Goal: Task Accomplishment & Management: Complete application form

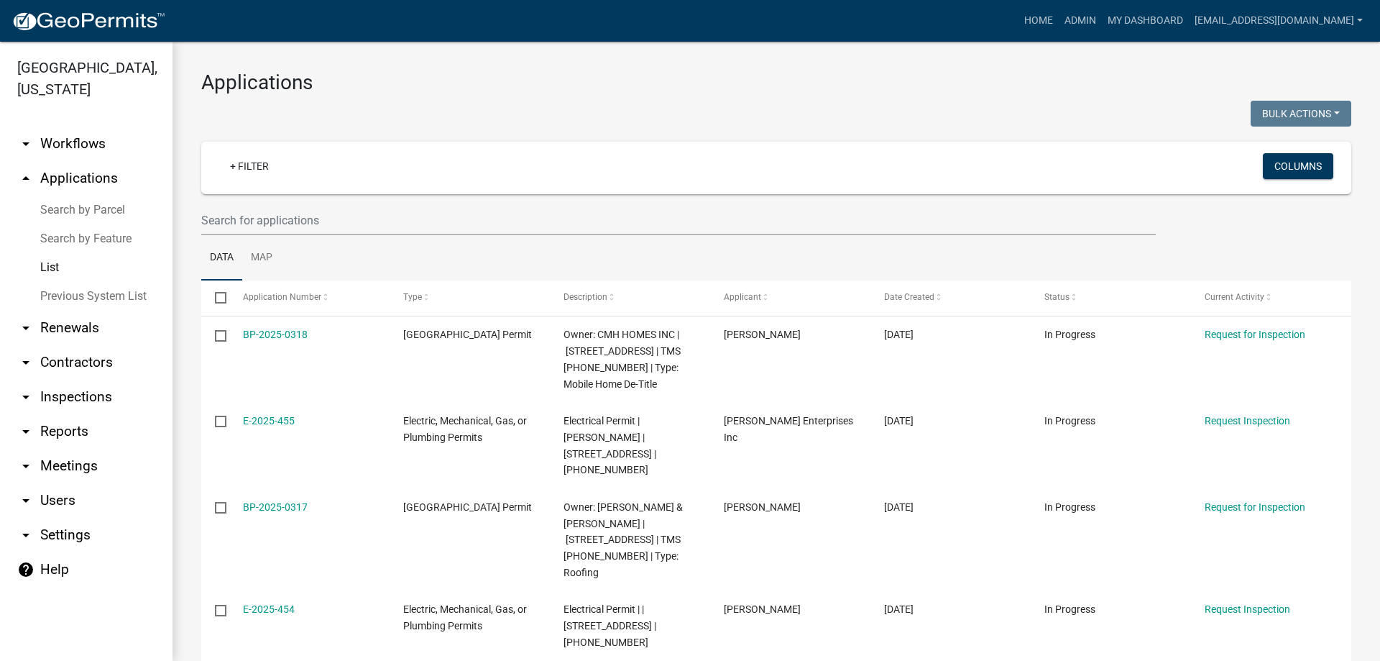
select select "3: 100"
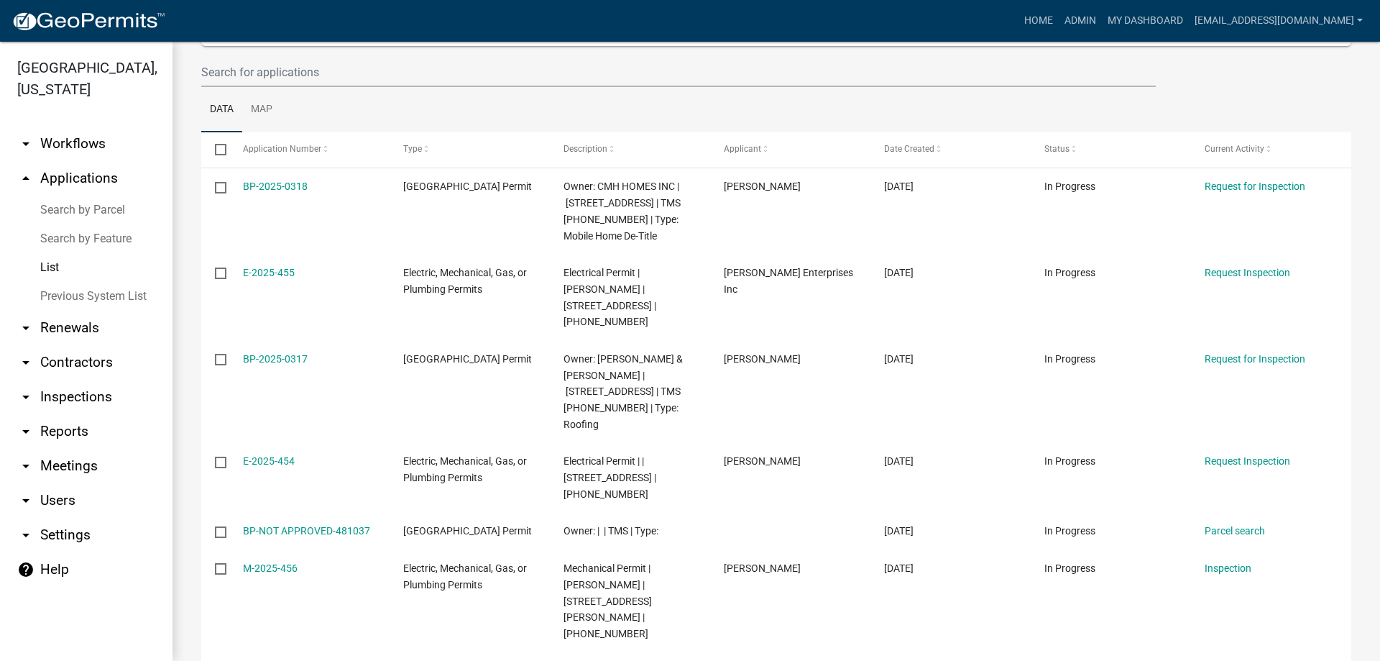
scroll to position [144, 0]
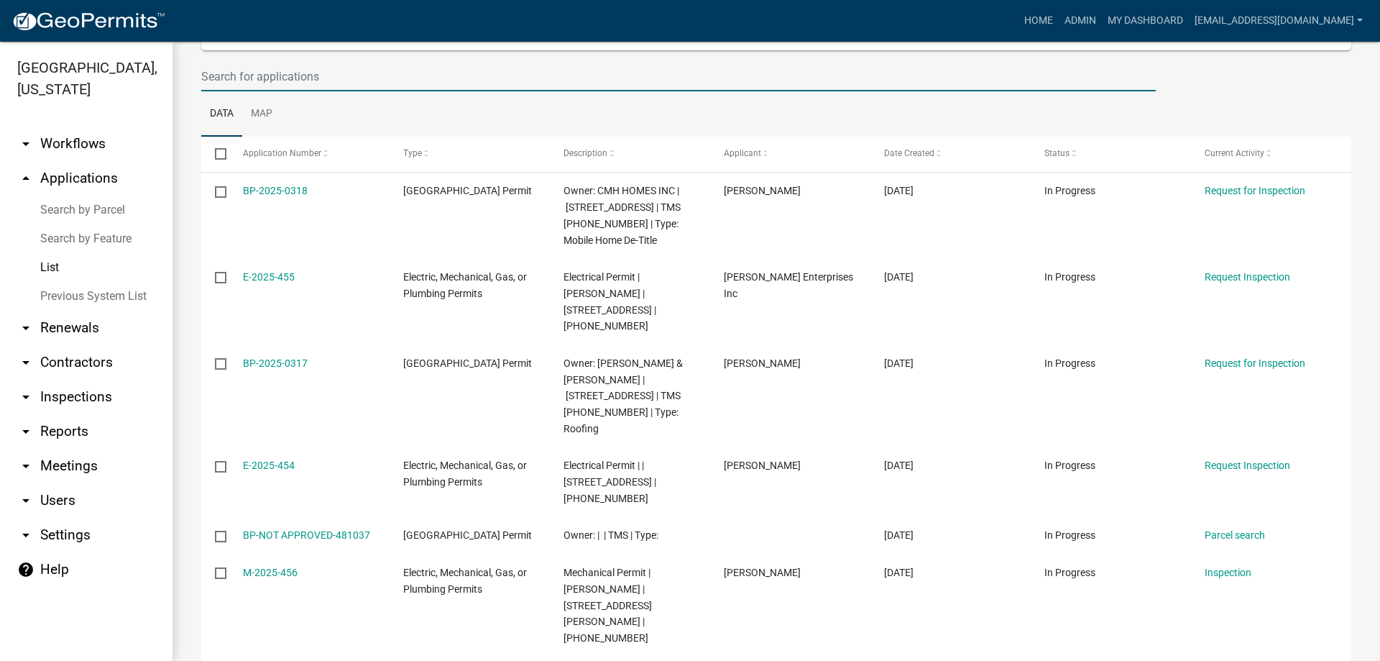
click at [254, 75] on input "text" at bounding box center [678, 76] width 954 height 29
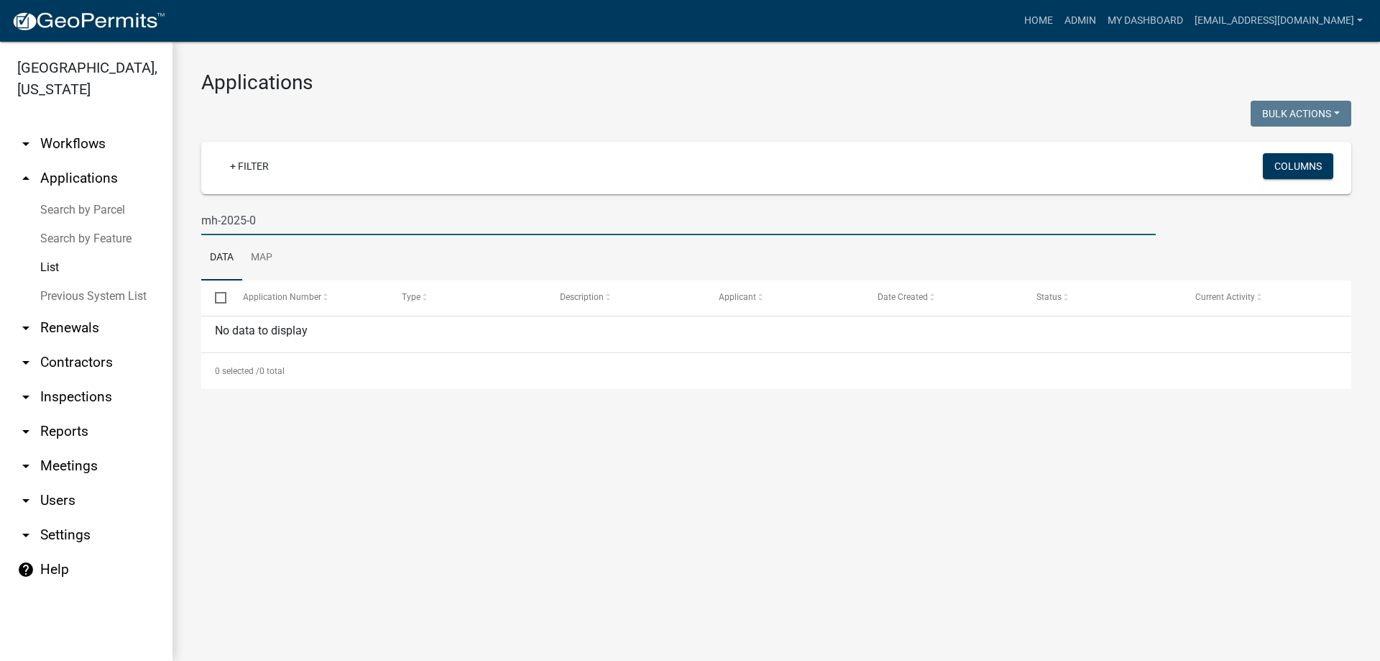
scroll to position [0, 0]
type input "mh-2025-"
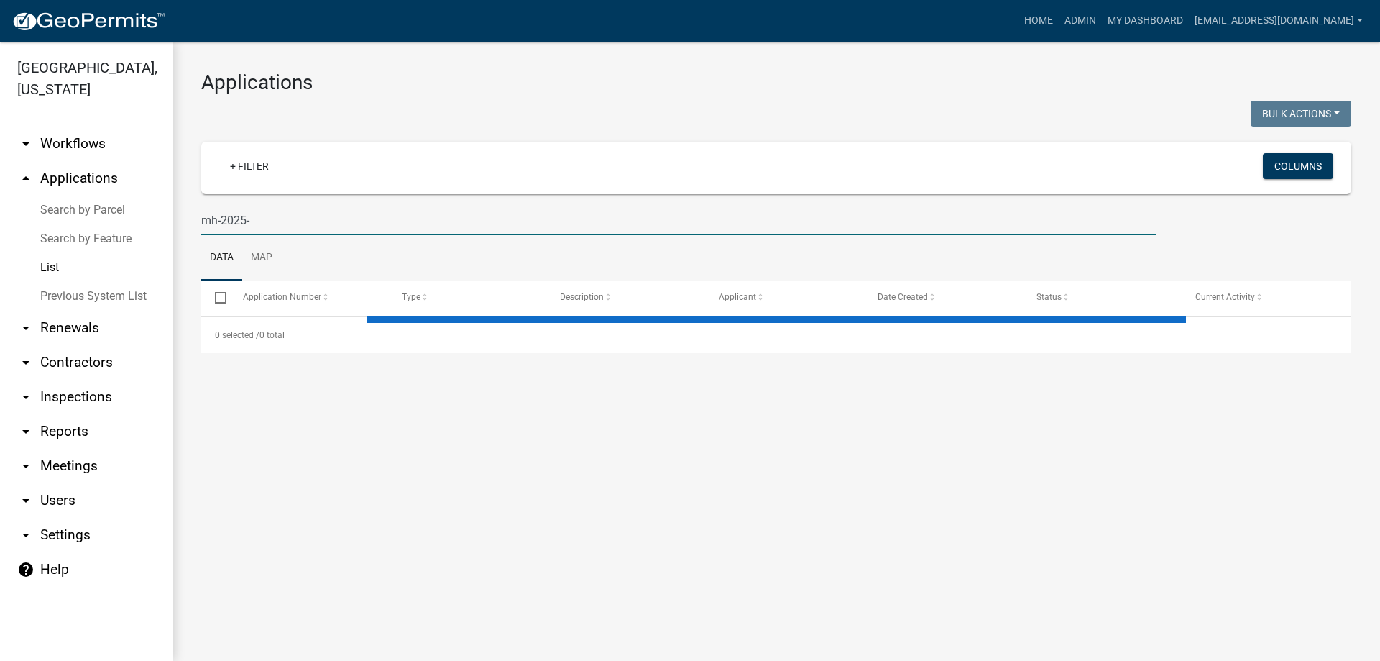
select select "3: 100"
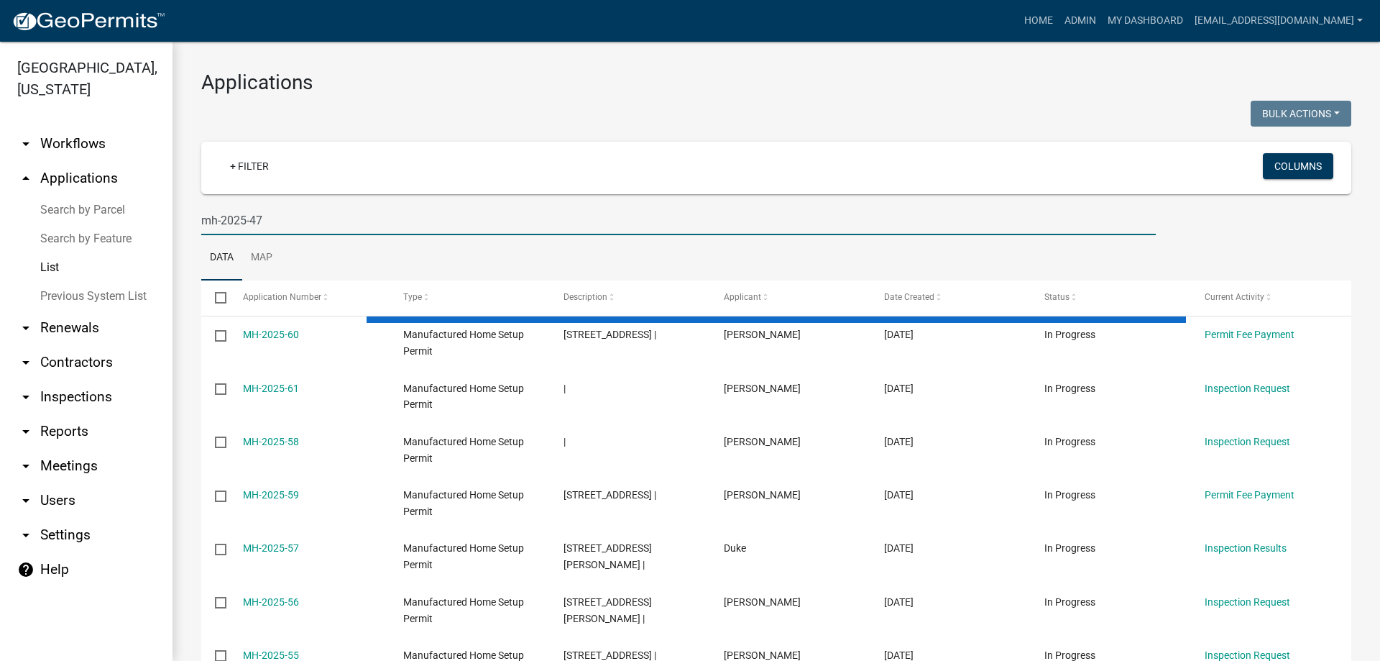
type input "mh-2025-47"
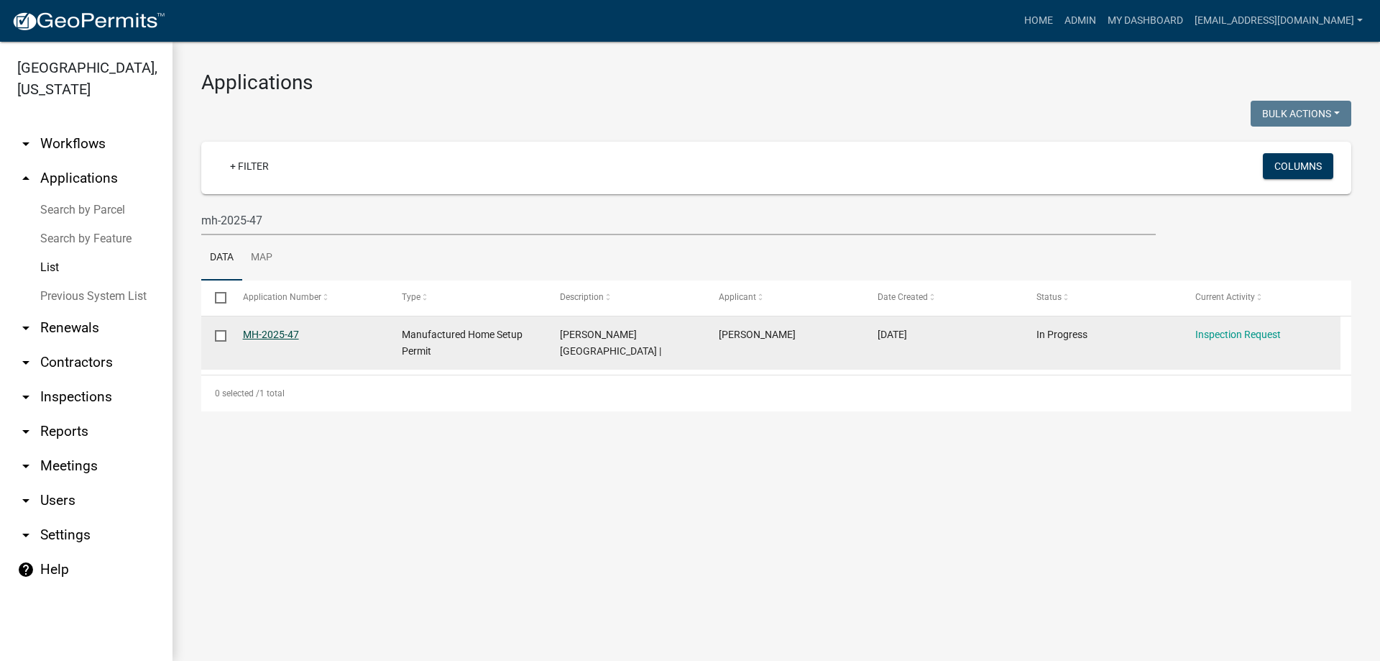
click at [280, 337] on link "MH-2025-47" at bounding box center [271, 333] width 56 height 11
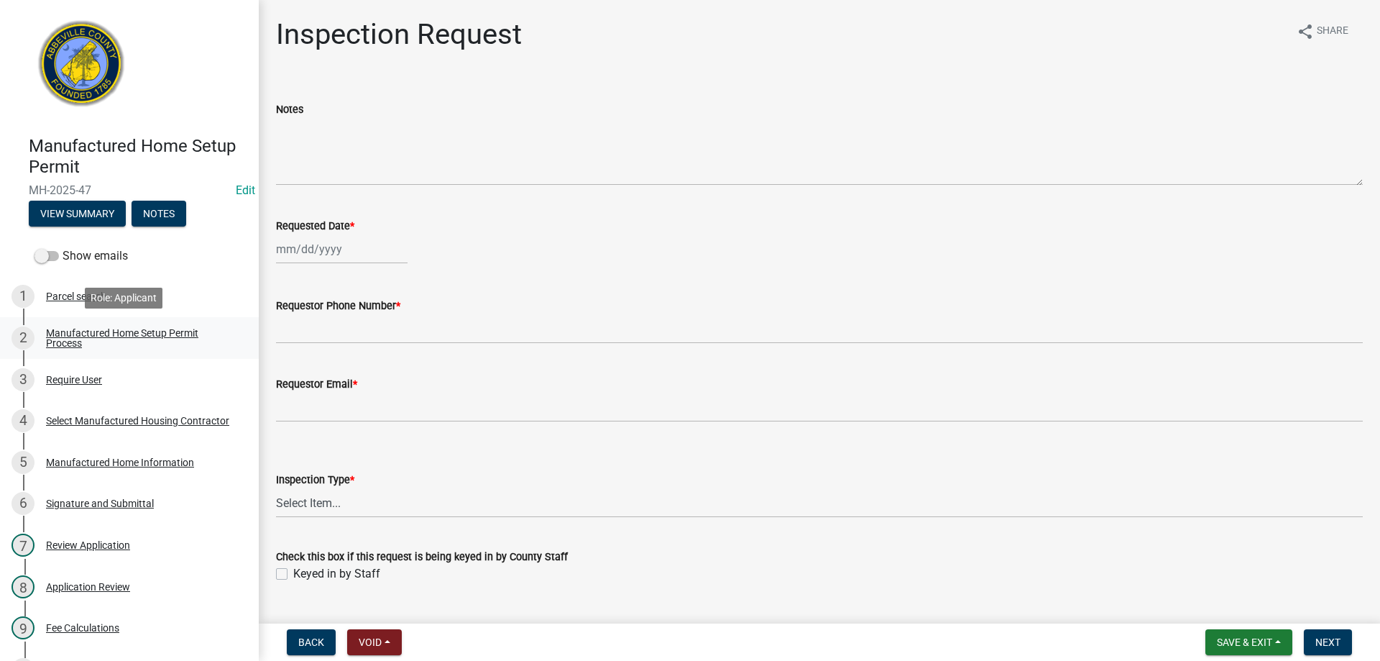
click at [79, 337] on div "Manufactured Home Setup Permit Process" at bounding box center [141, 338] width 190 height 20
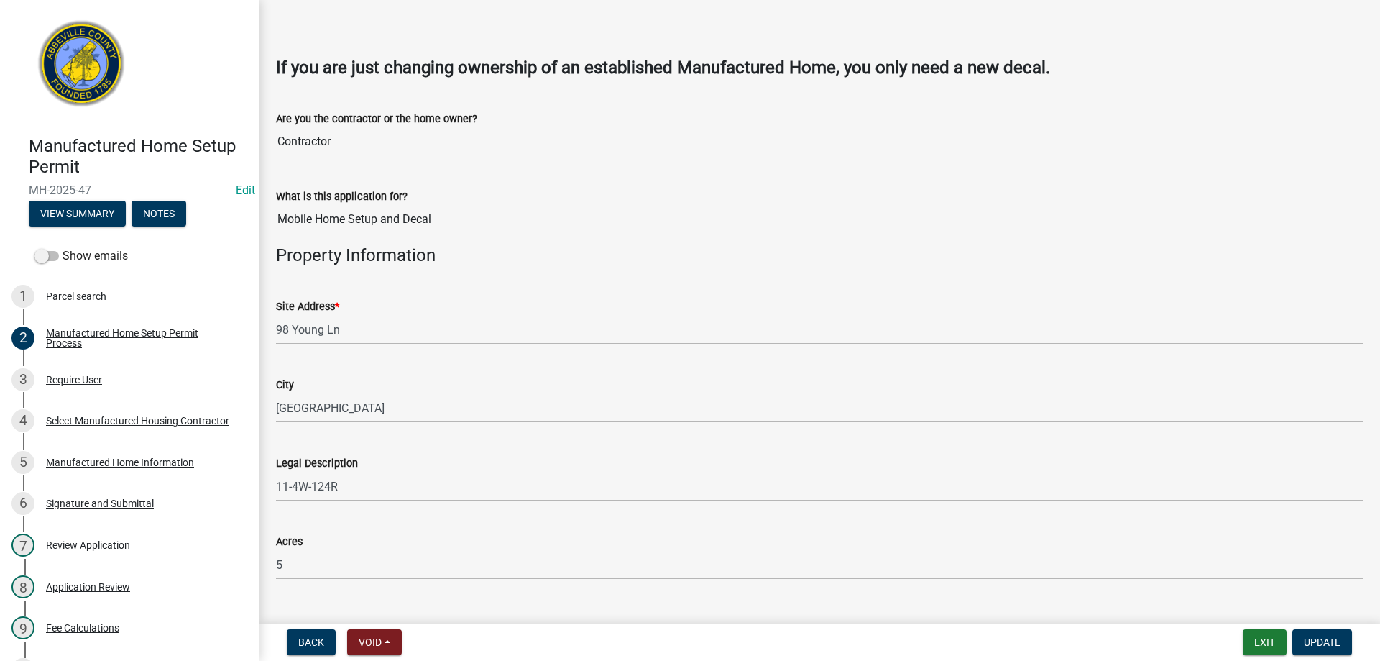
scroll to position [503, 0]
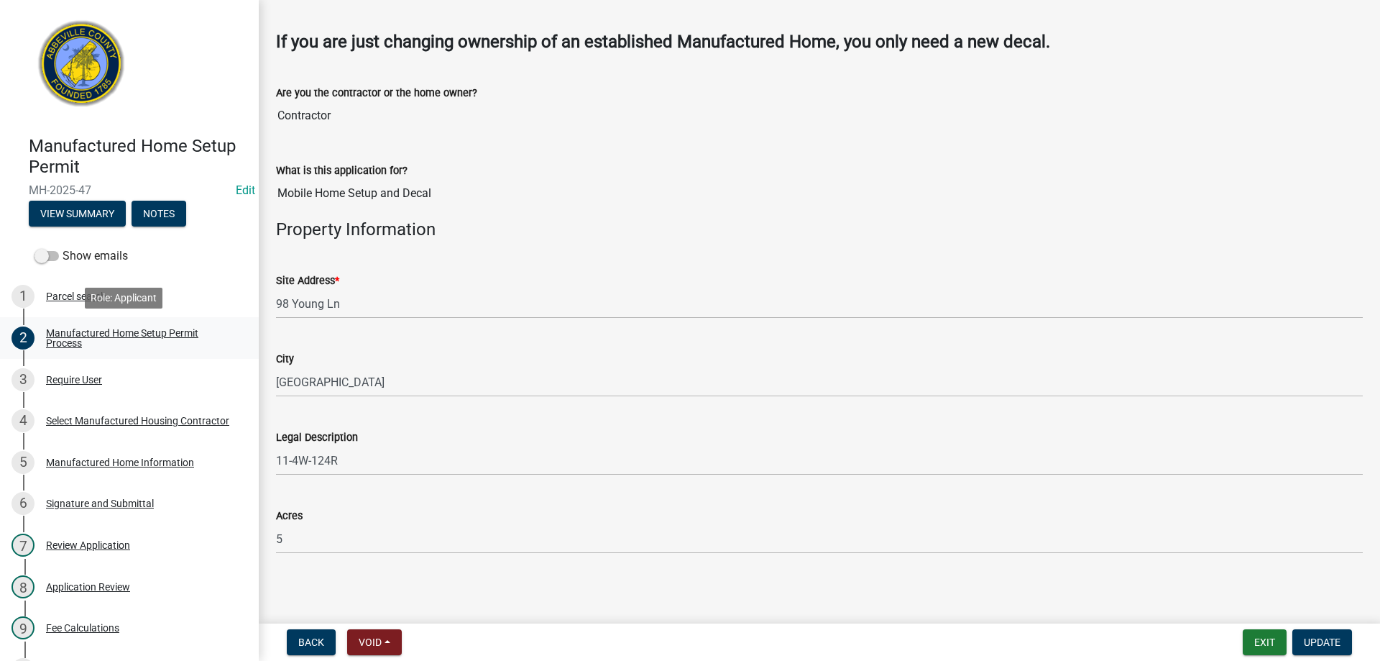
click at [107, 332] on div "Manufactured Home Setup Permit Process" at bounding box center [141, 338] width 190 height 20
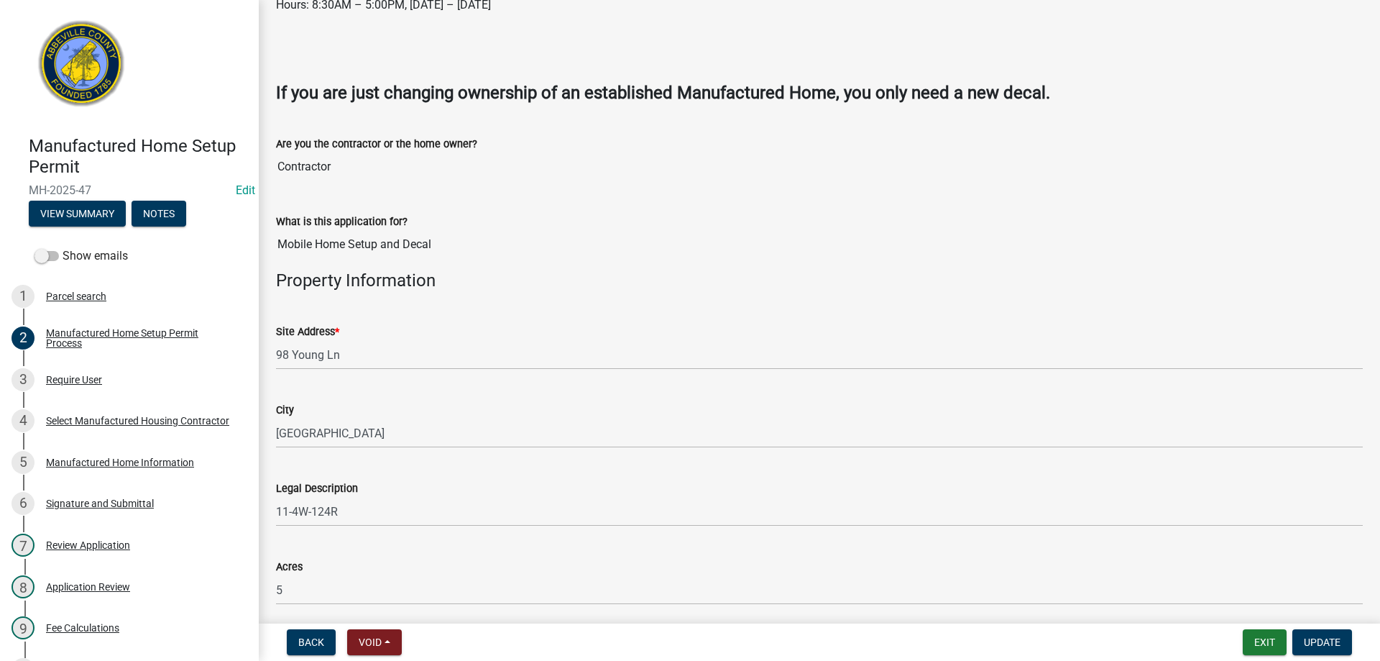
scroll to position [507, 0]
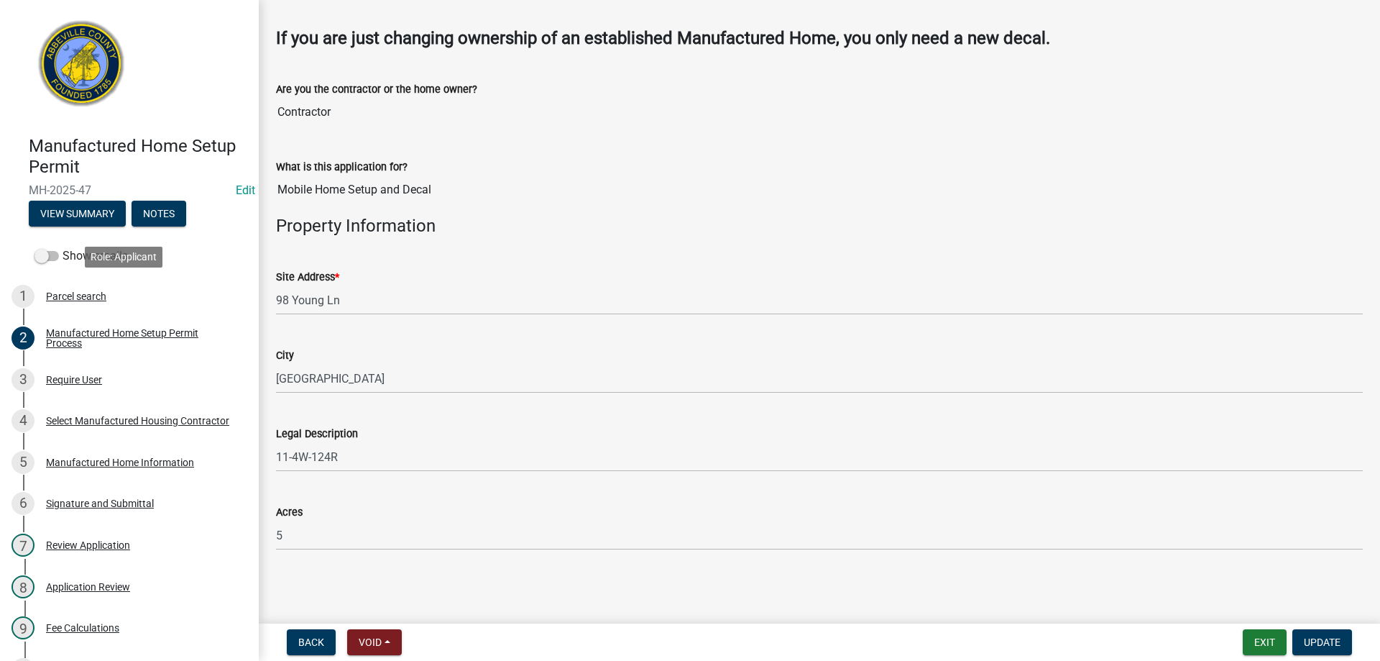
click at [98, 293] on div "Parcel search" at bounding box center [76, 296] width 60 height 10
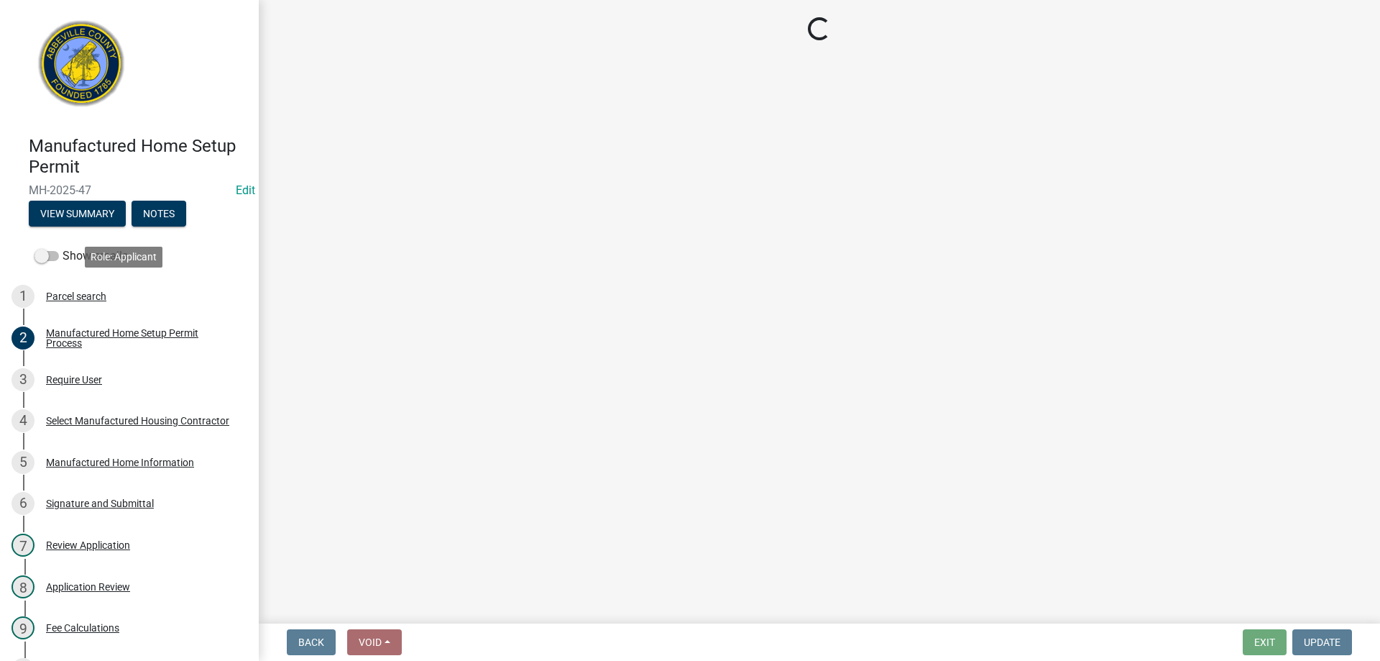
scroll to position [0, 0]
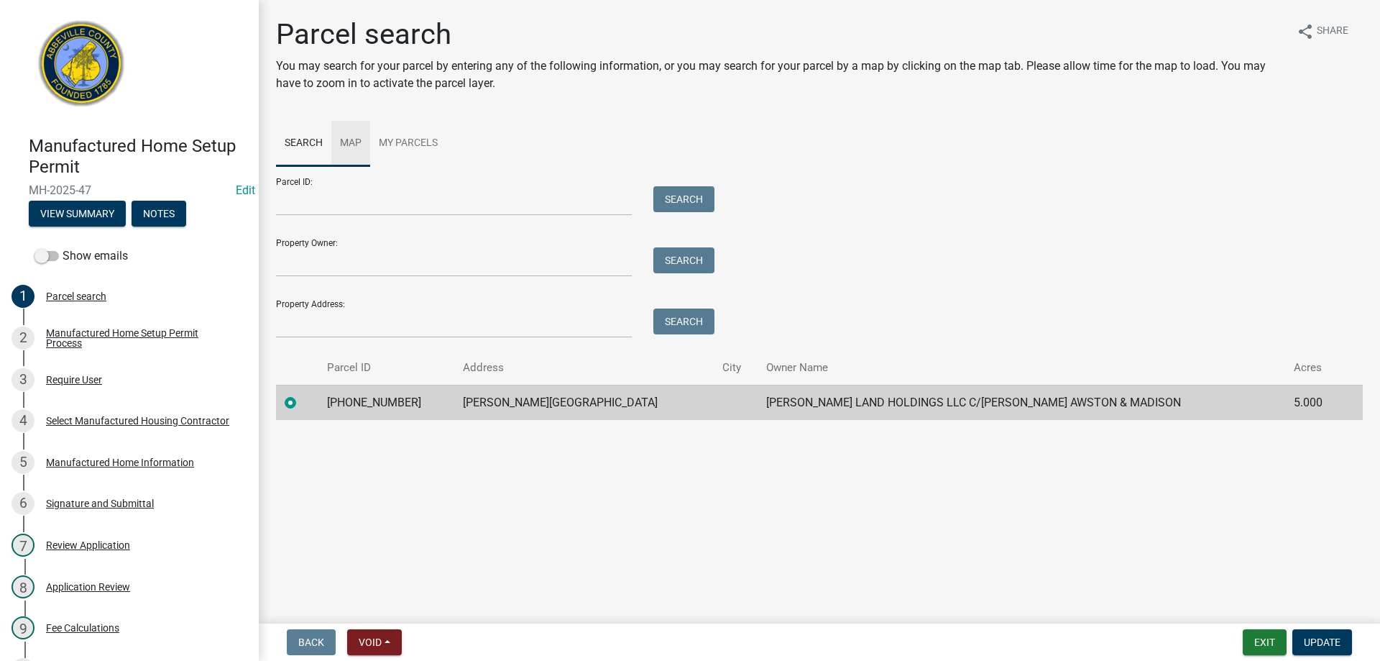
click at [349, 148] on link "Map" at bounding box center [350, 144] width 39 height 46
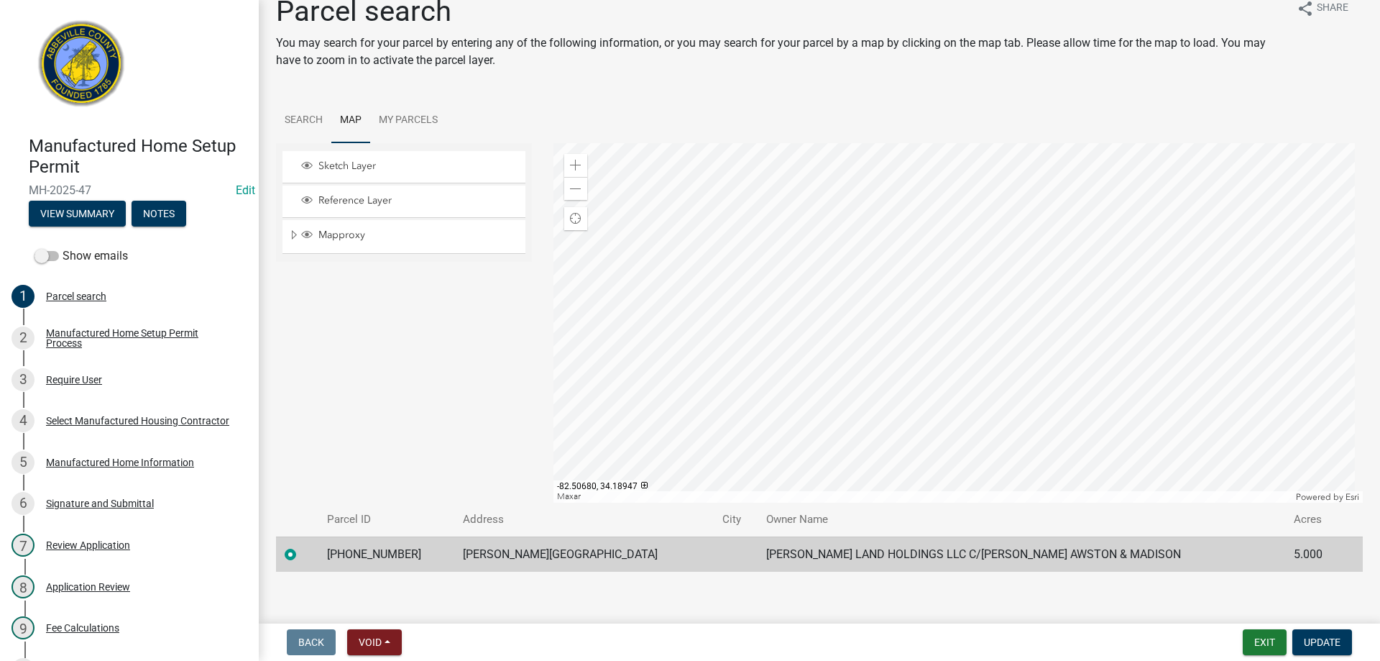
scroll to position [33, 0]
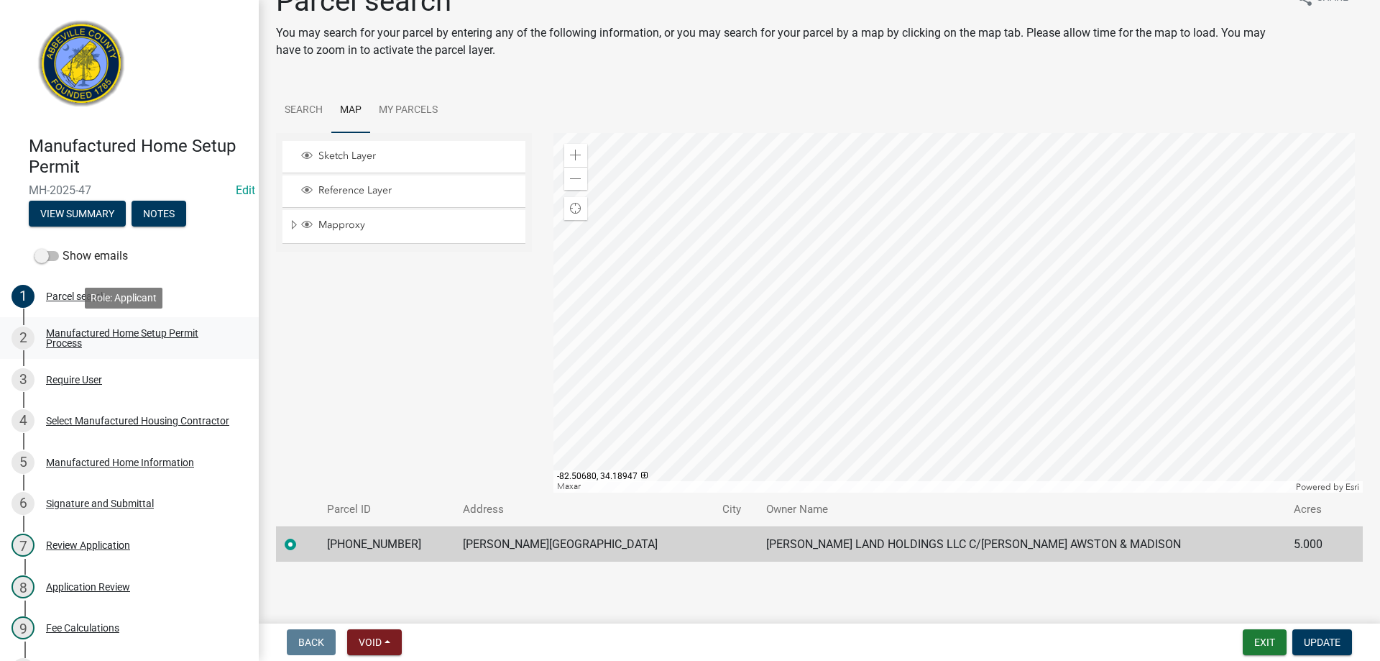
click at [132, 333] on div "Manufactured Home Setup Permit Process" at bounding box center [141, 338] width 190 height 20
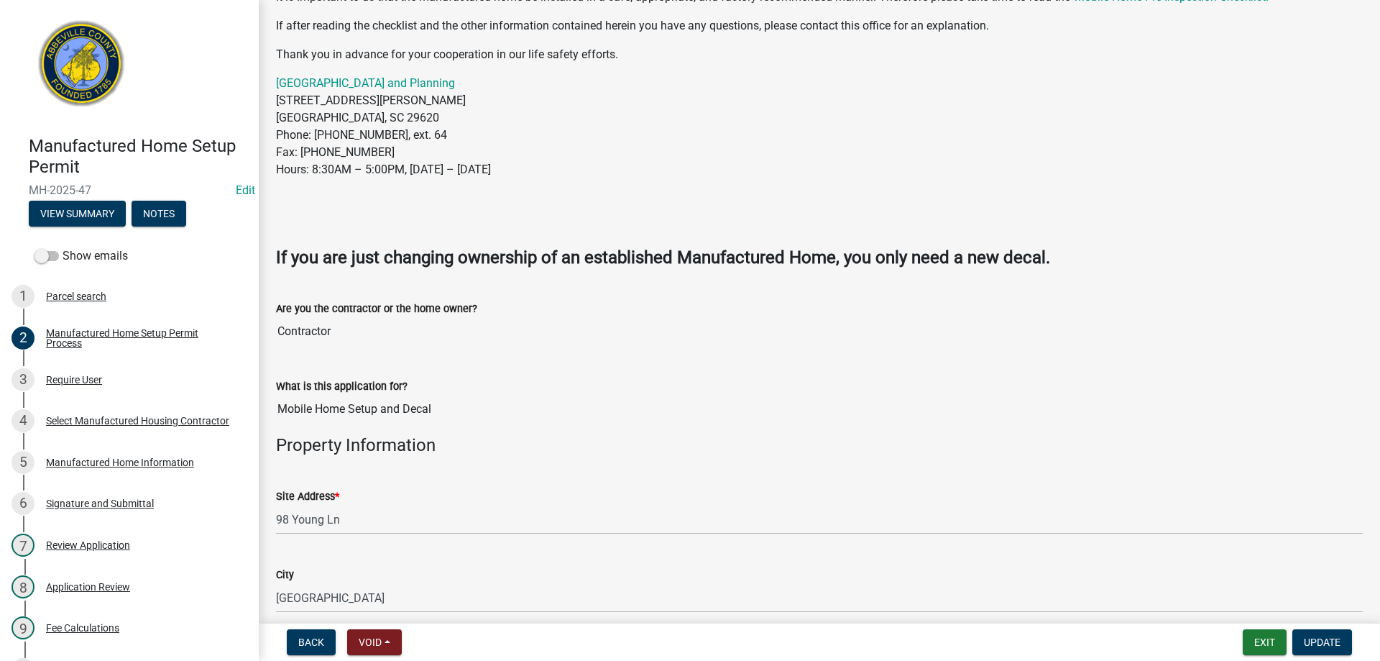
scroll to position [216, 0]
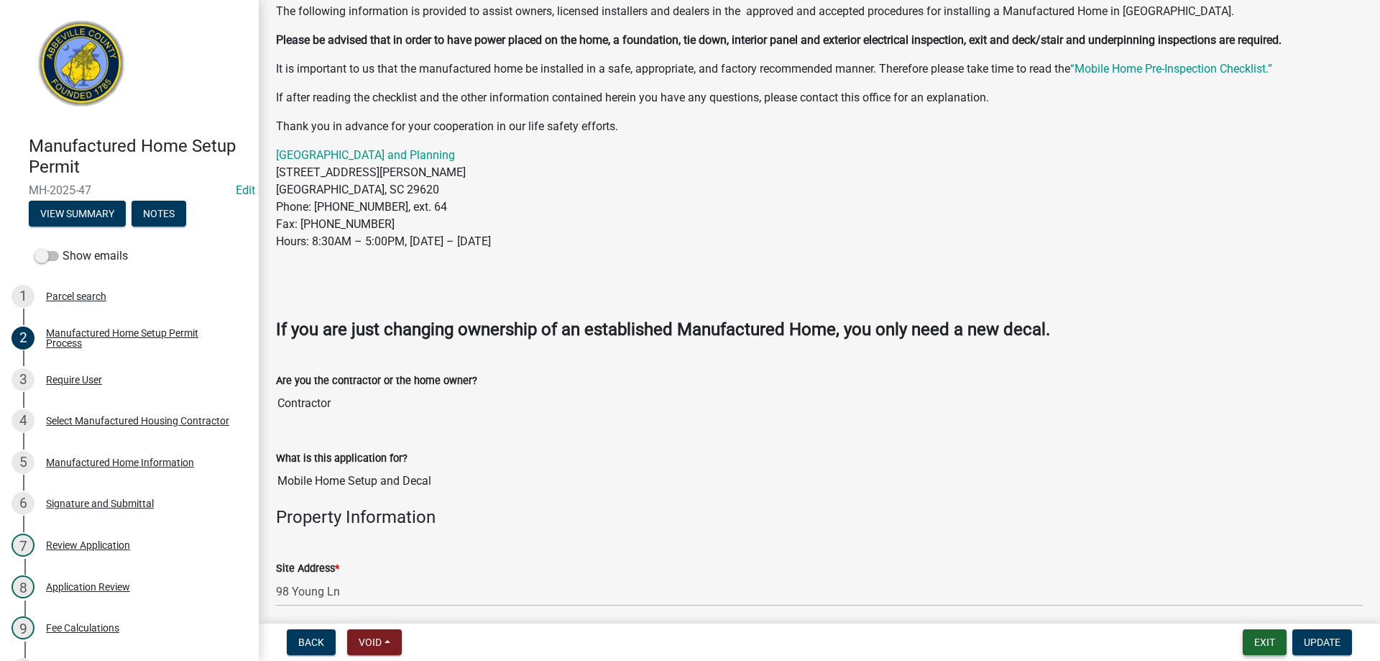
click at [1276, 646] on button "Exit" at bounding box center [1265, 642] width 44 height 26
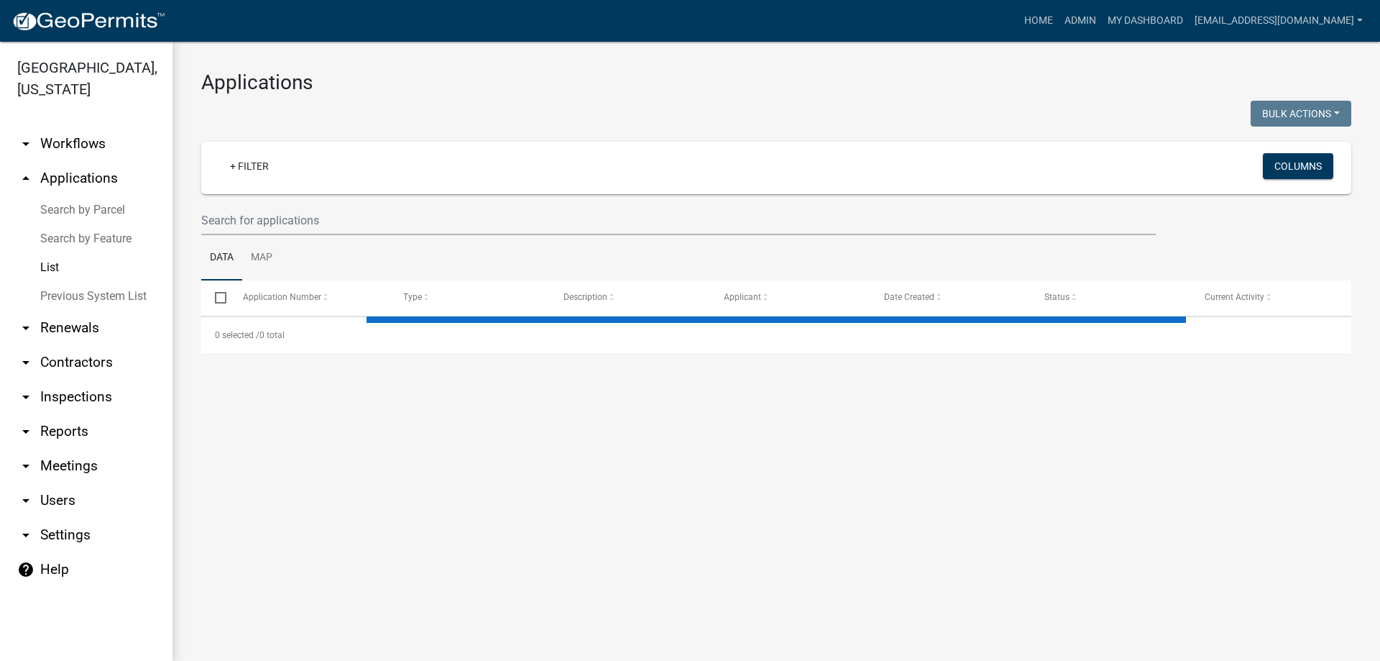
select select "3: 100"
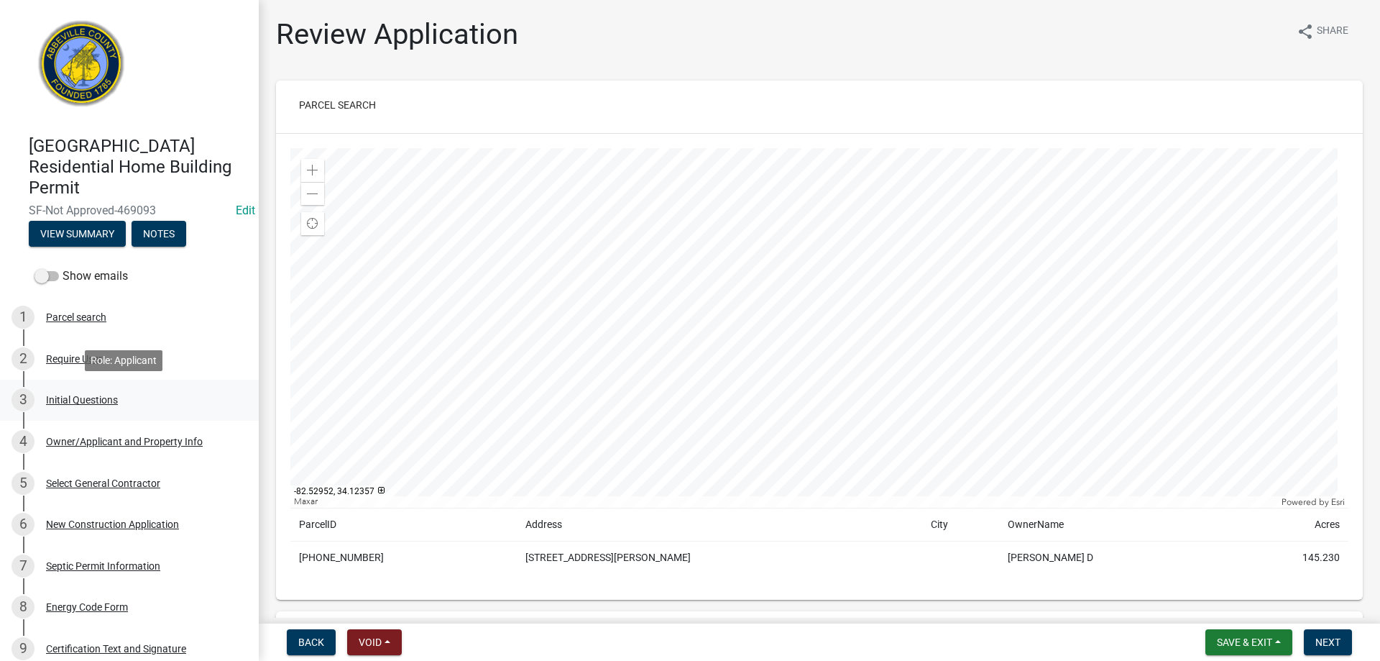
click at [95, 406] on div "3 Initial Questions" at bounding box center [123, 399] width 224 height 23
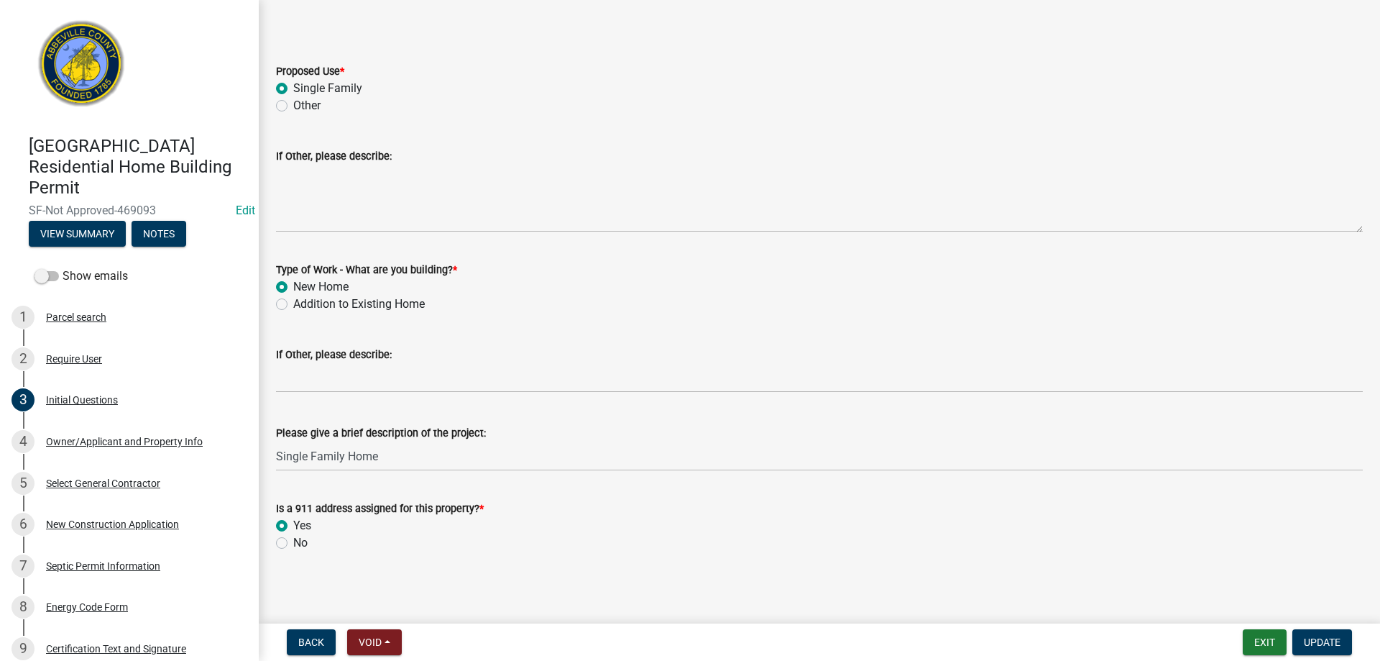
scroll to position [300, 0]
click at [170, 445] on div "Owner/Applicant and Property Info" at bounding box center [124, 441] width 157 height 10
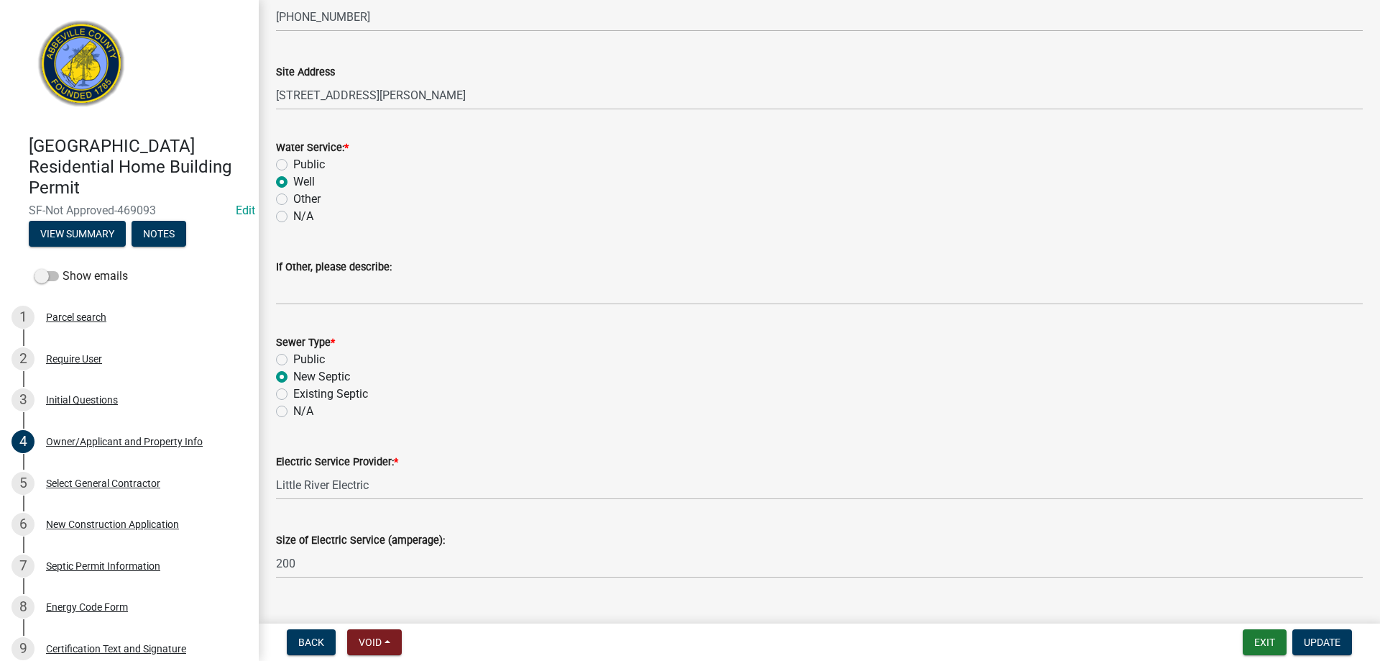
scroll to position [819, 0]
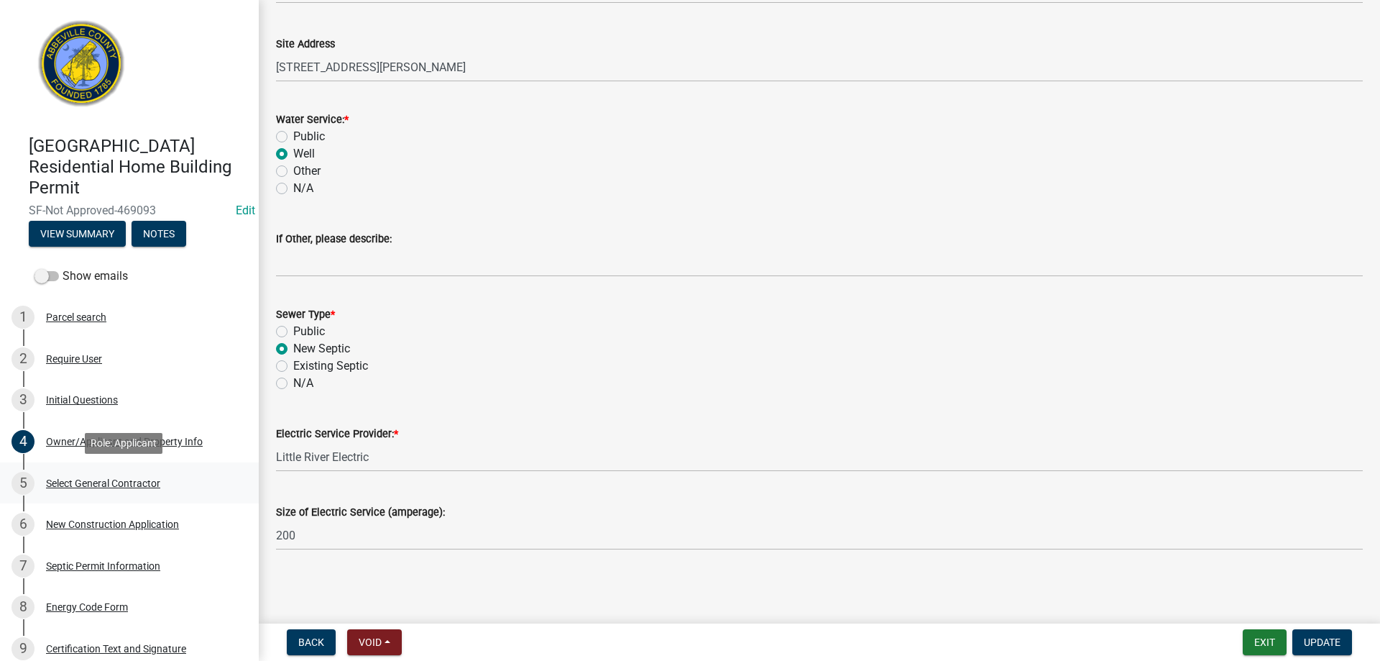
click at [111, 489] on div "5 Select General Contractor" at bounding box center [123, 482] width 224 height 23
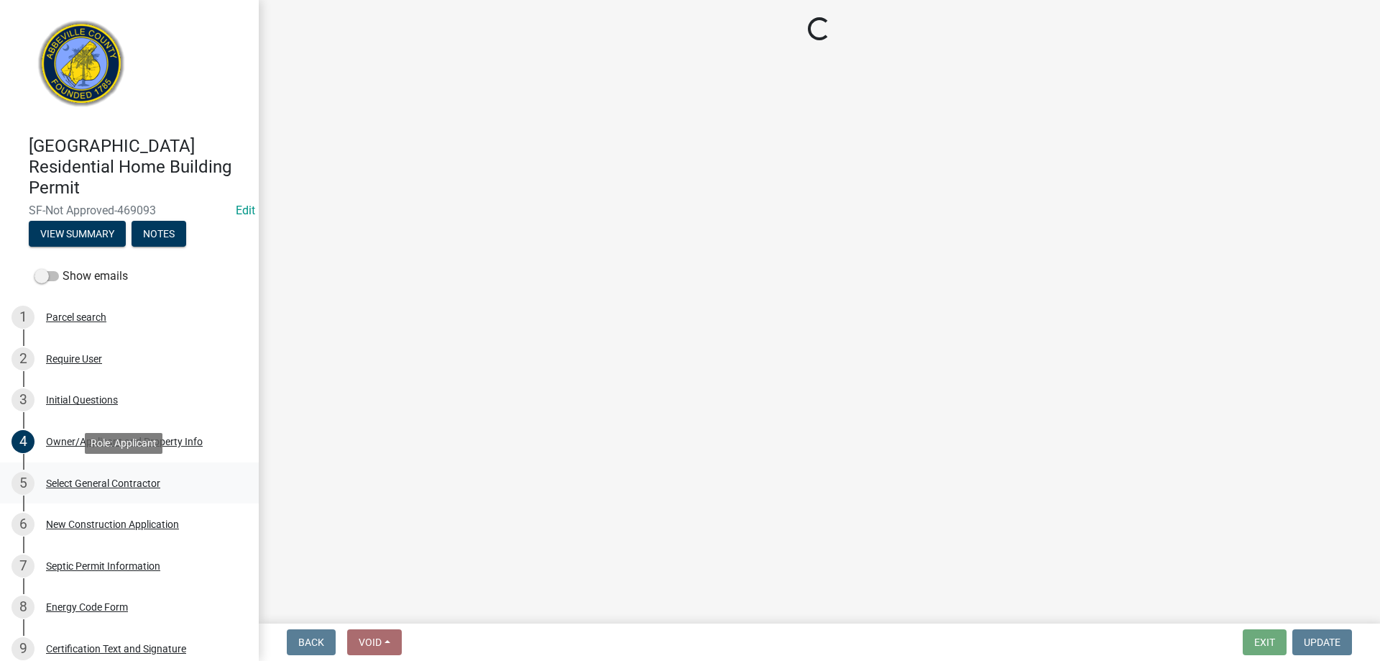
scroll to position [0, 0]
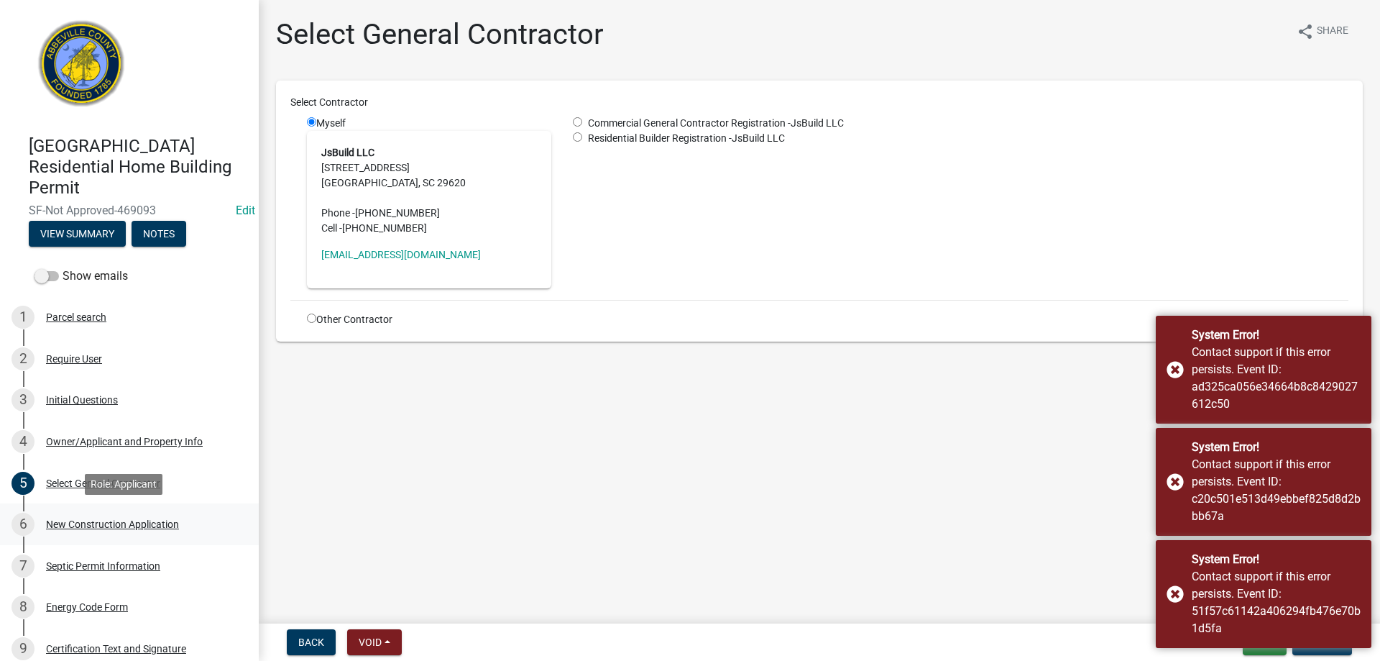
click at [121, 524] on div "New Construction Application" at bounding box center [112, 524] width 133 height 10
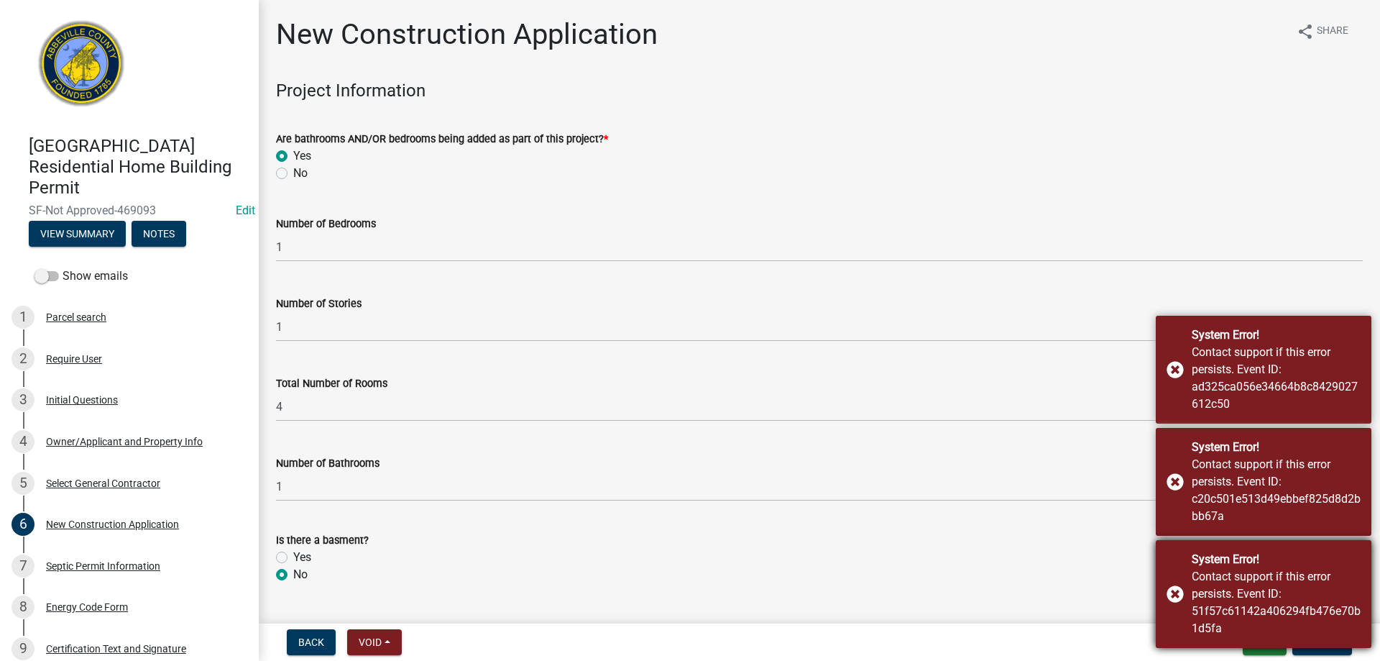
click at [1170, 594] on div "System Error! Contact support if this error persists. Event ID: 51f57c61142a406…" at bounding box center [1264, 594] width 216 height 108
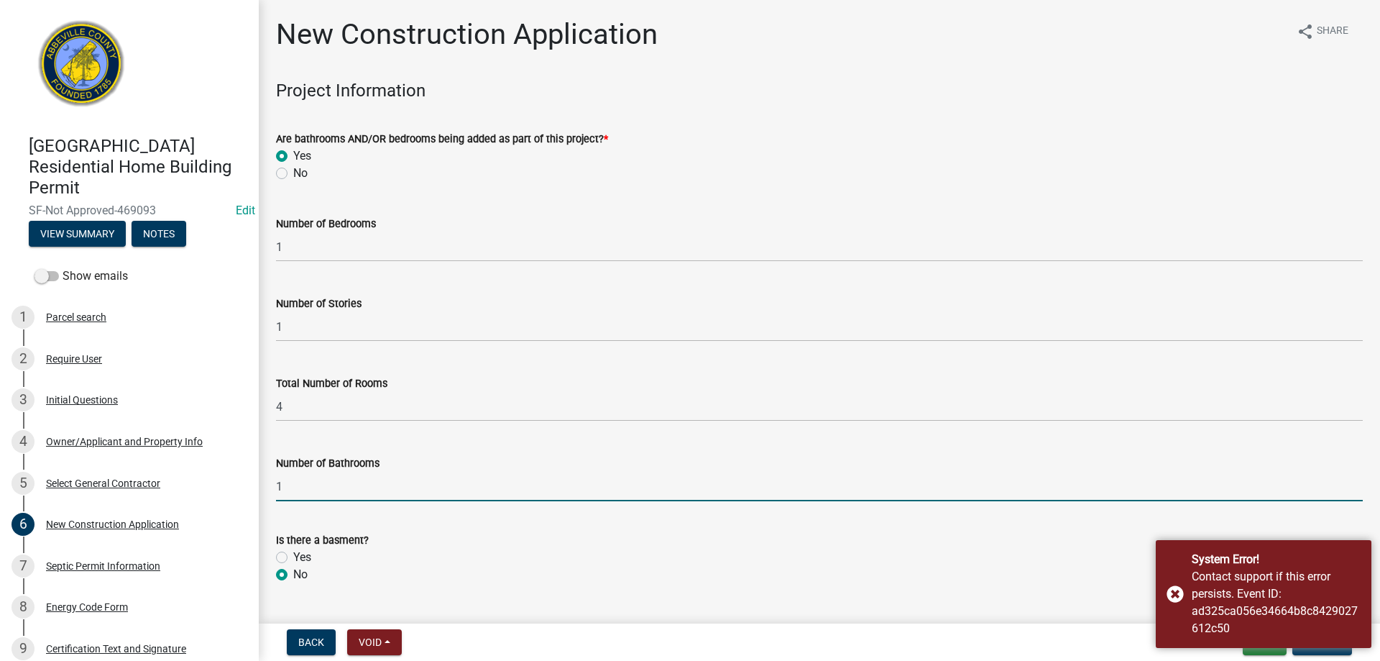
click at [1172, 486] on input "1" at bounding box center [819, 485] width 1087 height 29
click at [1173, 592] on div "System Error! Contact support if this error persists. Event ID: ad325ca056e3466…" at bounding box center [1264, 594] width 216 height 108
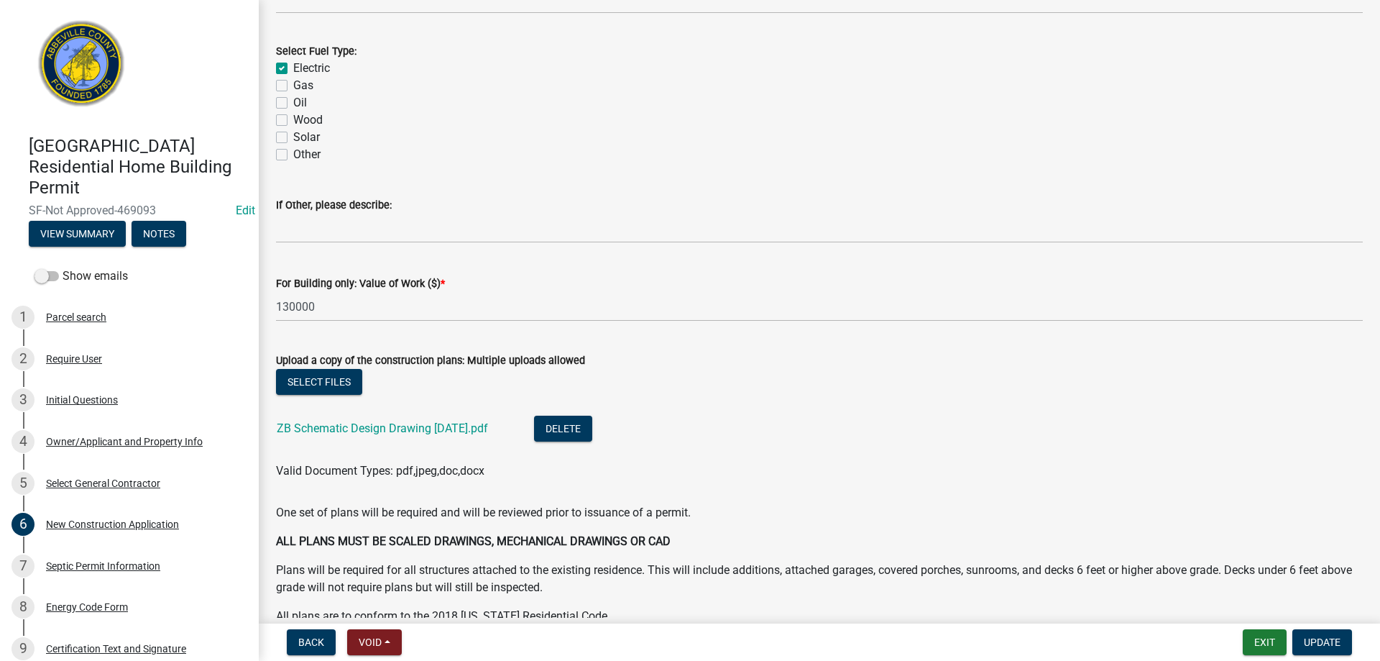
scroll to position [2444, 0]
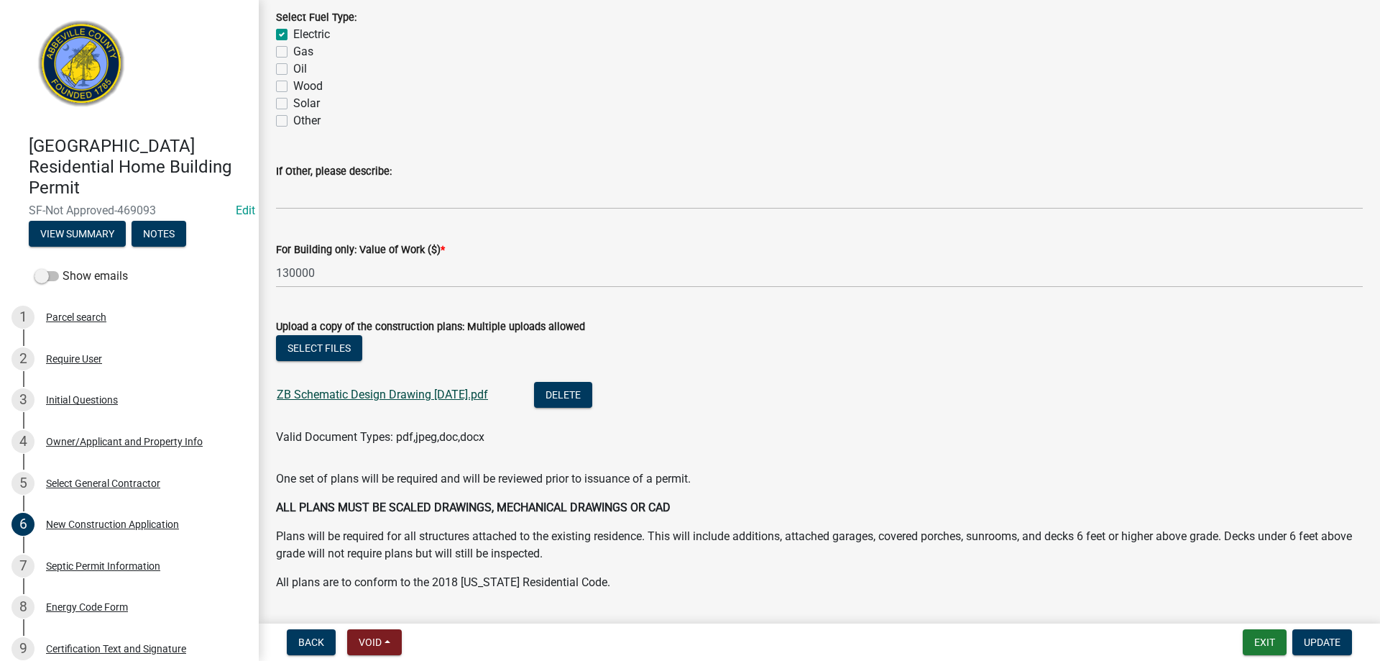
click at [400, 397] on link "ZB Schematic Design Drawing 8.25.2025.pdf" at bounding box center [382, 394] width 211 height 14
click at [98, 565] on div "Septic Permit Information" at bounding box center [103, 566] width 114 height 10
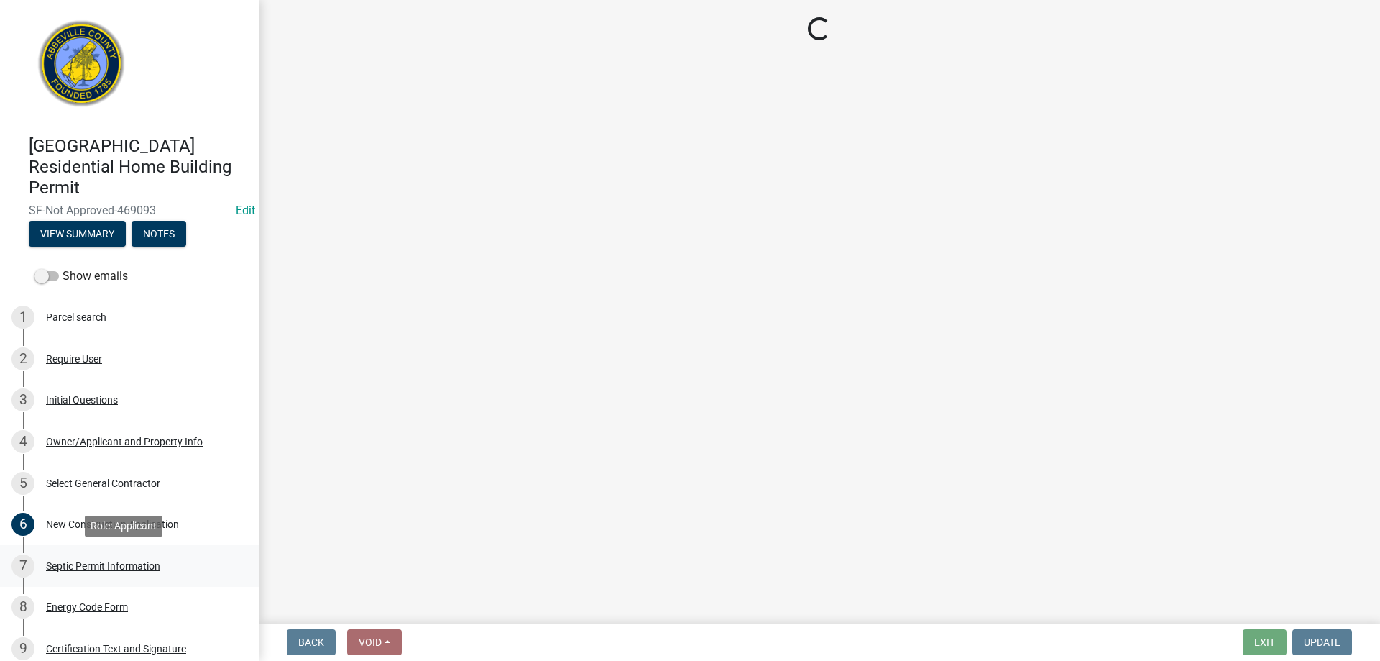
scroll to position [0, 0]
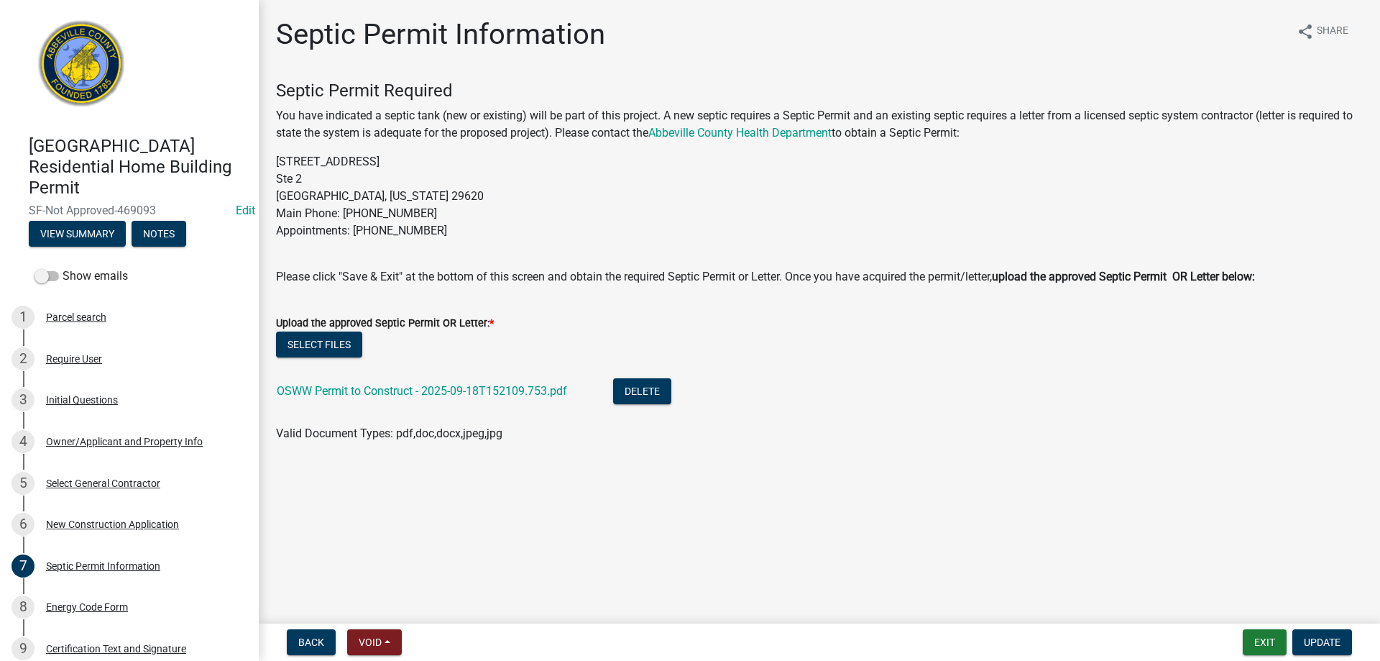
click at [341, 379] on div "OSWW Permit to Construct - 2025-09-18T152109.753.pdf" at bounding box center [433, 392] width 313 height 29
click at [341, 391] on link "OSWW Permit to Construct - 2025-09-18T152109.753.pdf" at bounding box center [422, 391] width 290 height 14
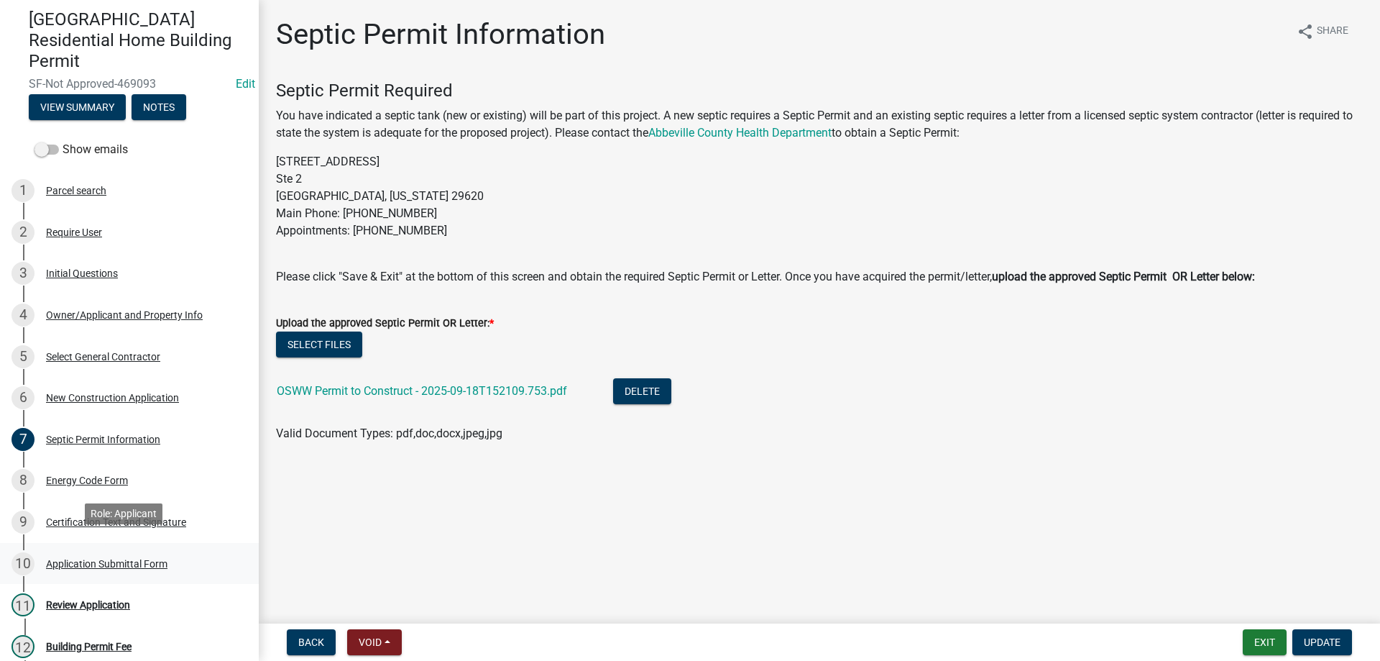
scroll to position [144, 0]
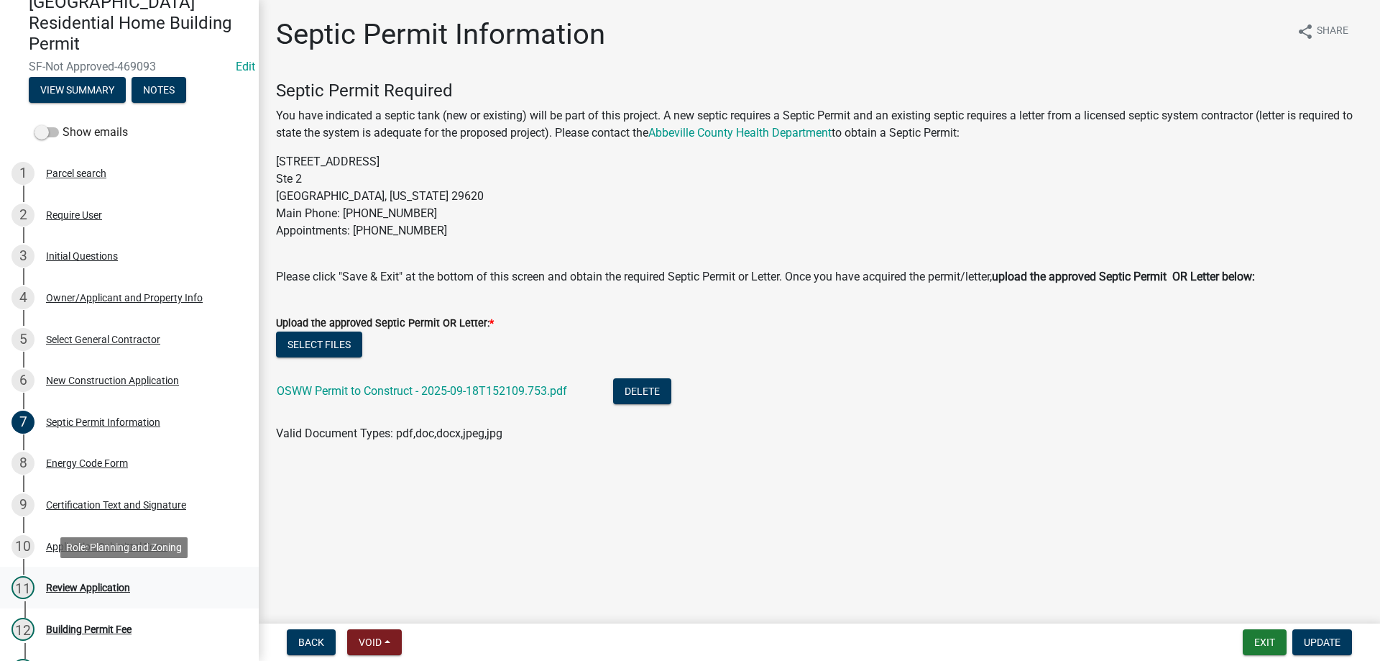
click at [78, 579] on div "11 Review Application" at bounding box center [123, 587] width 224 height 23
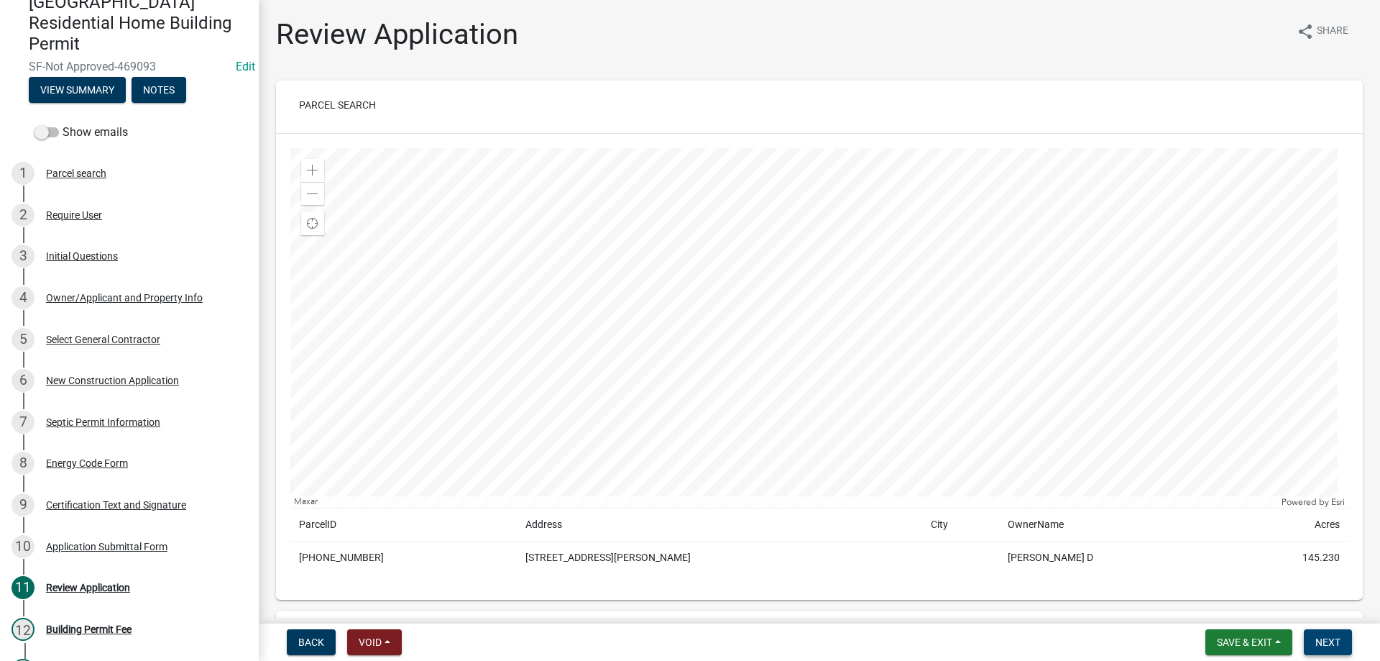
click at [1339, 644] on span "Next" at bounding box center [1327, 641] width 25 height 11
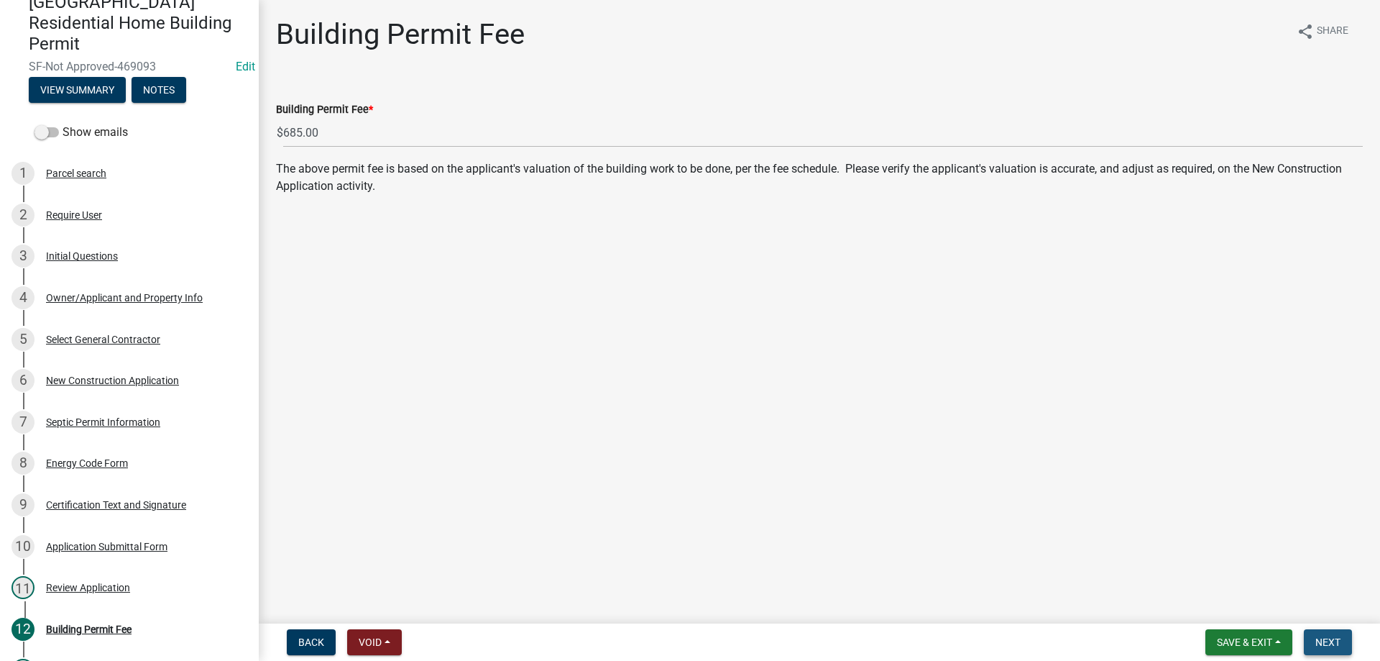
click at [1339, 644] on span "Next" at bounding box center [1327, 641] width 25 height 11
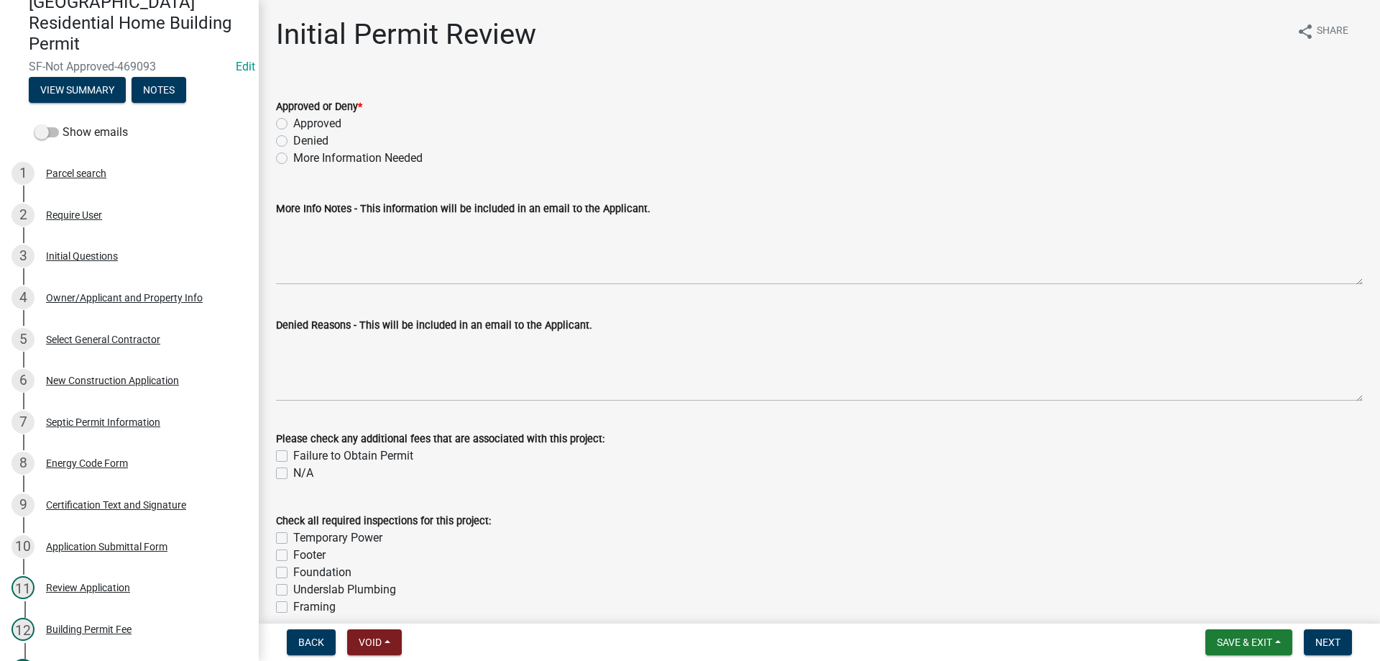
click at [293, 119] on label "Approved" at bounding box center [317, 123] width 48 height 17
click at [293, 119] on input "Approved" at bounding box center [297, 119] width 9 height 9
radio input "true"
click at [293, 539] on label "Temporary Power" at bounding box center [337, 537] width 89 height 17
click at [293, 538] on input "Temporary Power" at bounding box center [297, 533] width 9 height 9
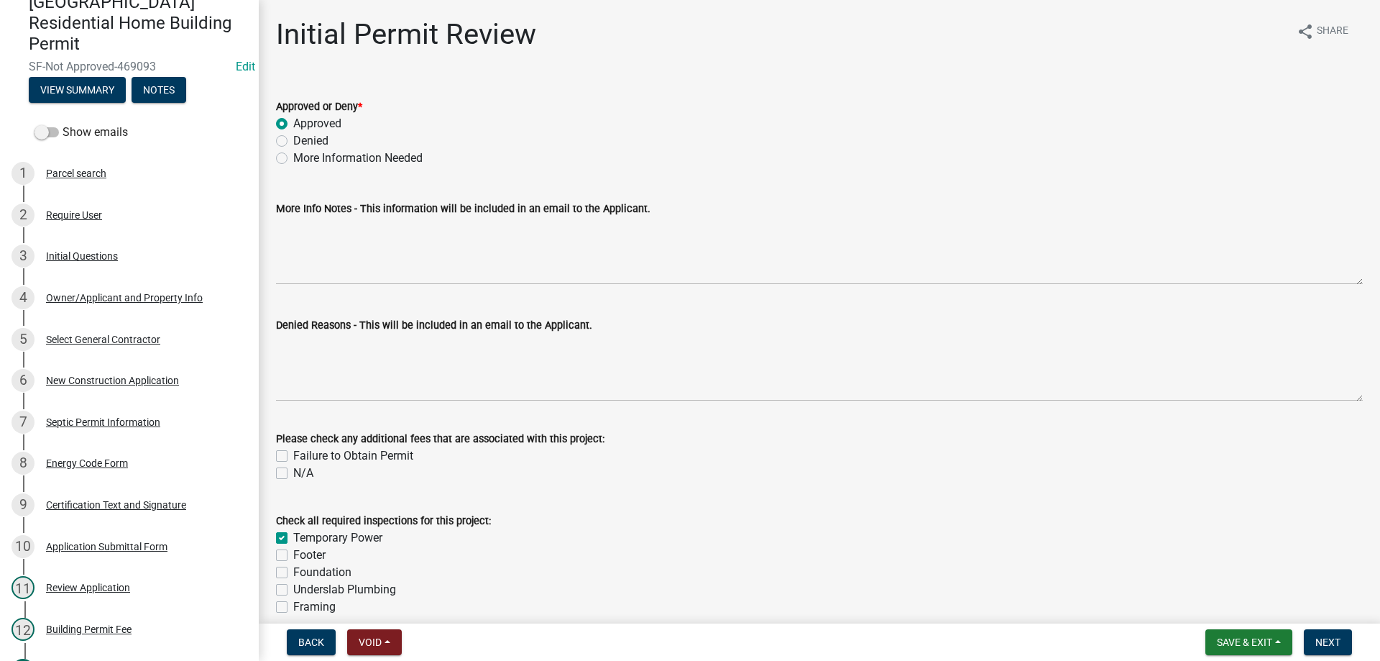
checkbox input "true"
checkbox input "false"
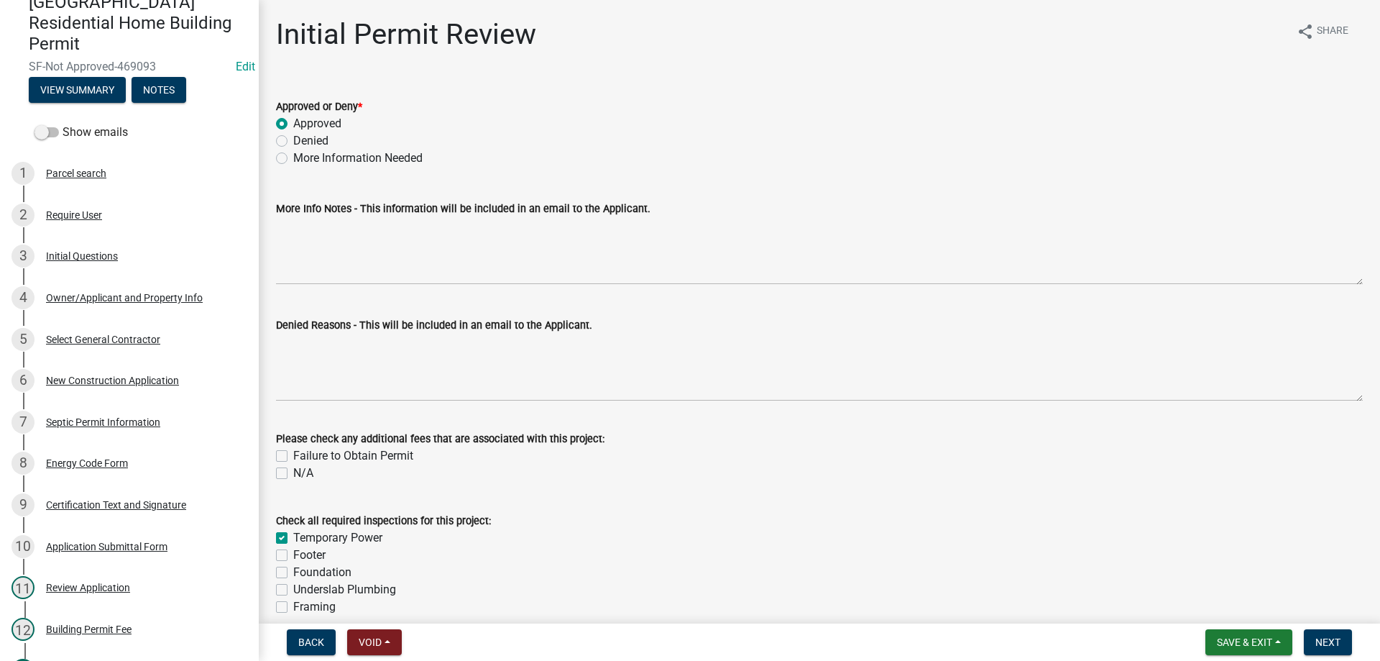
checkbox input "false"
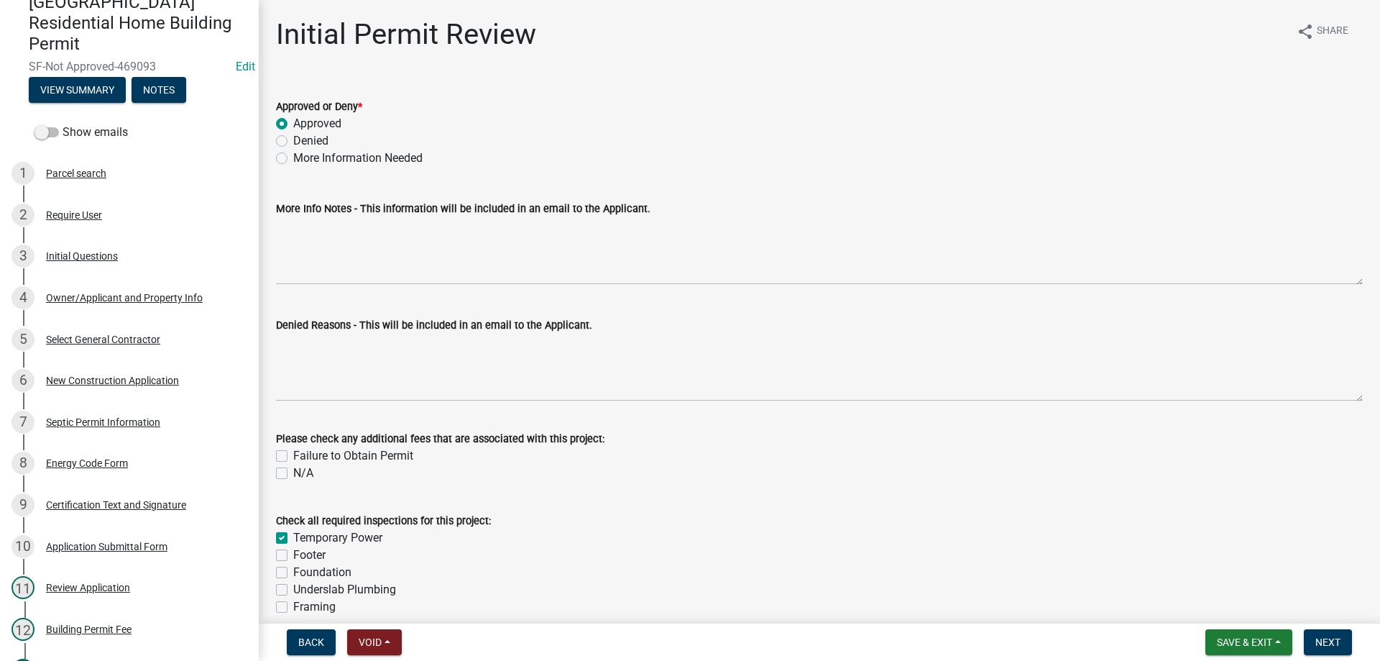
checkbox input "false"
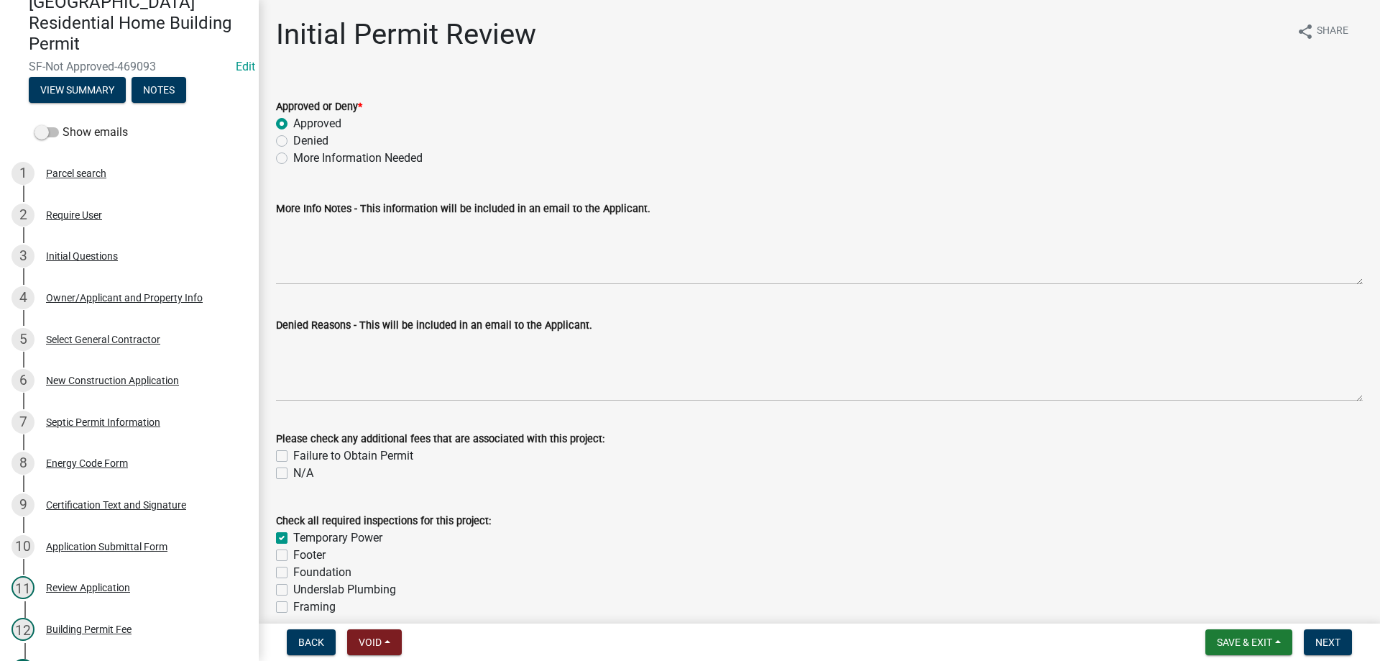
checkbox input "false"
click at [293, 556] on label "Footer" at bounding box center [309, 554] width 32 height 17
click at [293, 556] on input "Footer" at bounding box center [297, 550] width 9 height 9
checkbox input "true"
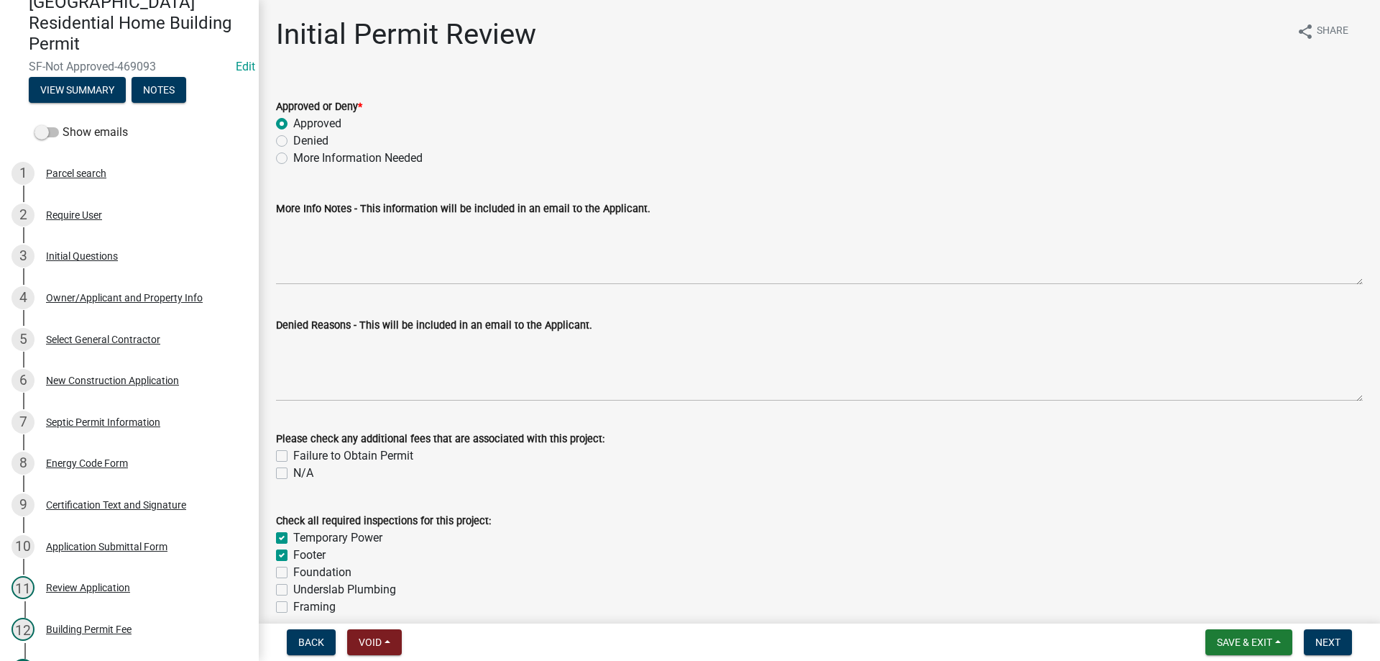
checkbox input "true"
checkbox input "false"
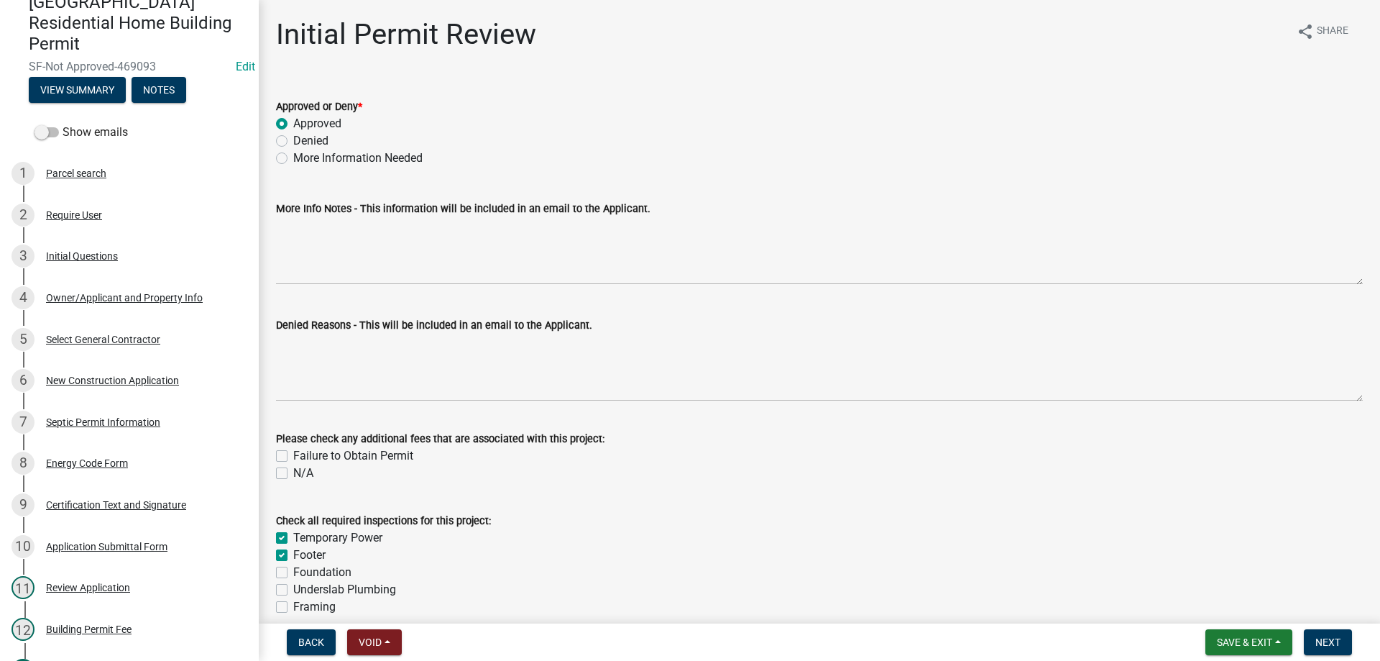
checkbox input "false"
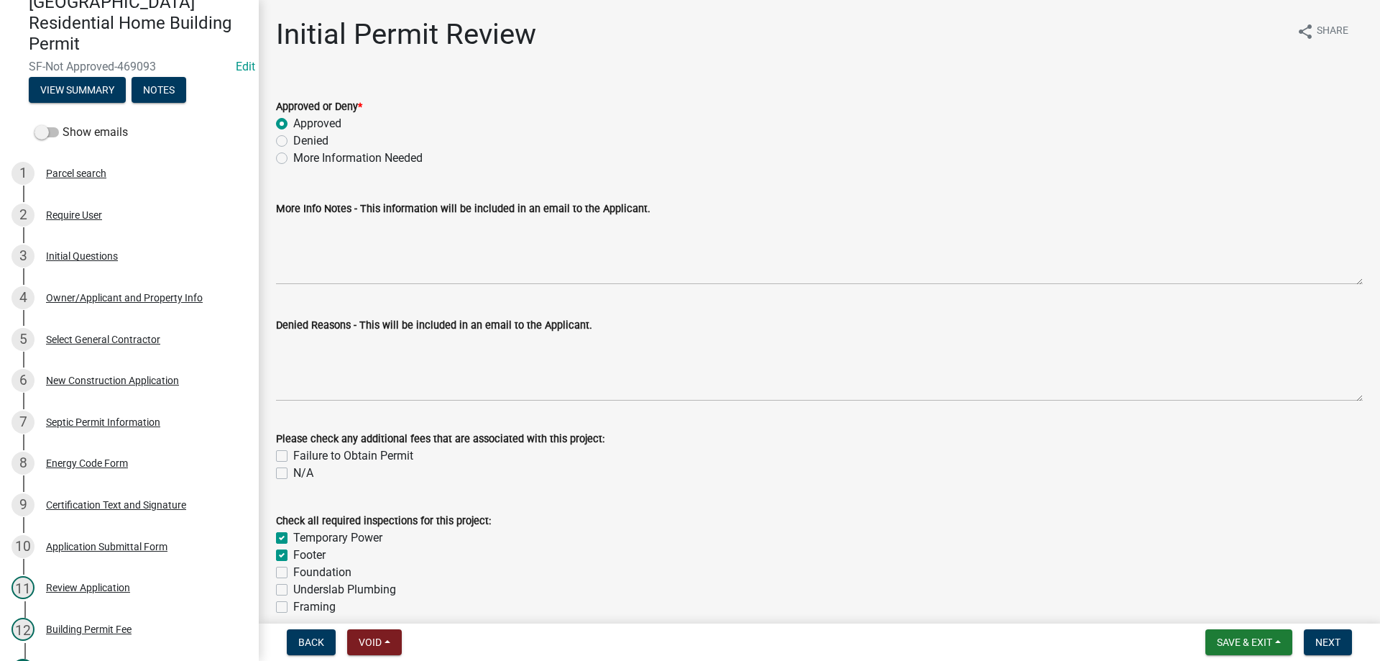
checkbox input "false"
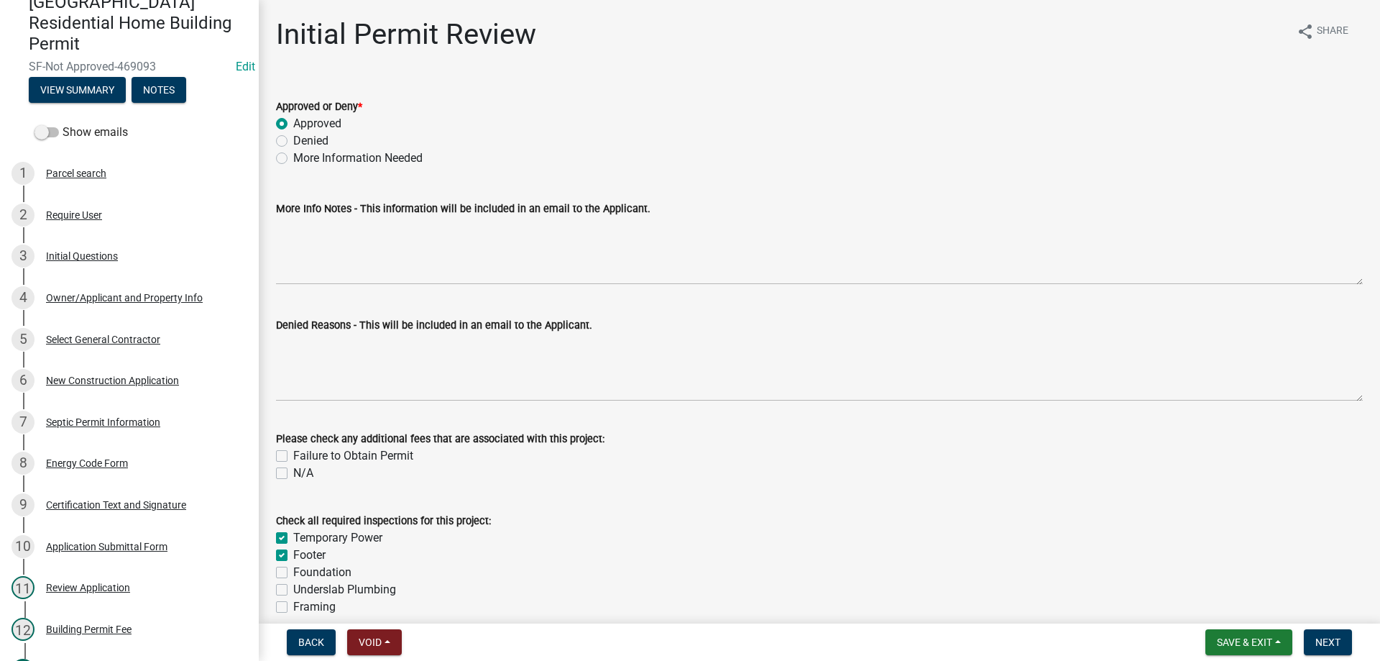
checkbox input "false"
click at [293, 575] on label "Foundation" at bounding box center [322, 571] width 58 height 17
click at [293, 573] on input "Foundation" at bounding box center [297, 567] width 9 height 9
checkbox input "true"
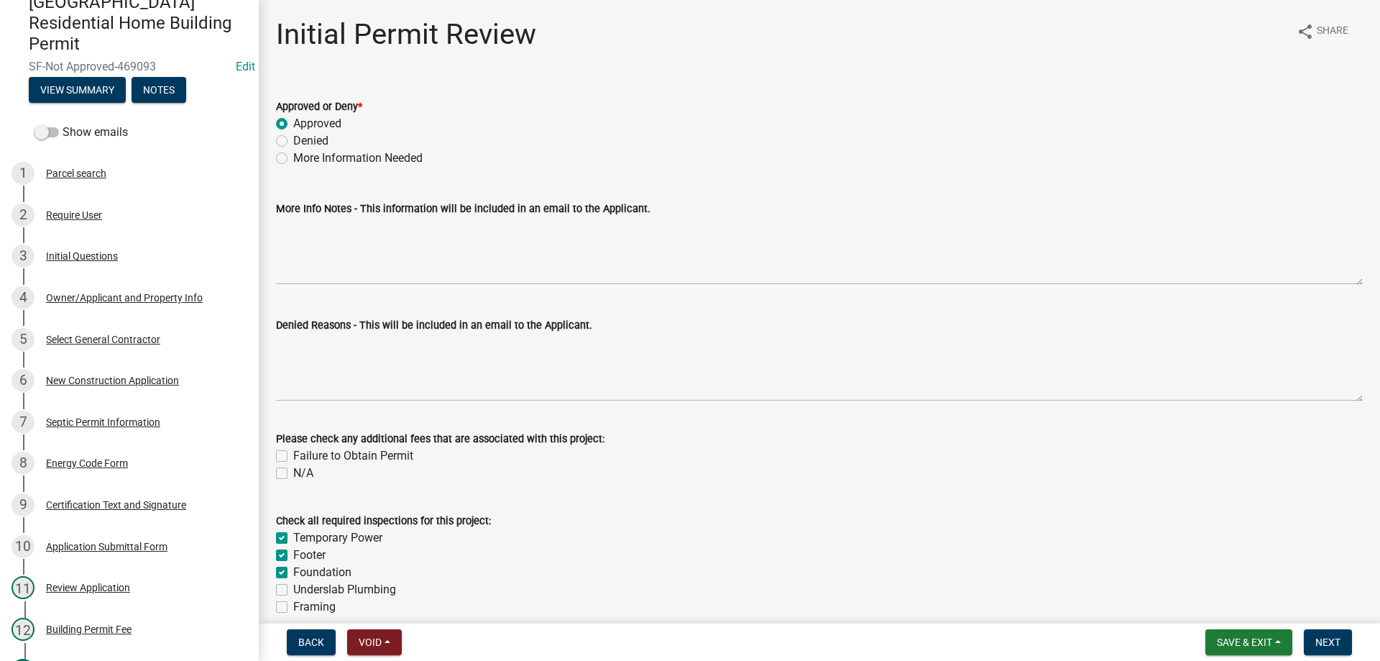
checkbox input "true"
checkbox input "false"
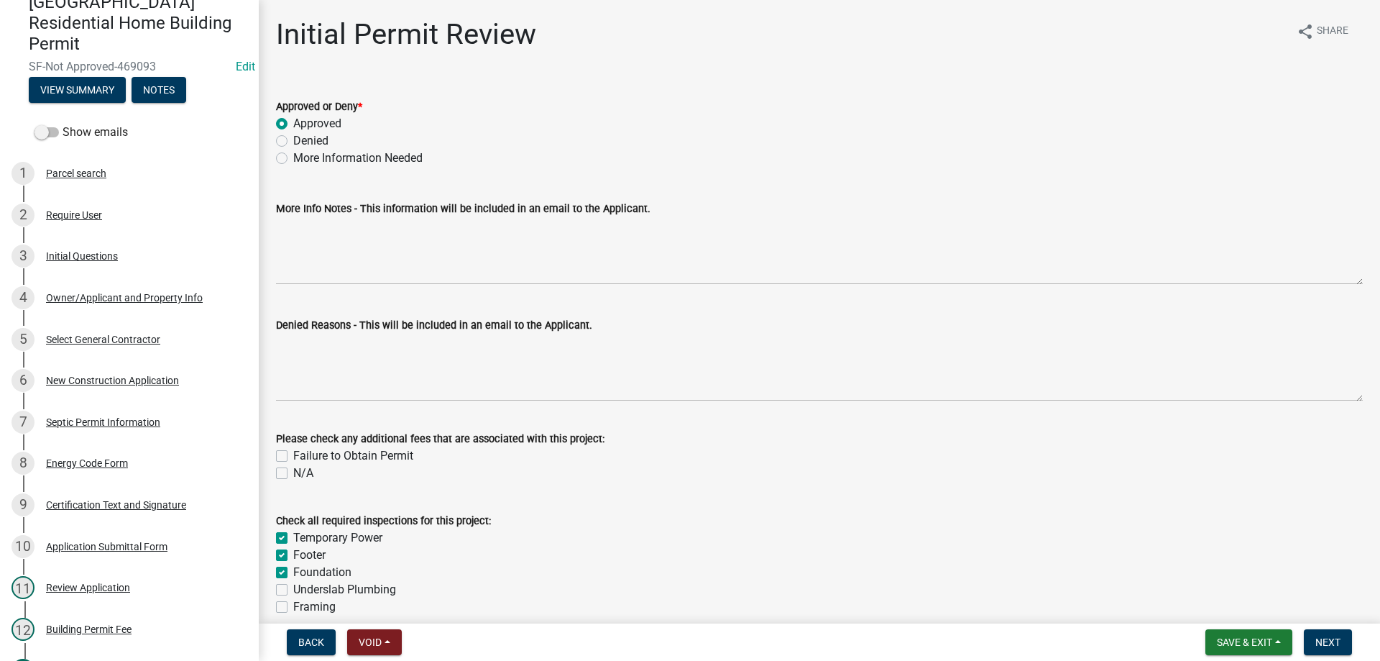
checkbox input "false"
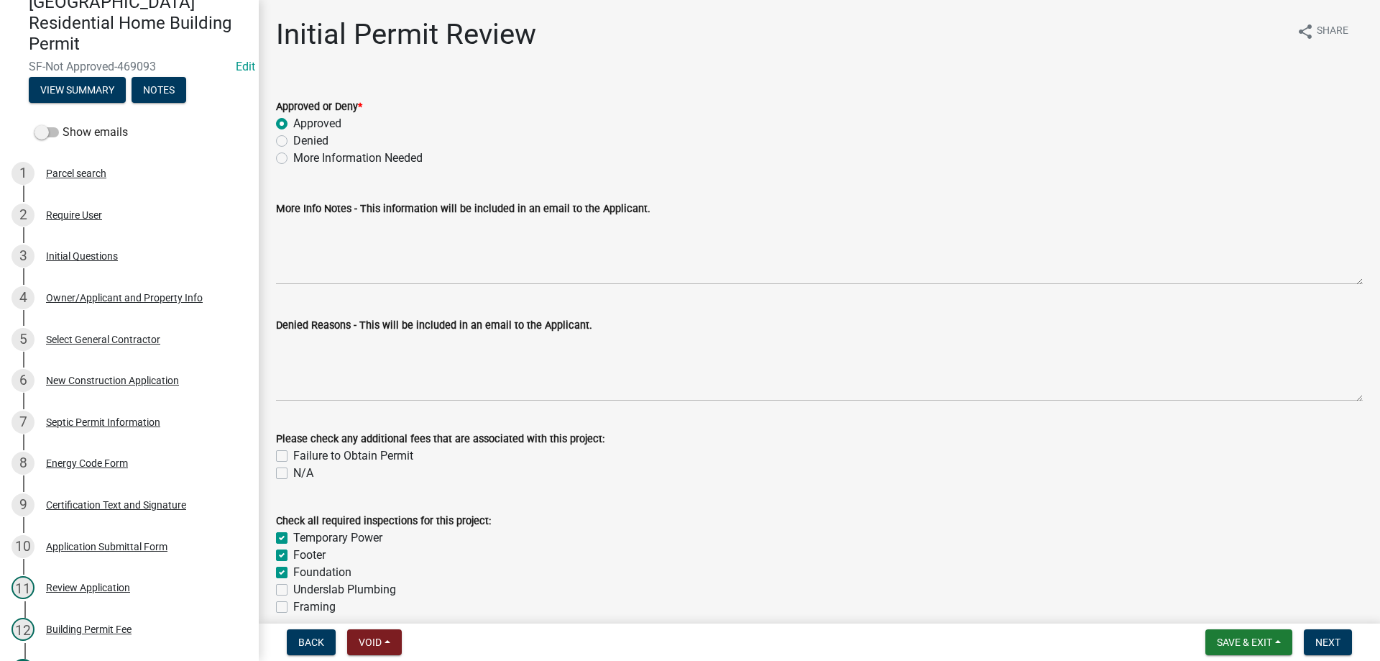
checkbox input "false"
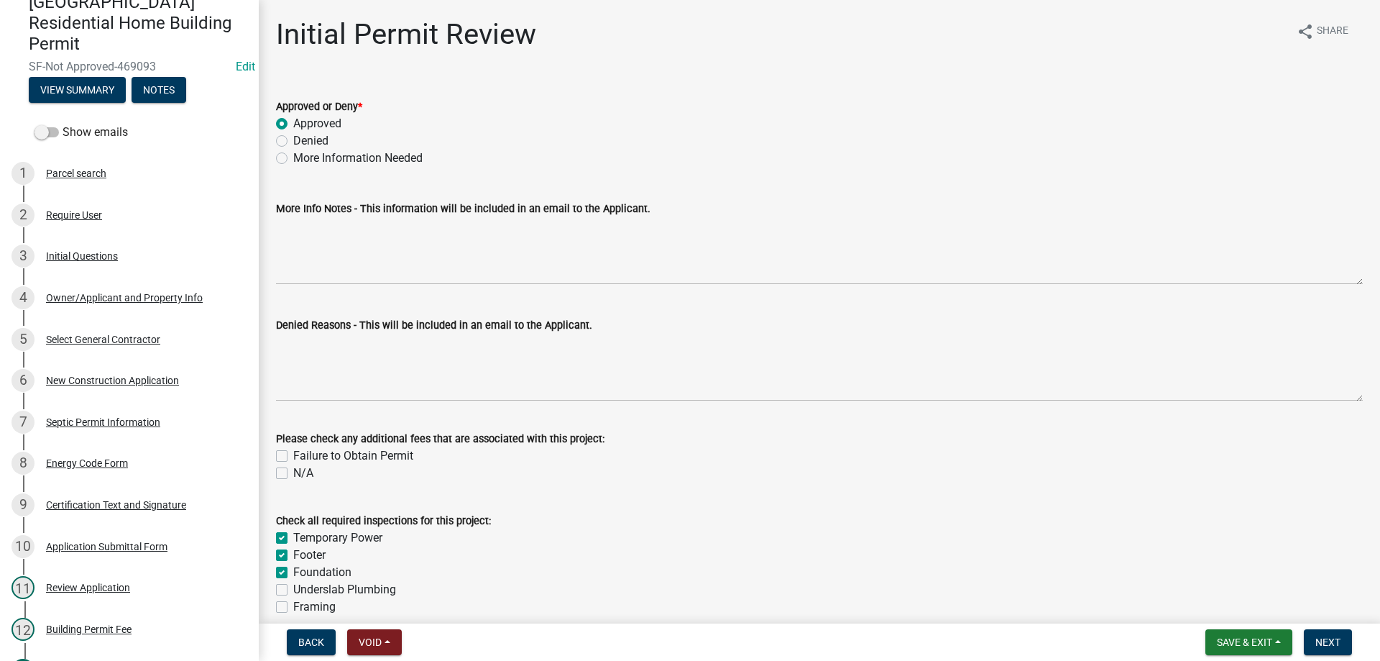
checkbox input "false"
click at [293, 592] on label "Underslab Plumbing" at bounding box center [344, 589] width 103 height 17
click at [293, 590] on input "Underslab Plumbing" at bounding box center [297, 585] width 9 height 9
checkbox input "true"
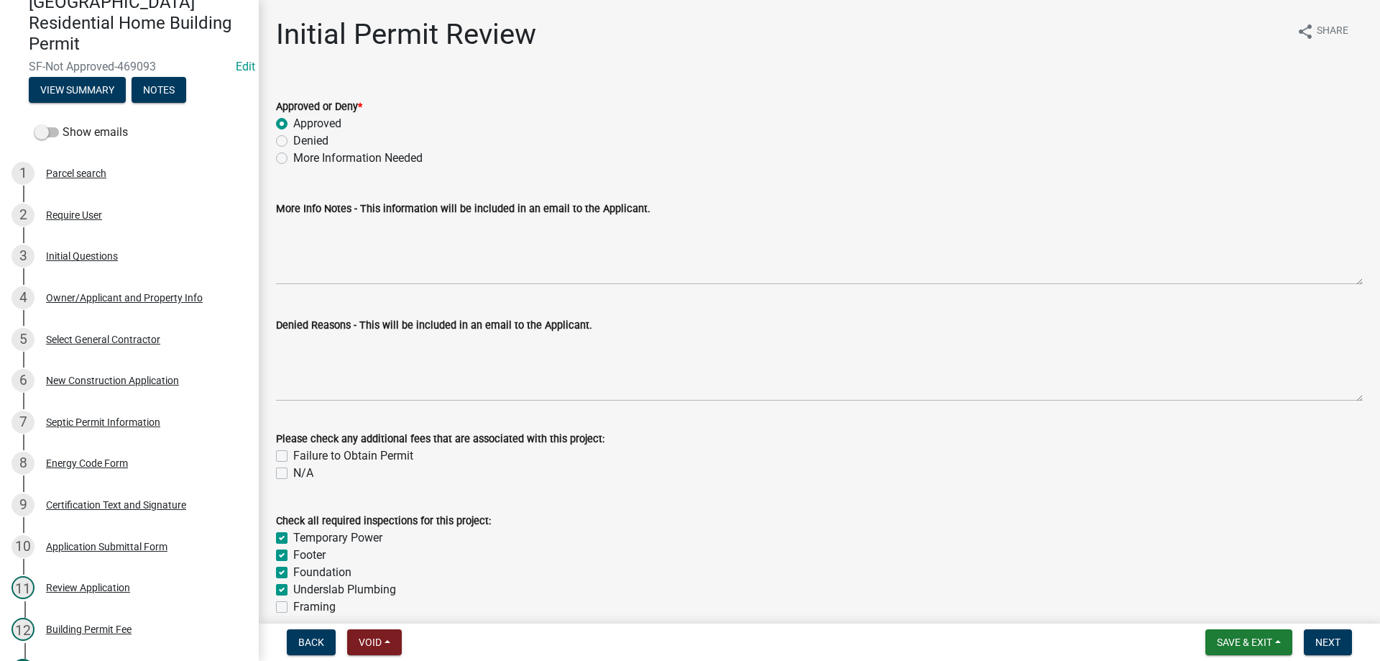
checkbox input "true"
checkbox input "false"
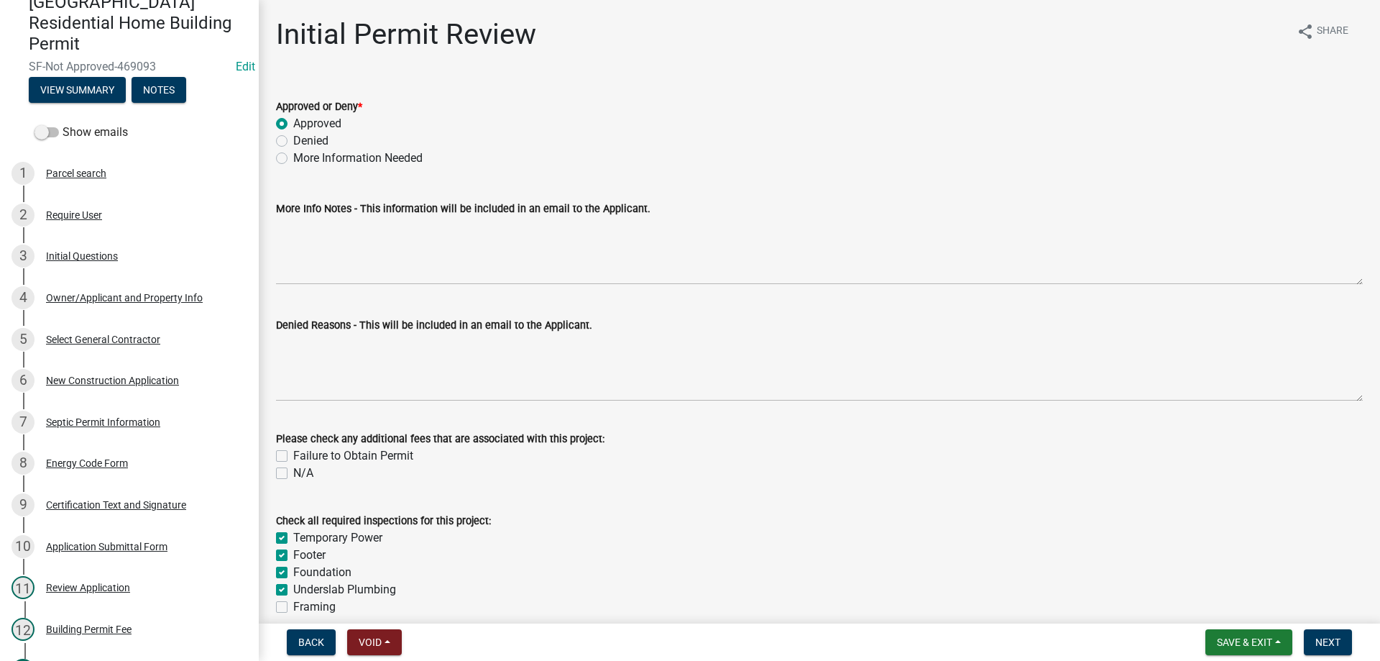
checkbox input "false"
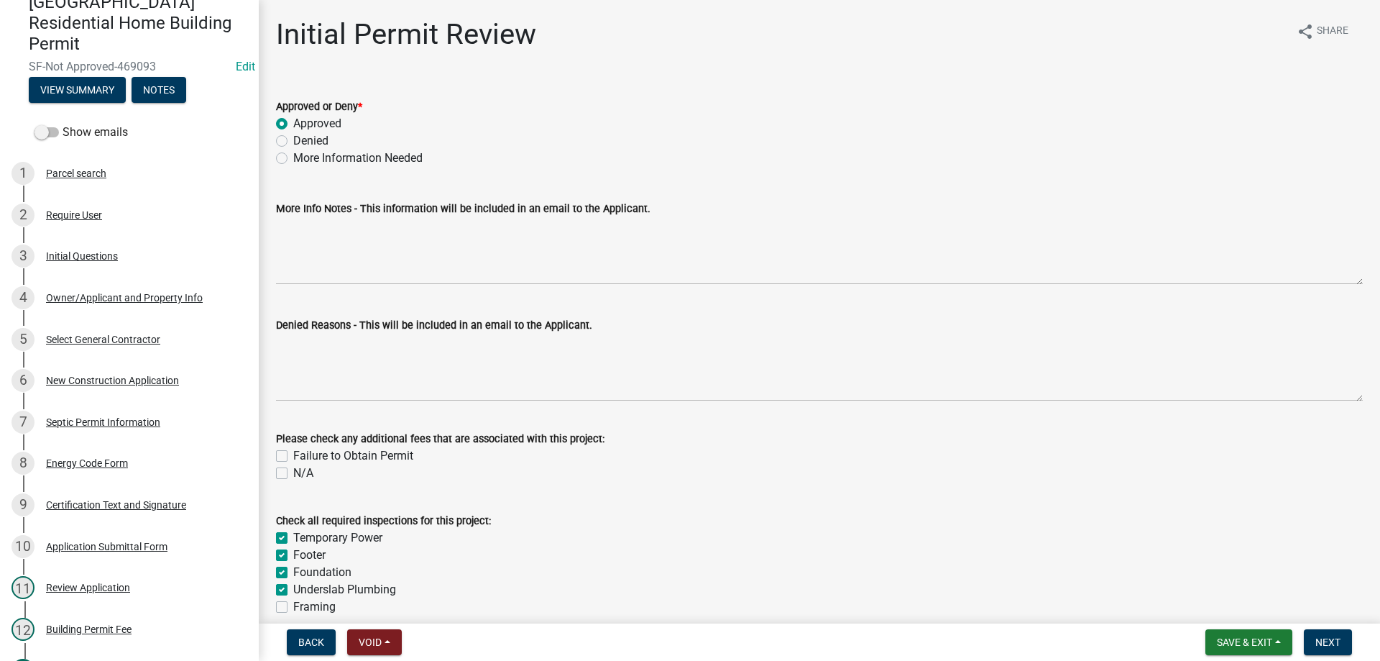
checkbox input "false"
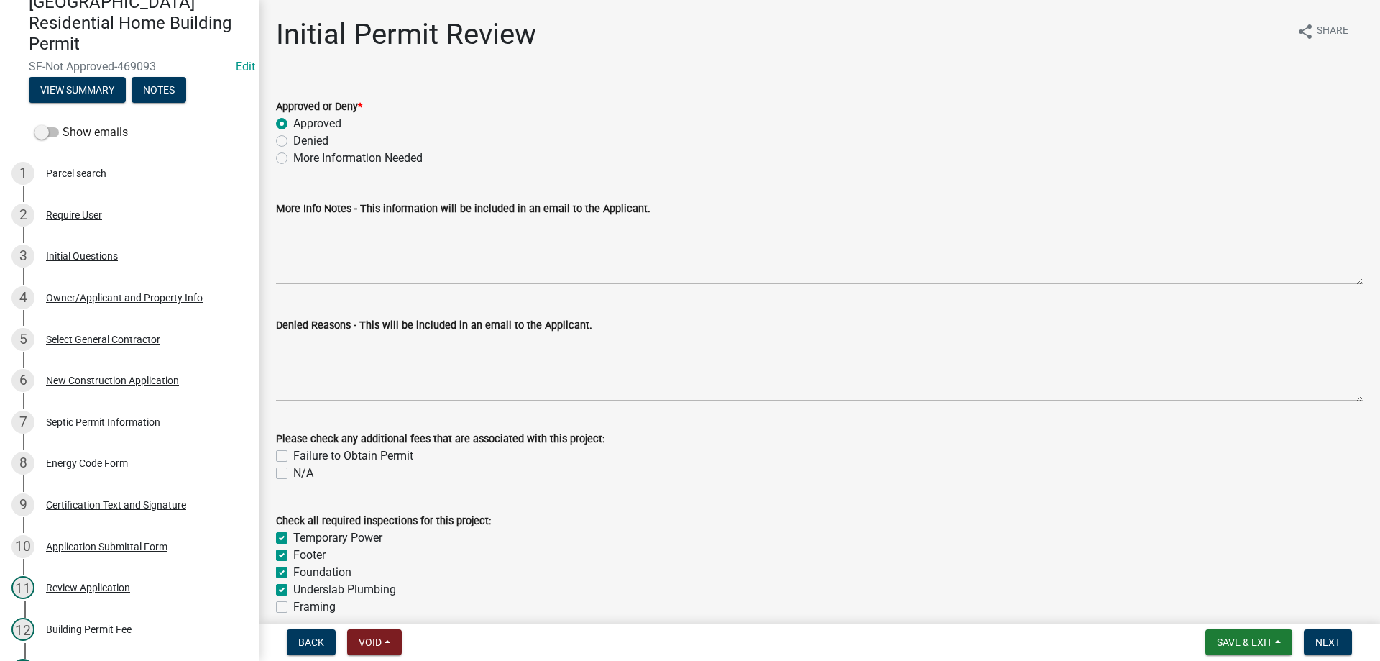
checkbox input "false"
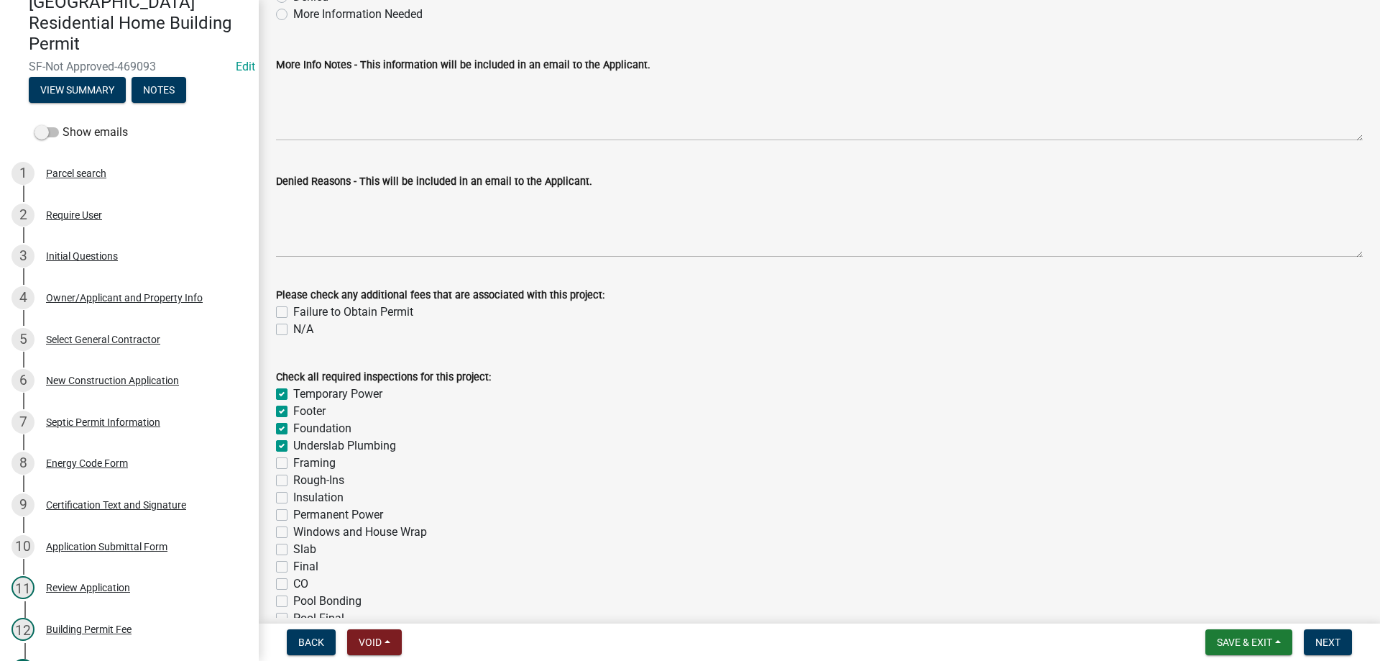
click at [293, 460] on label "Framing" at bounding box center [314, 462] width 42 height 17
click at [293, 460] on input "Framing" at bounding box center [297, 458] width 9 height 9
checkbox input "true"
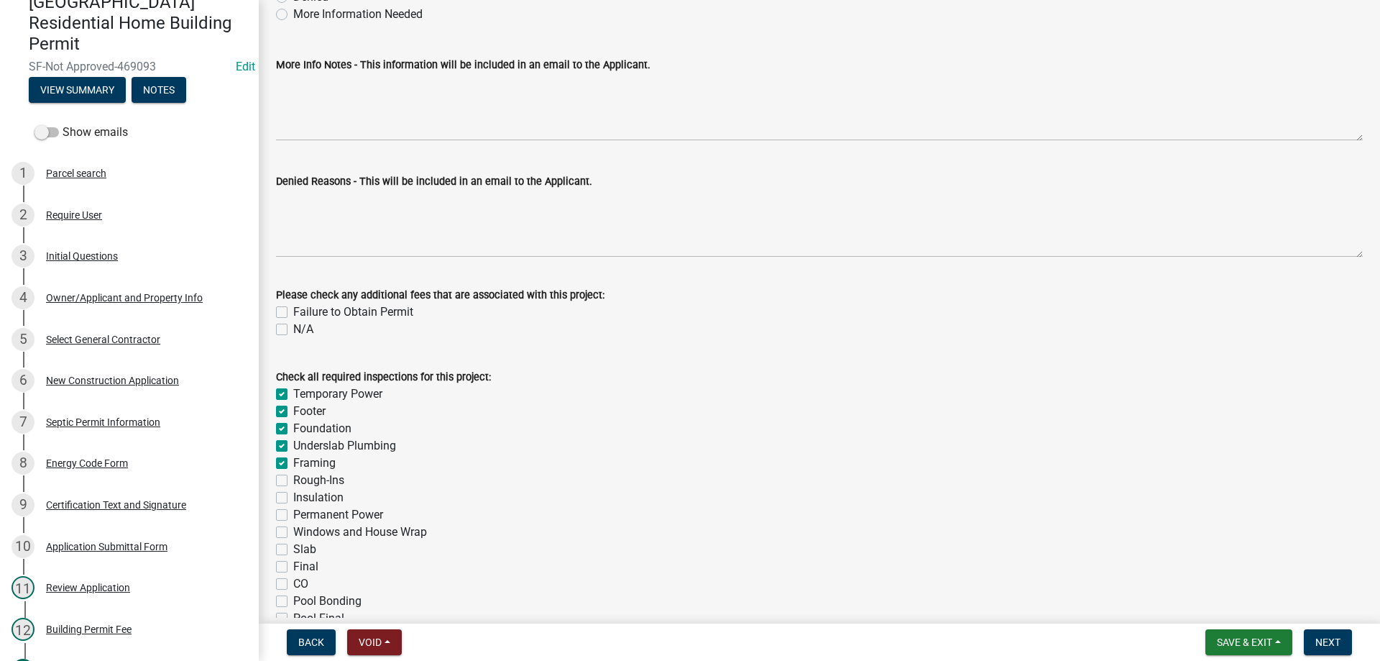
checkbox input "true"
checkbox input "false"
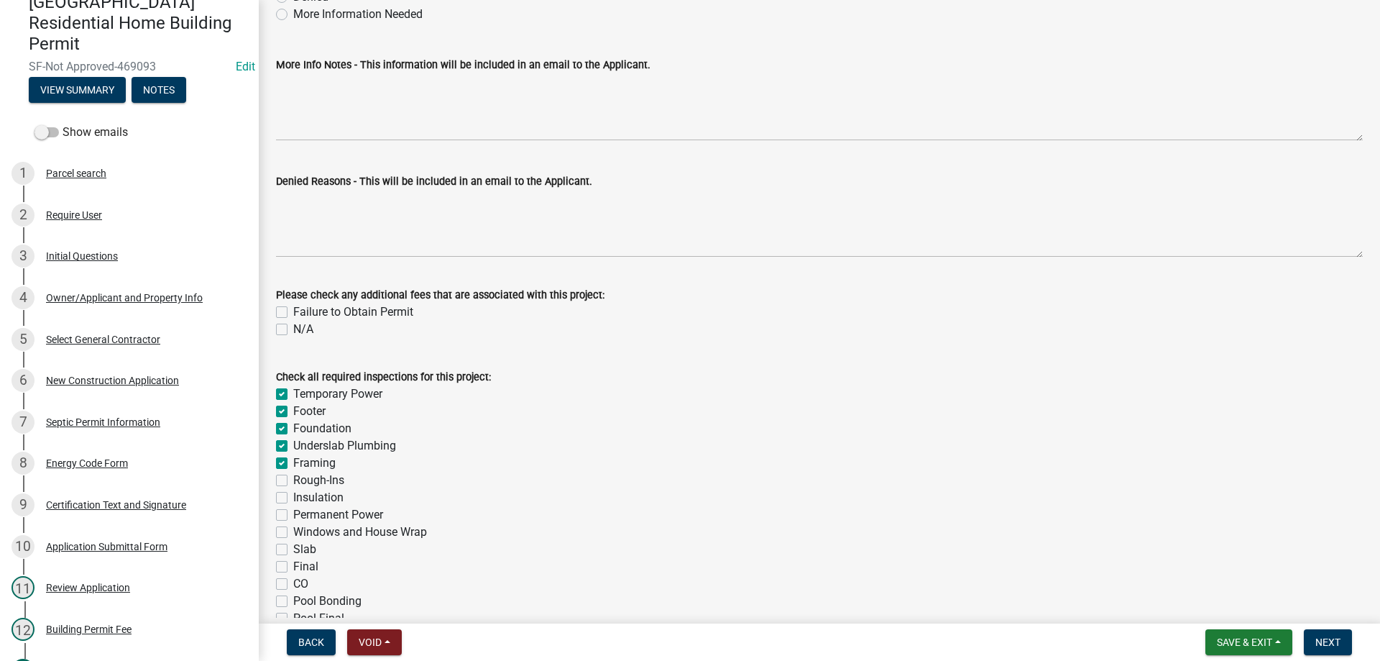
checkbox input "false"
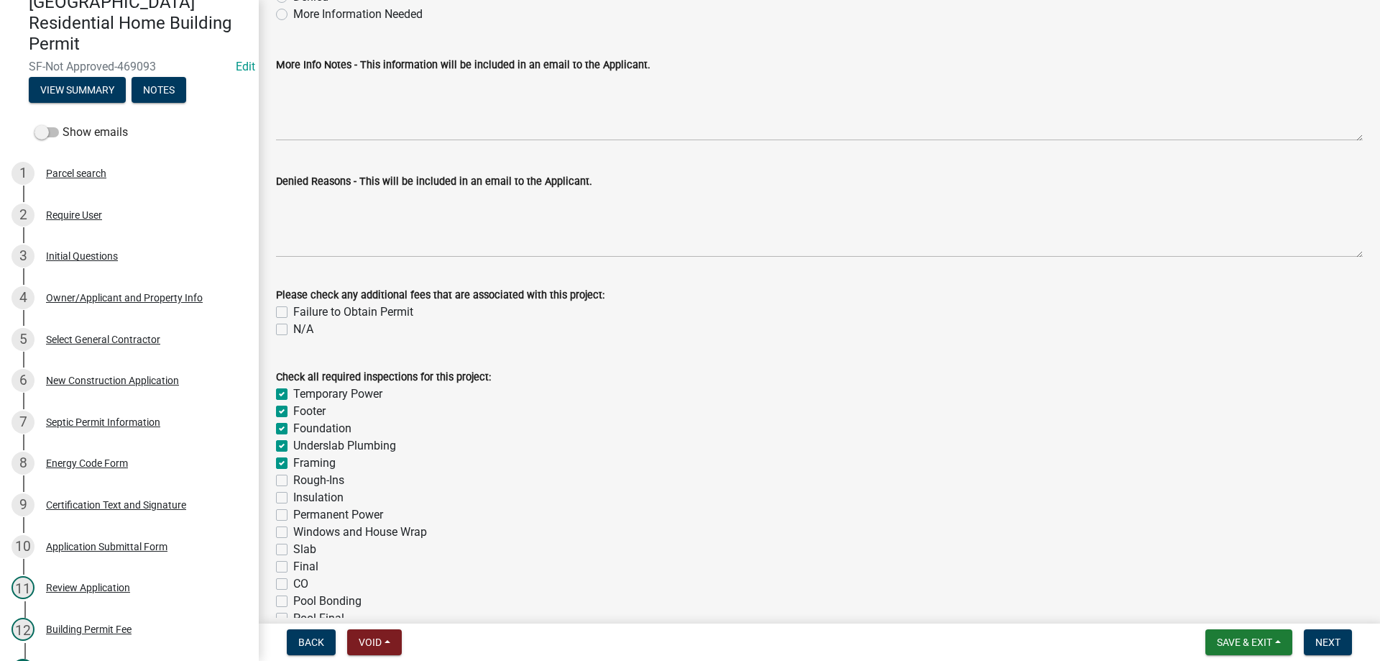
checkbox input "false"
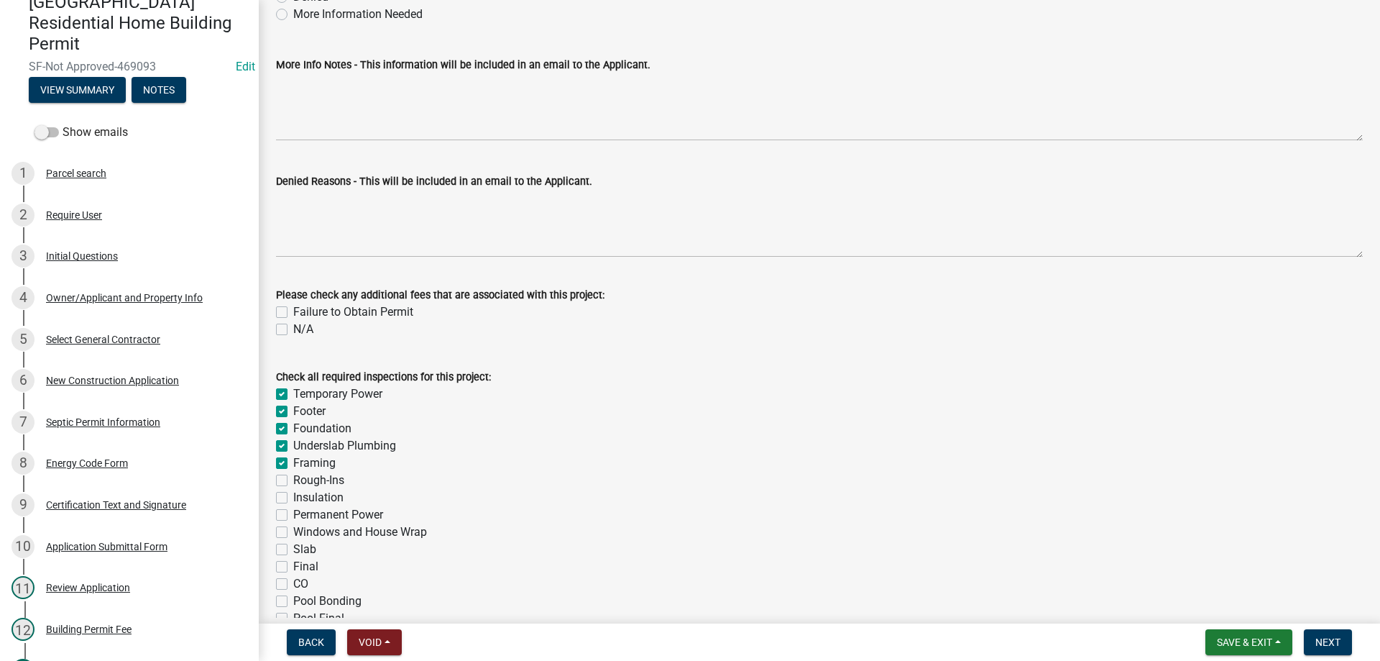
click at [293, 485] on label "Rough-Ins" at bounding box center [318, 479] width 51 height 17
click at [293, 481] on input "Rough-Ins" at bounding box center [297, 475] width 9 height 9
checkbox input "true"
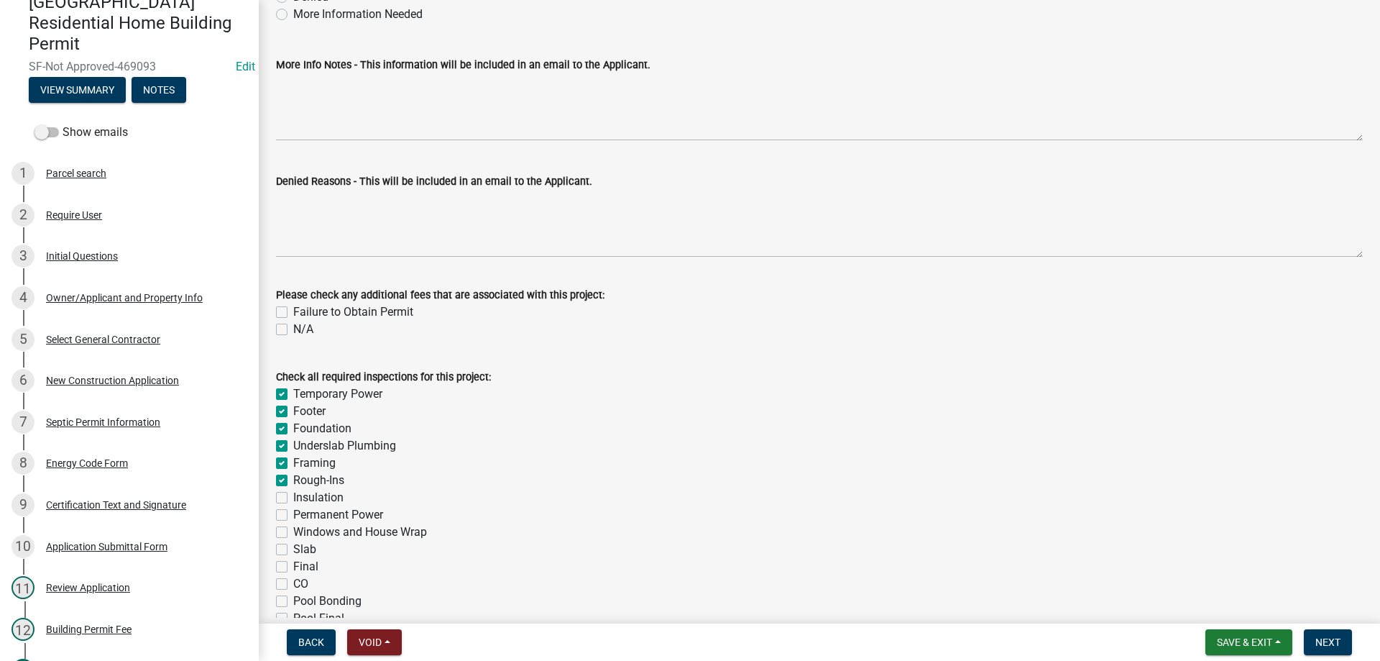
checkbox input "true"
checkbox input "false"
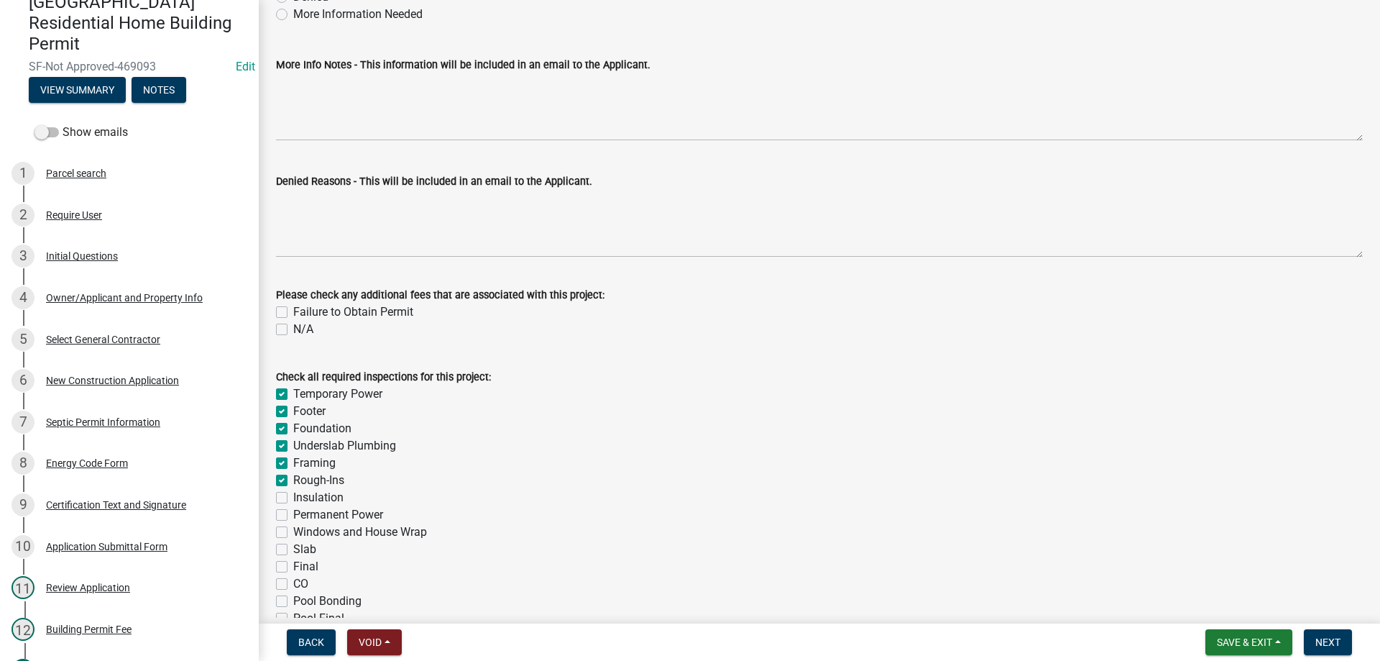
checkbox input "false"
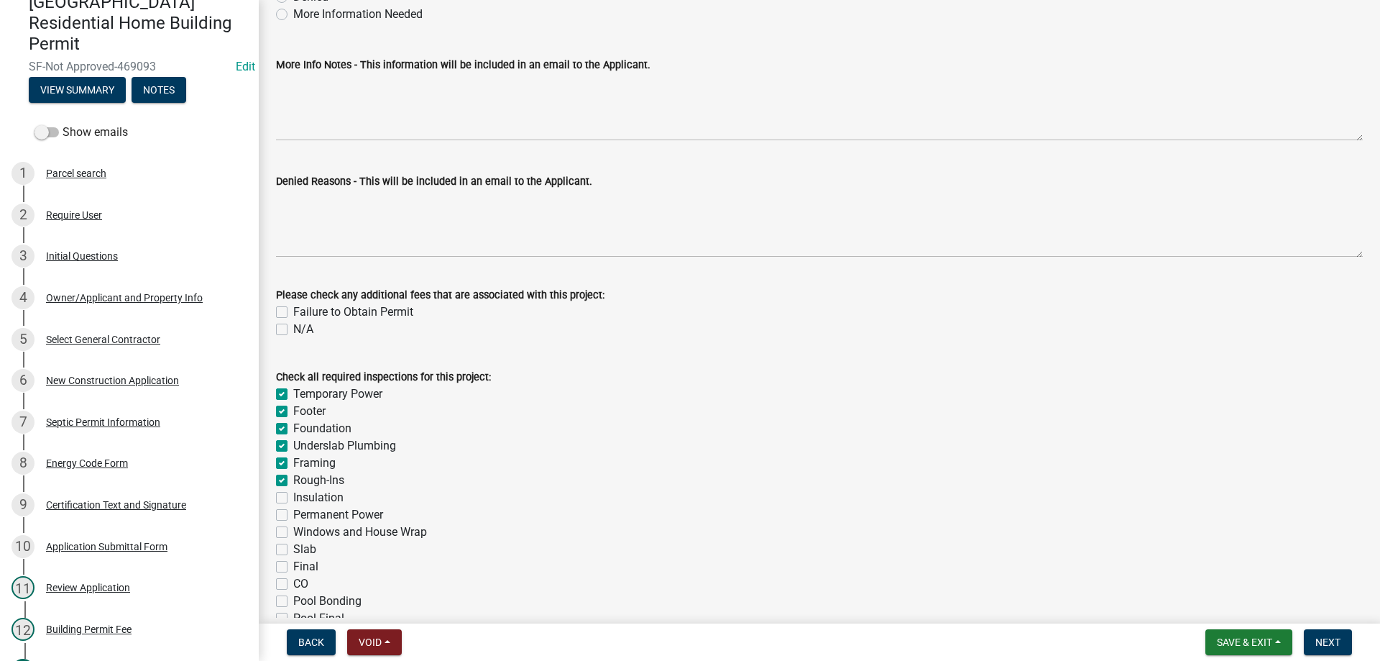
checkbox input "false"
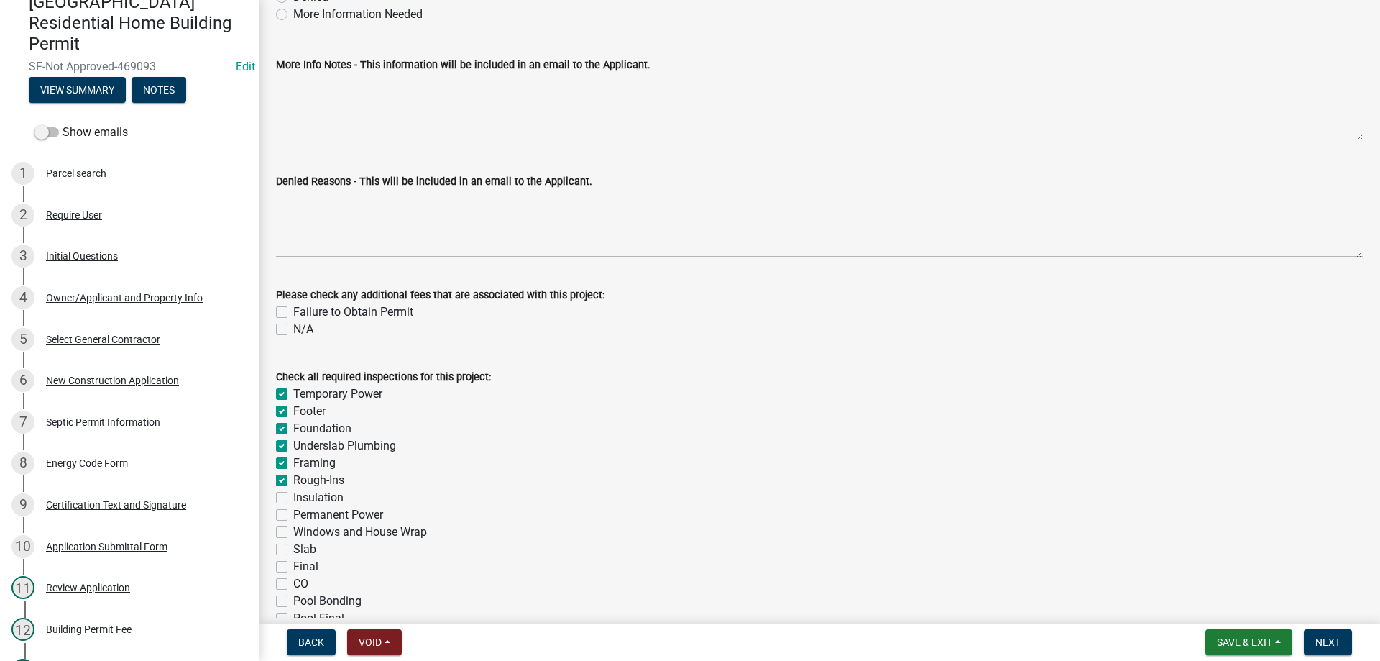
click at [277, 503] on div "Insulation" at bounding box center [819, 497] width 1087 height 17
drag, startPoint x: 284, startPoint y: 502, endPoint x: 285, endPoint y: 515, distance: 13.0
click at [284, 503] on div "Insulation" at bounding box center [819, 497] width 1087 height 17
click at [293, 517] on label "Permanent Power" at bounding box center [338, 514] width 90 height 17
click at [293, 515] on input "Permanent Power" at bounding box center [297, 510] width 9 height 9
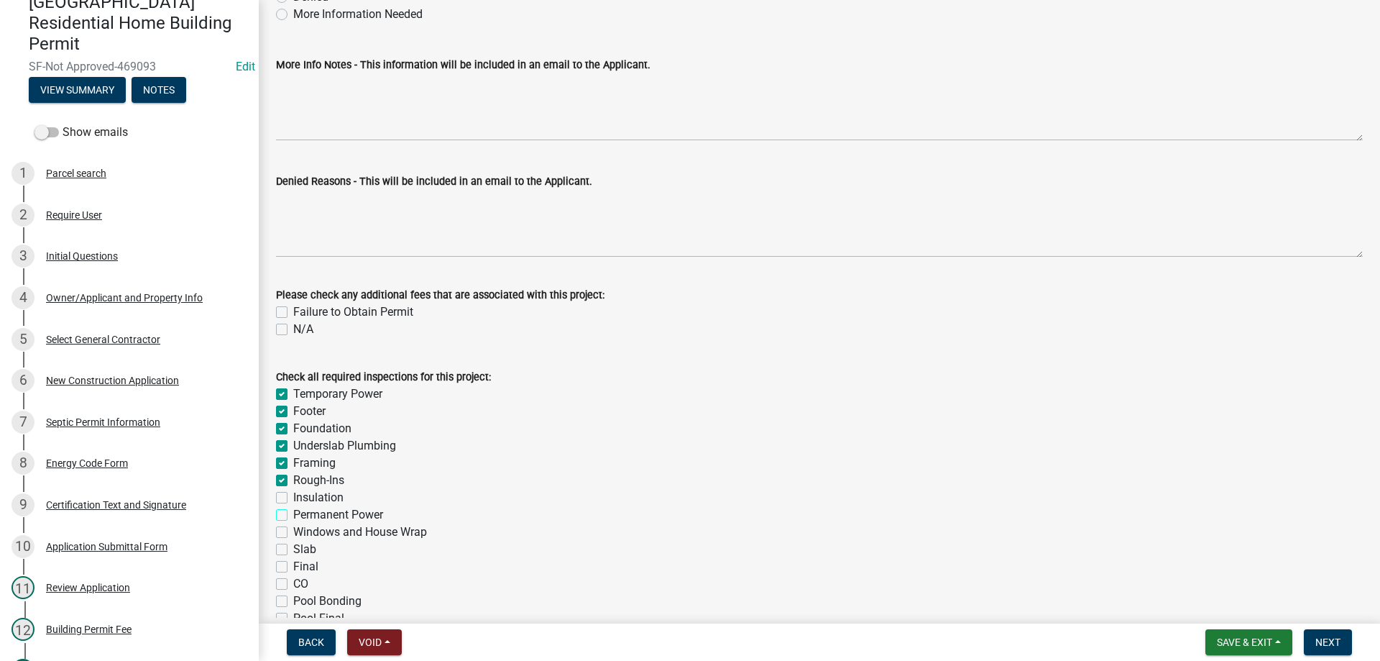
checkbox input "true"
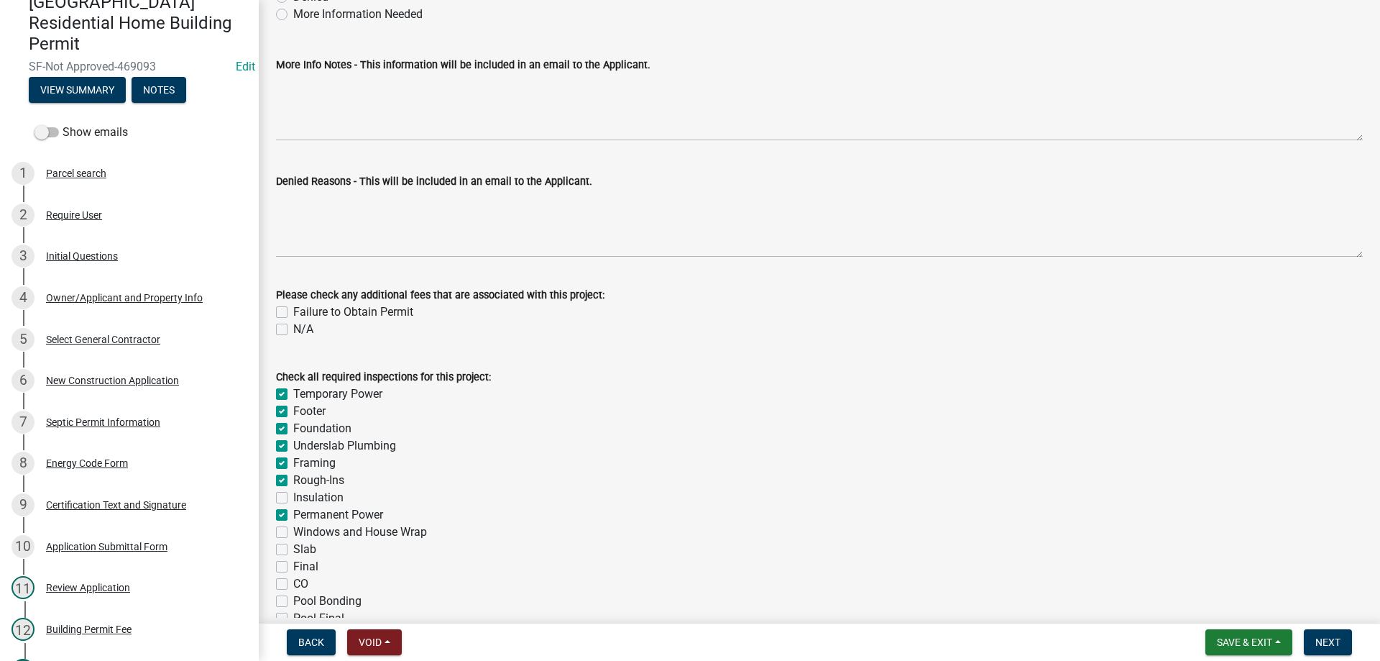
checkbox input "true"
checkbox input "false"
checkbox input "true"
checkbox input "false"
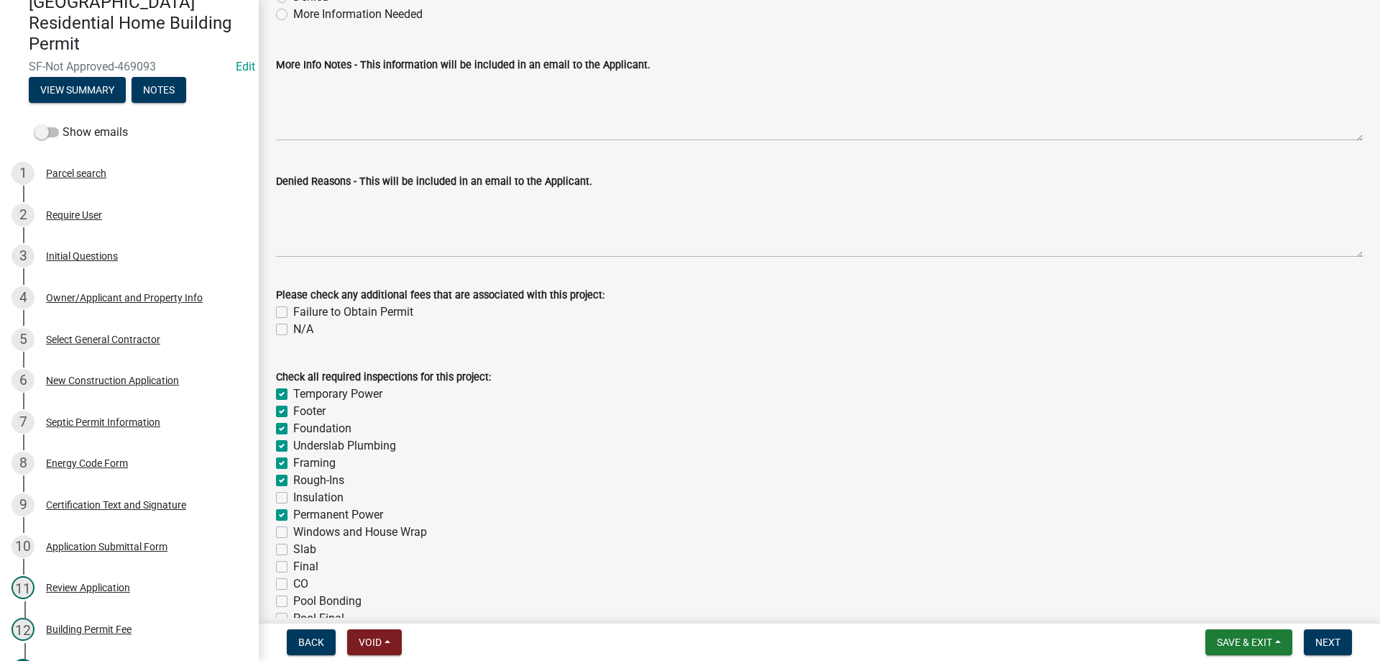
checkbox input "false"
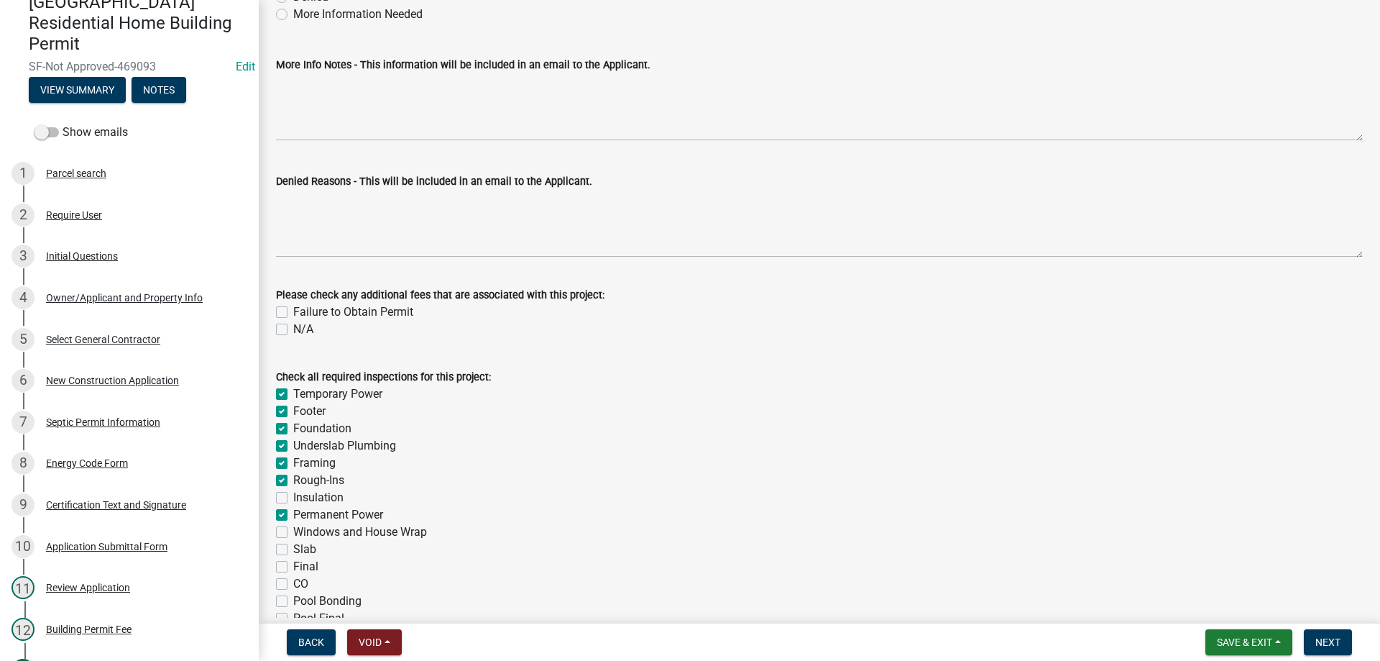
checkbox input "false"
click at [293, 498] on label "Insulation" at bounding box center [318, 497] width 50 height 17
click at [293, 498] on input "Insulation" at bounding box center [297, 493] width 9 height 9
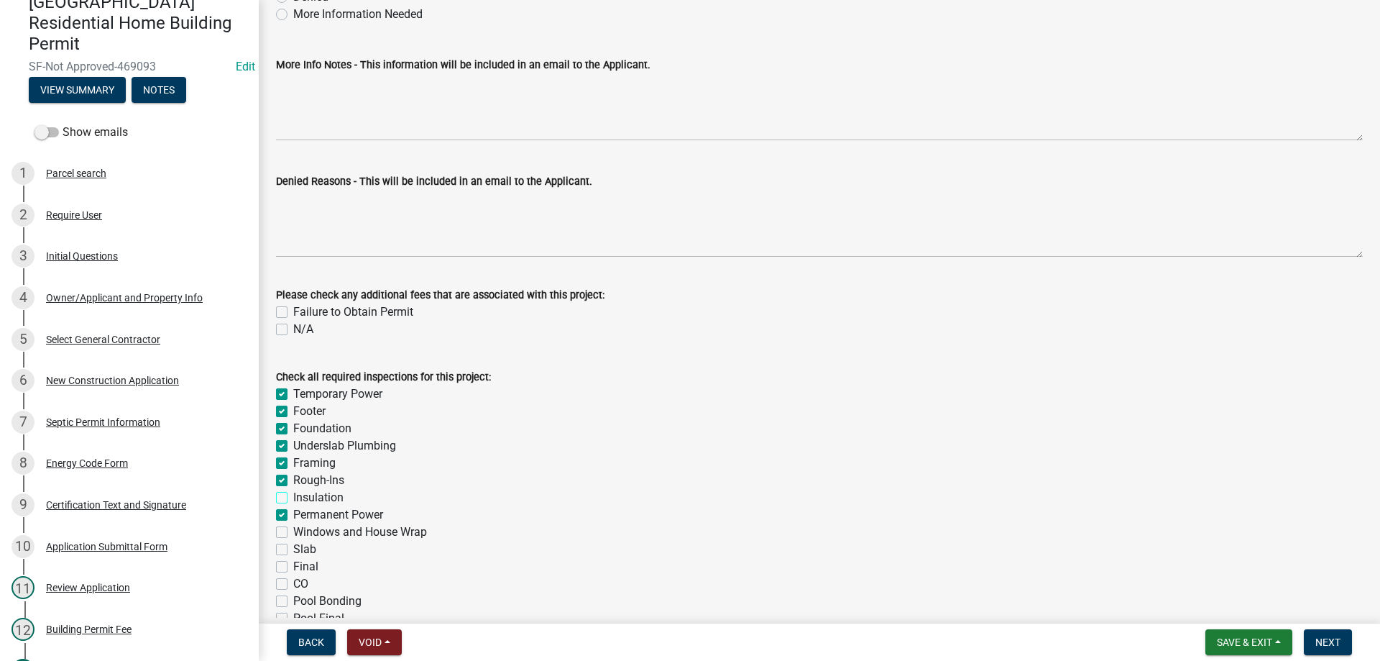
checkbox input "true"
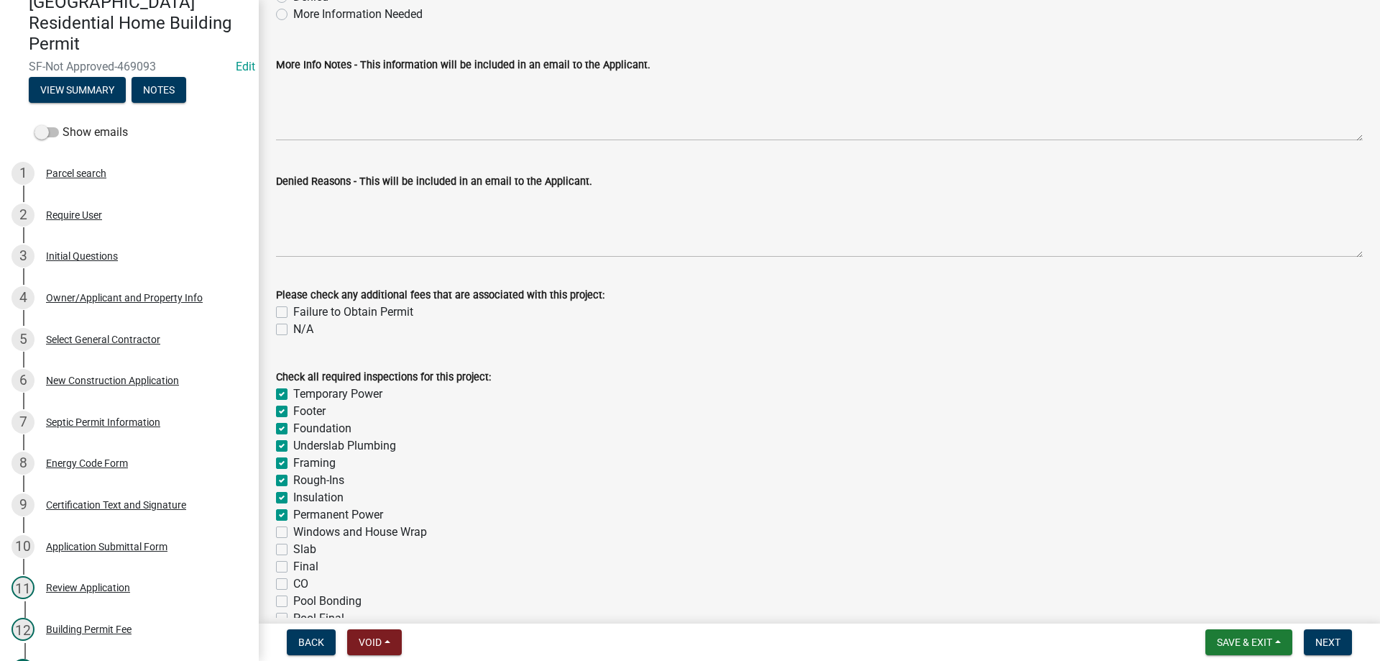
checkbox input "true"
checkbox input "false"
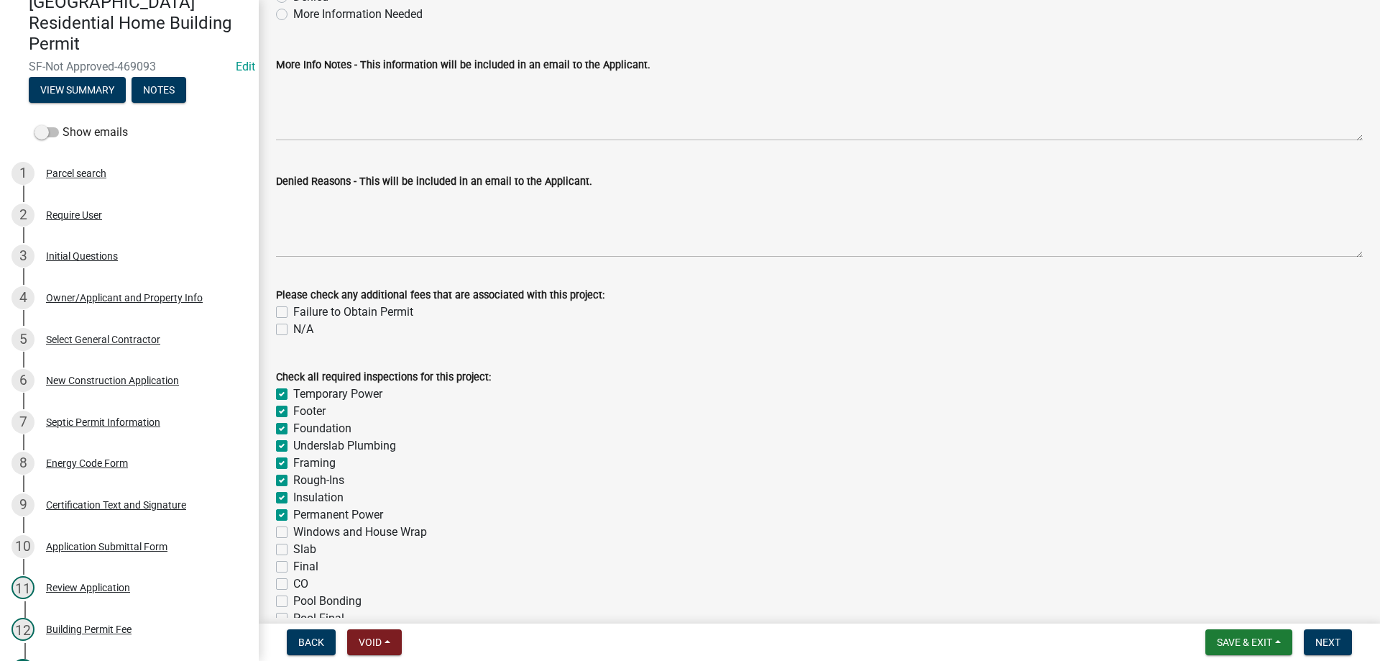
checkbox input "false"
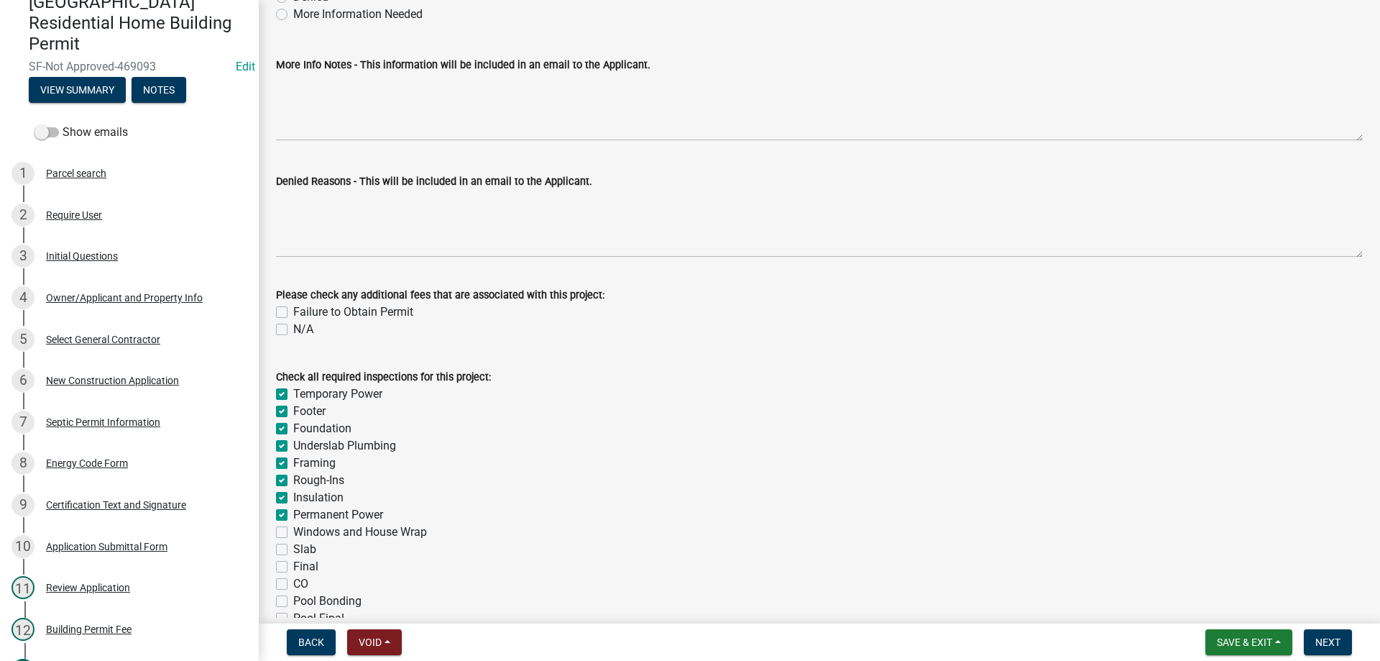
checkbox input "false"
click at [293, 529] on label "Windows and House Wrap" at bounding box center [360, 531] width 134 height 17
click at [293, 529] on input "Windows and House Wrap" at bounding box center [297, 527] width 9 height 9
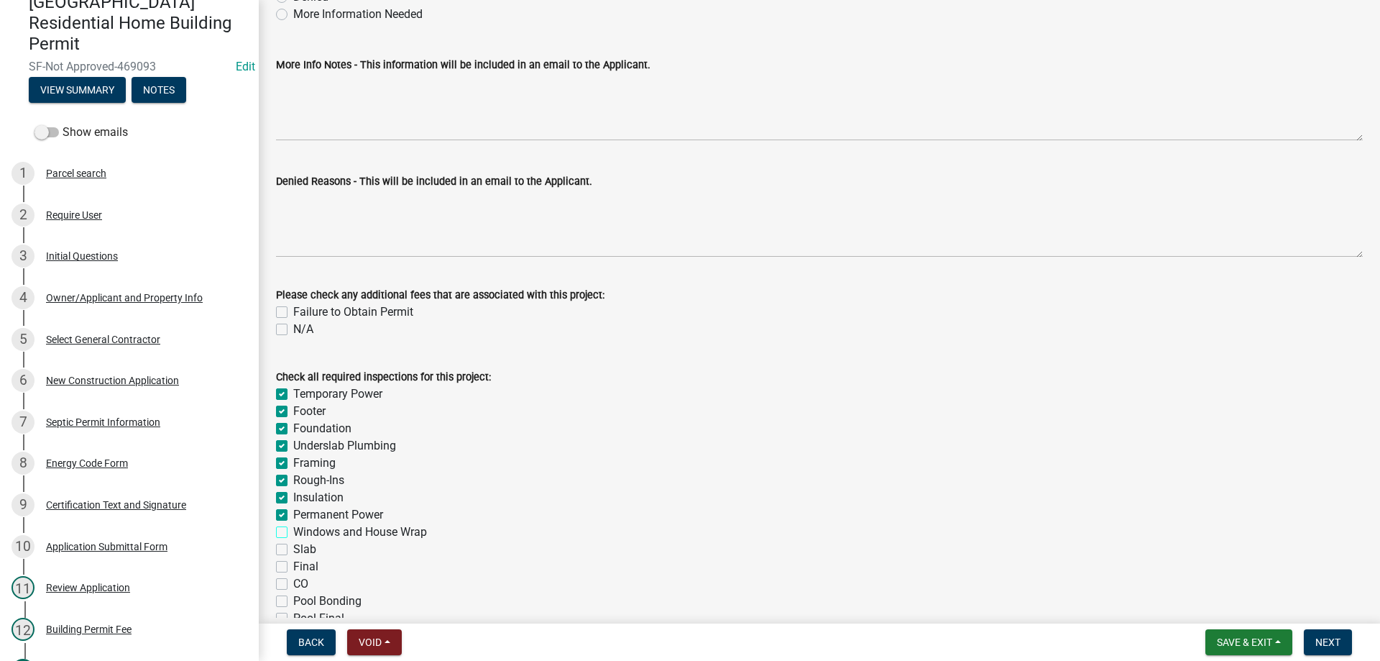
checkbox input "true"
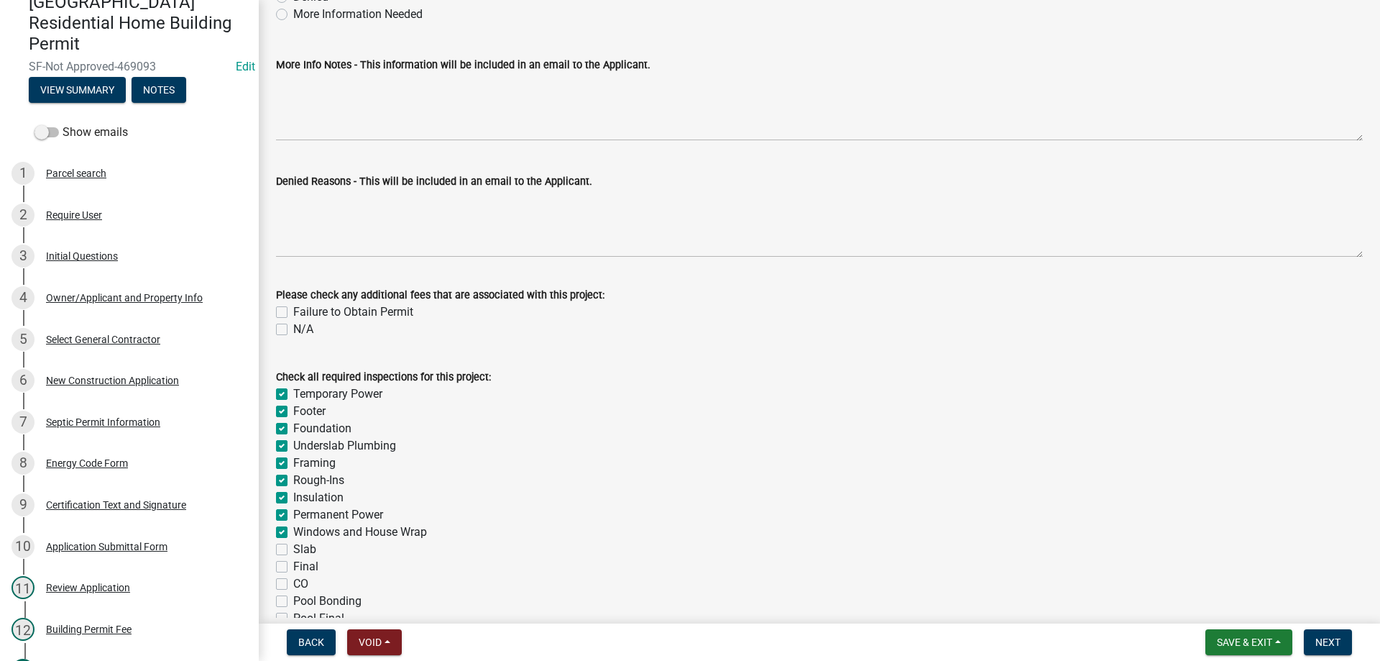
checkbox input "true"
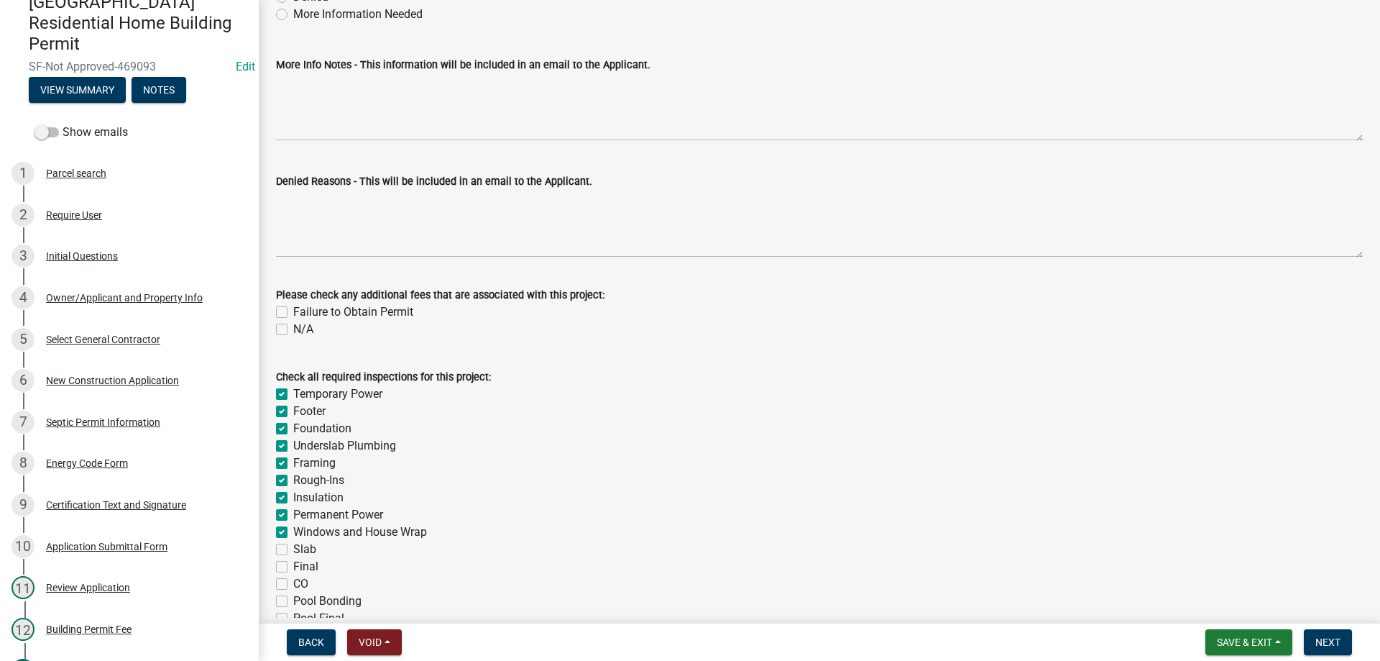
checkbox input "false"
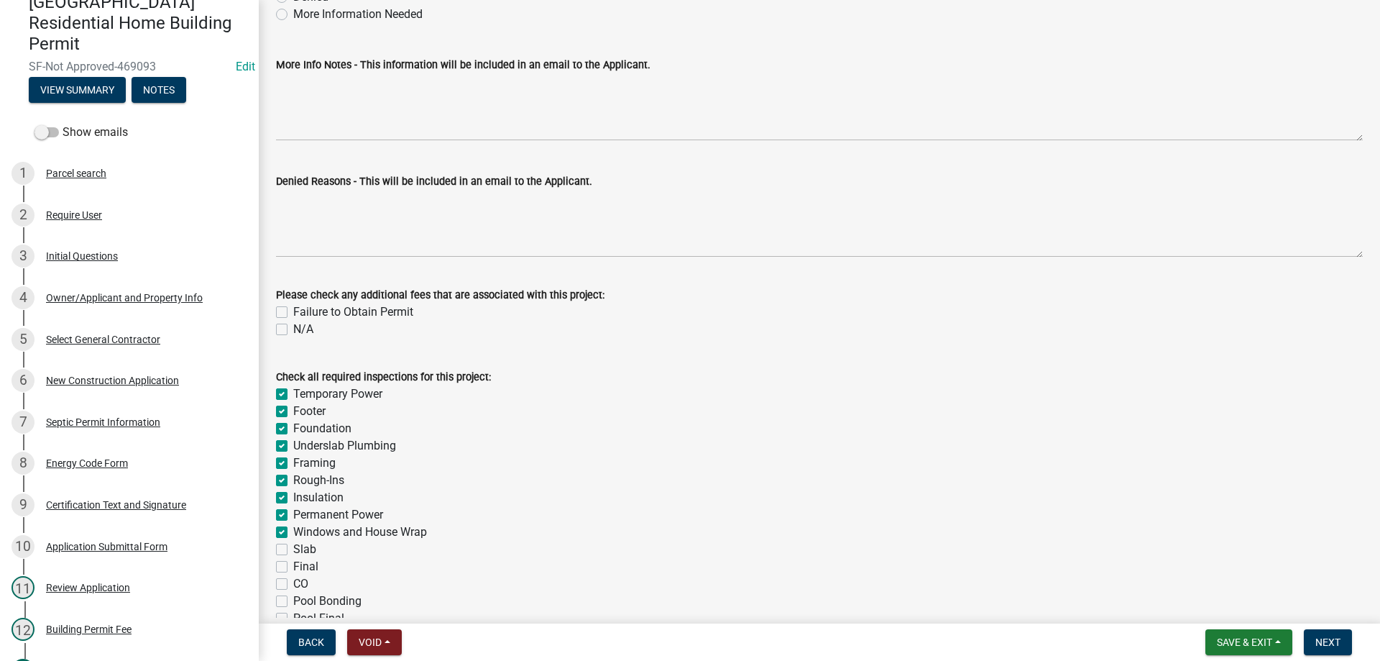
checkbox input "false"
click at [293, 547] on label "Slab" at bounding box center [304, 548] width 23 height 17
click at [293, 547] on input "Slab" at bounding box center [297, 544] width 9 height 9
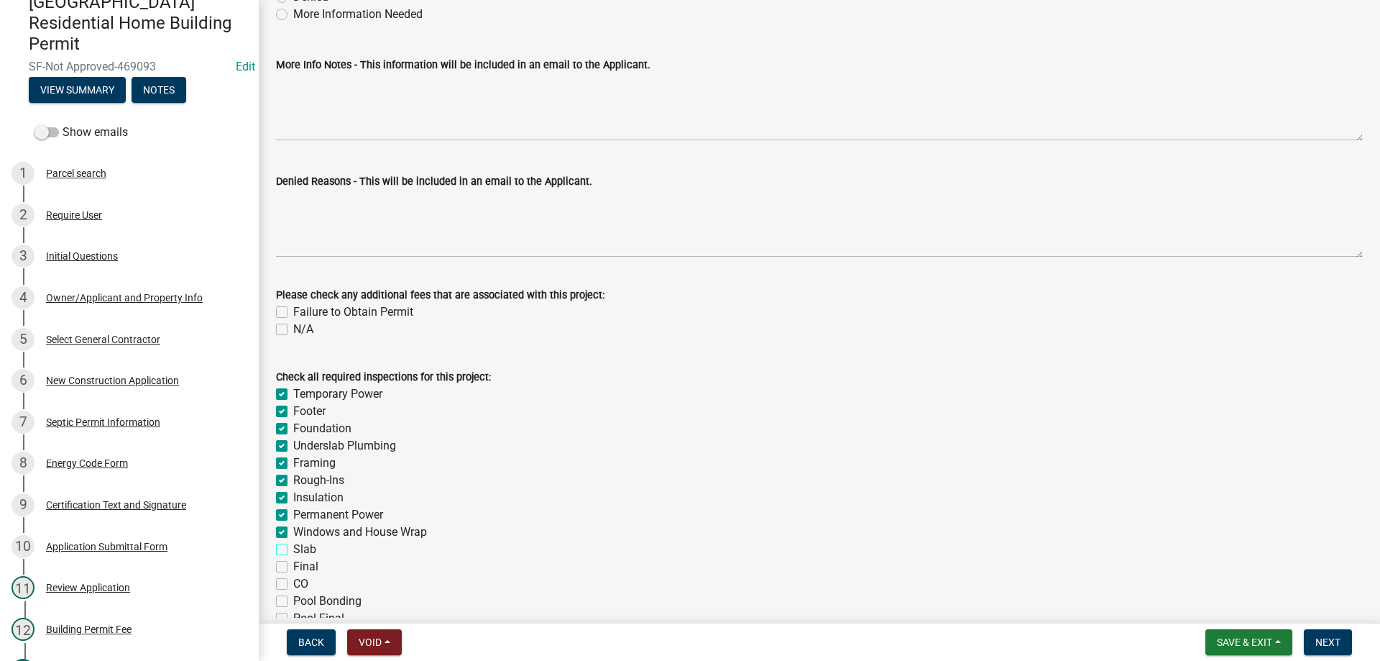
checkbox input "true"
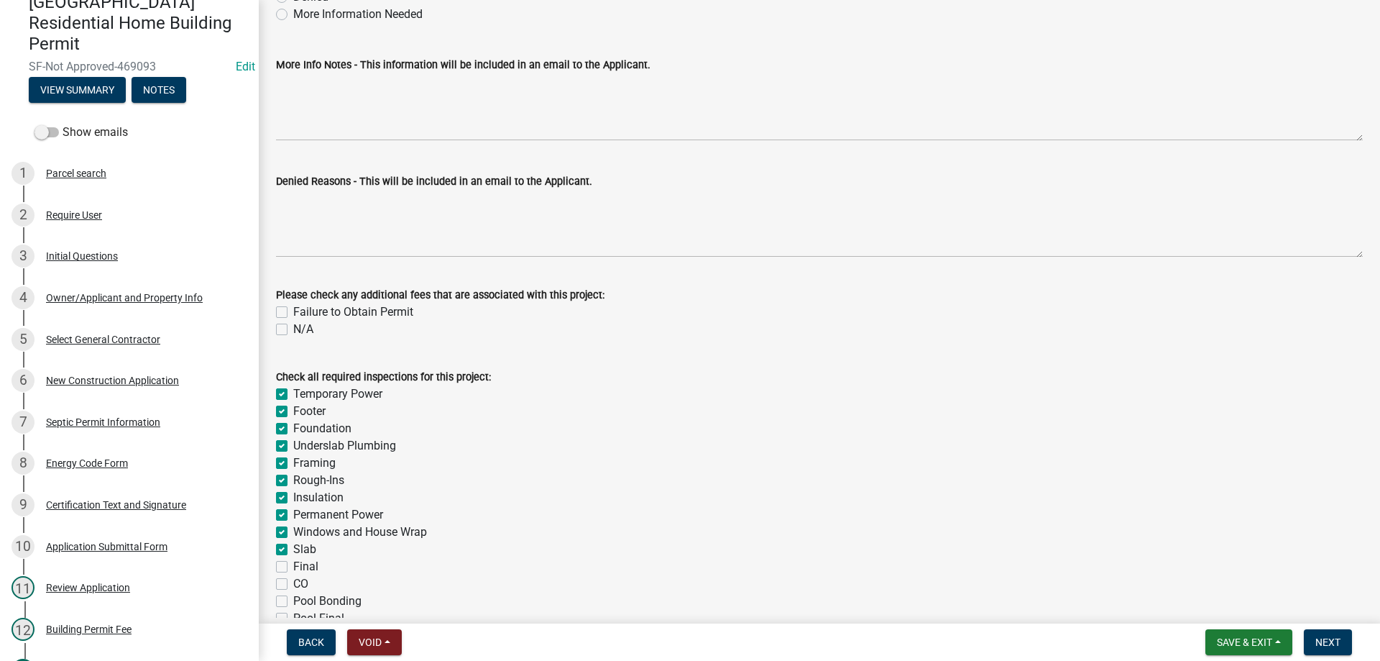
checkbox input "true"
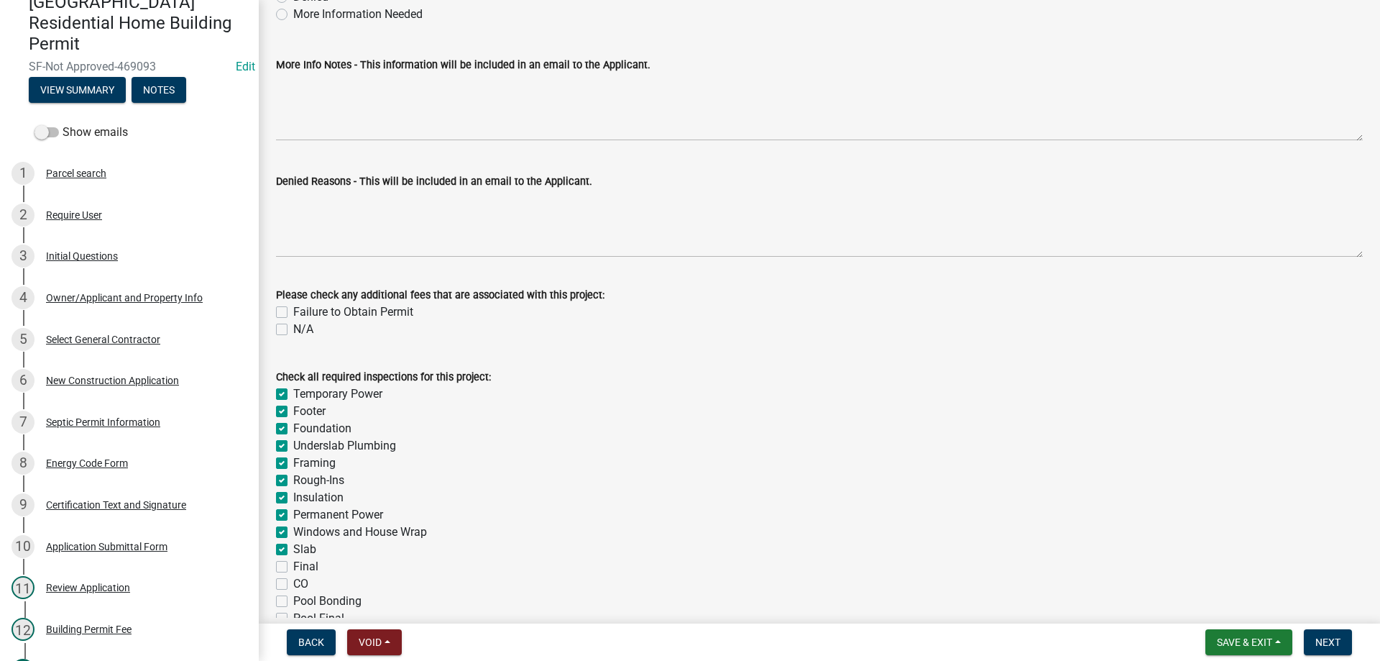
checkbox input "true"
checkbox input "false"
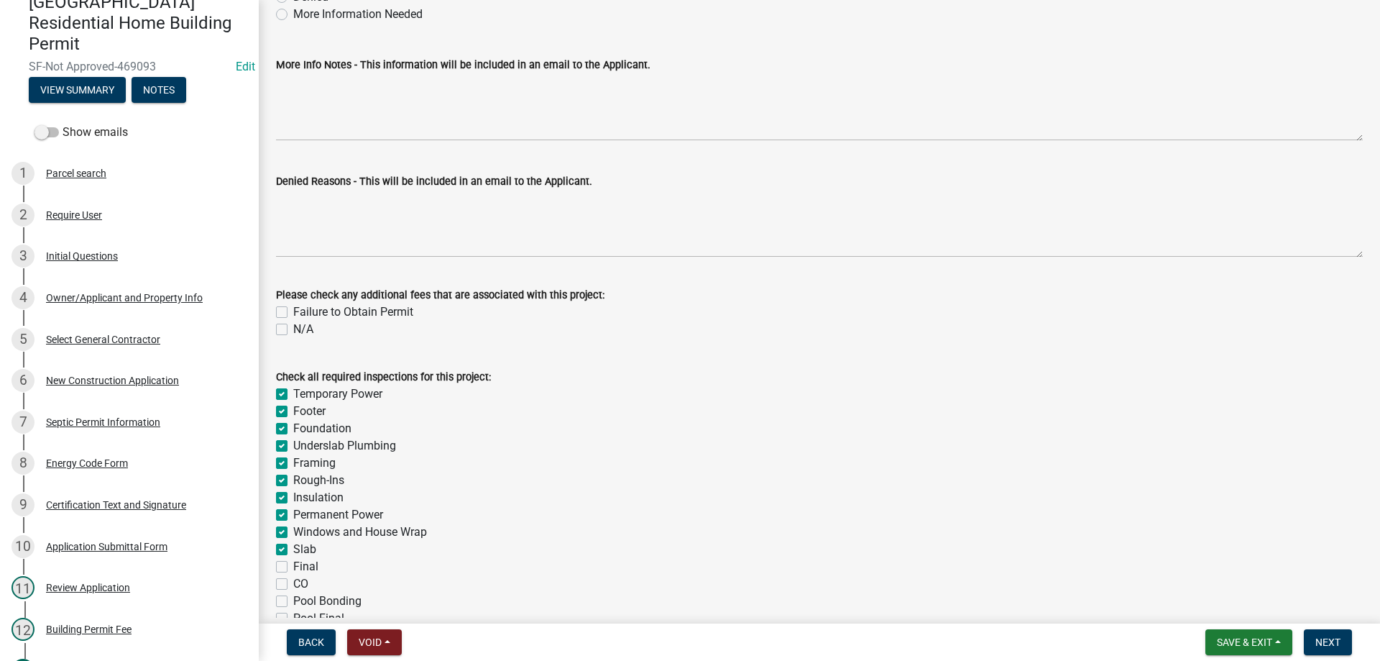
checkbox input "false"
click at [293, 569] on label "Final" at bounding box center [305, 566] width 25 height 17
click at [293, 567] on input "Final" at bounding box center [297, 562] width 9 height 9
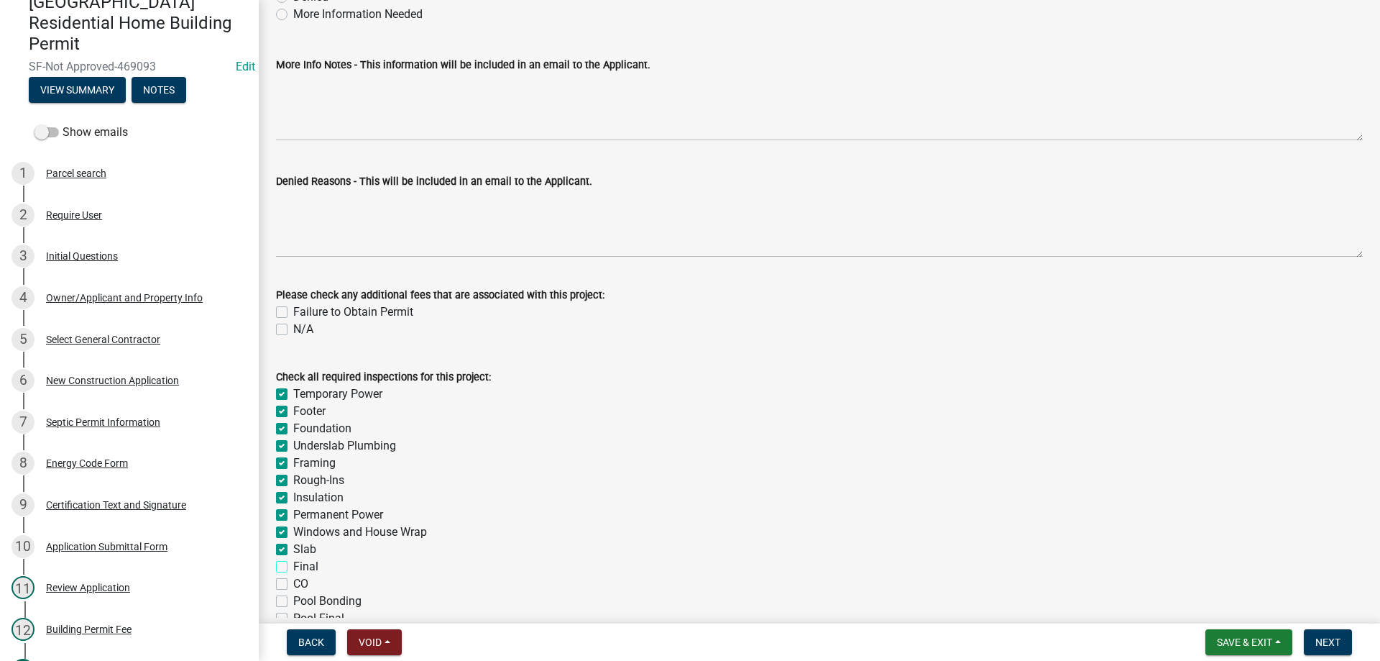
checkbox input "true"
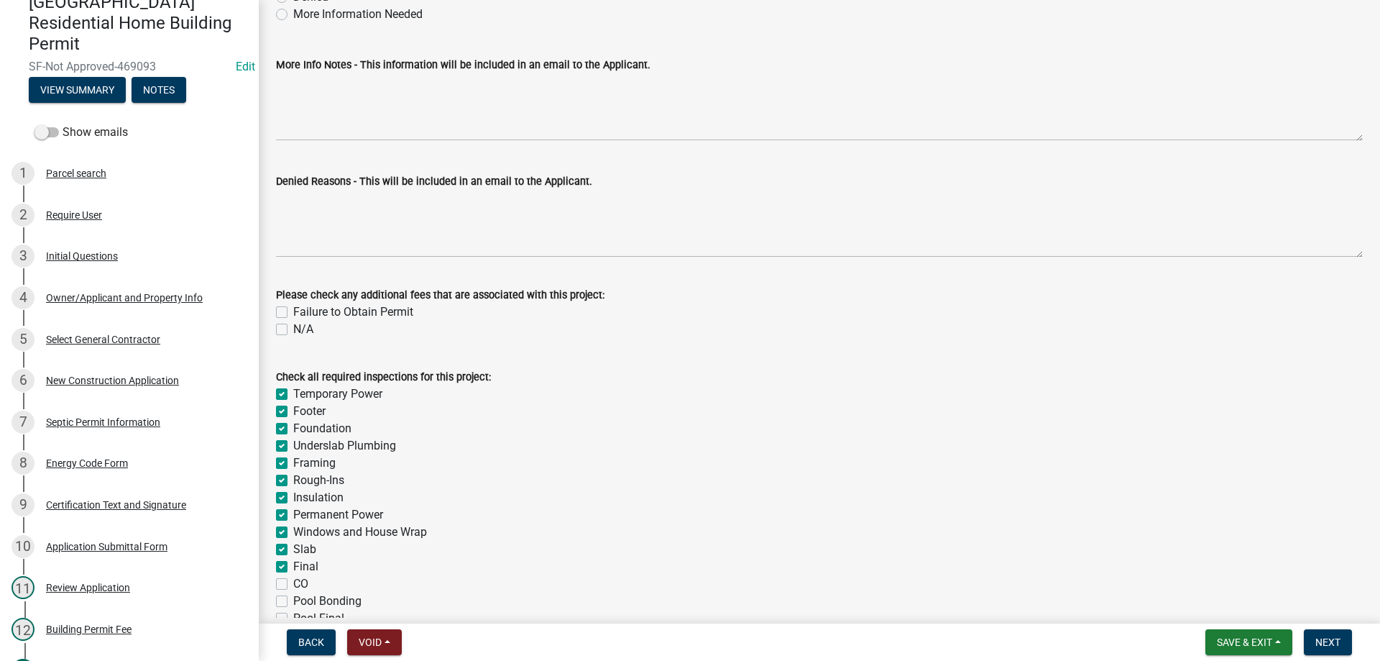
checkbox input "true"
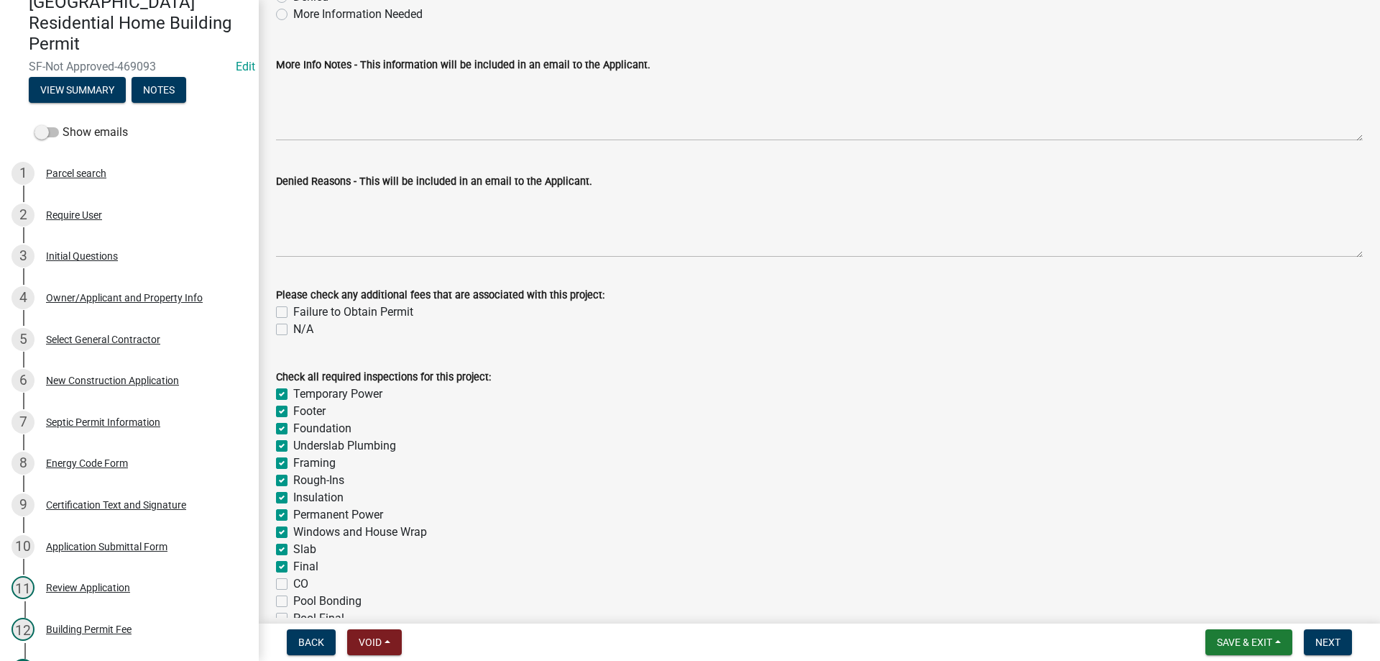
checkbox input "true"
checkbox input "false"
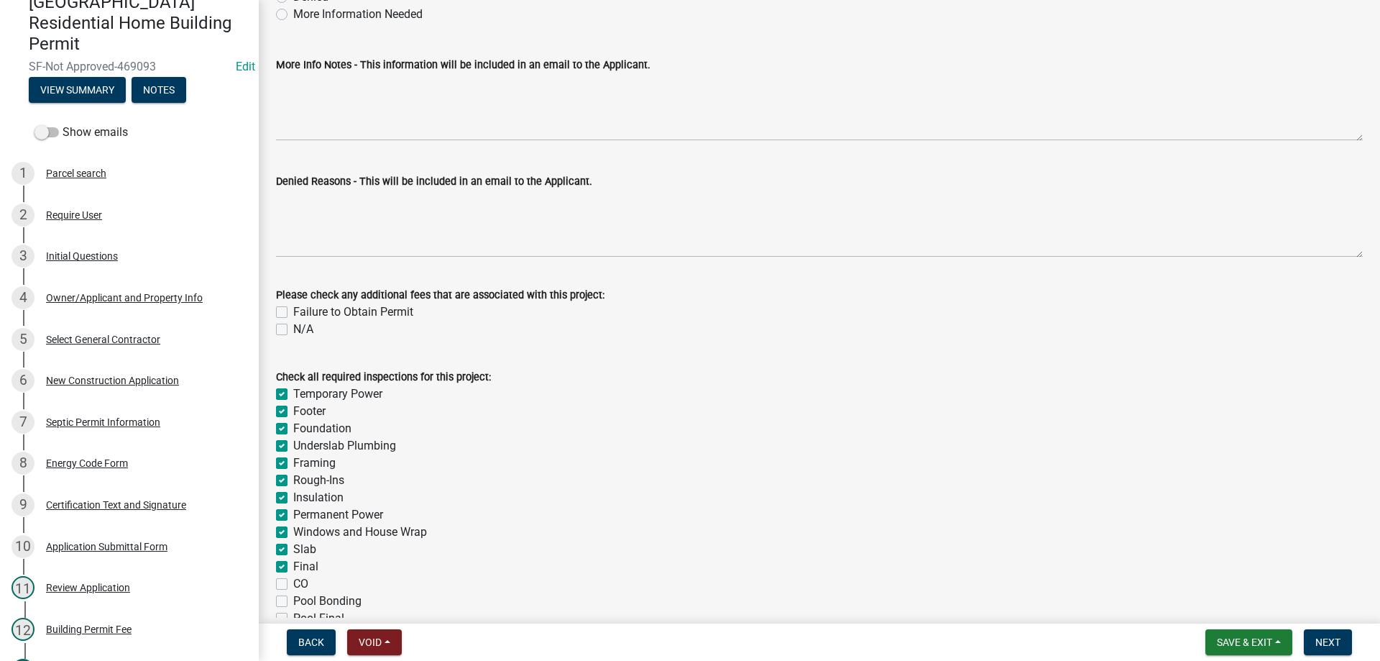
checkbox input "false"
click at [293, 581] on label "CO" at bounding box center [300, 583] width 15 height 17
click at [293, 581] on input "CO" at bounding box center [297, 579] width 9 height 9
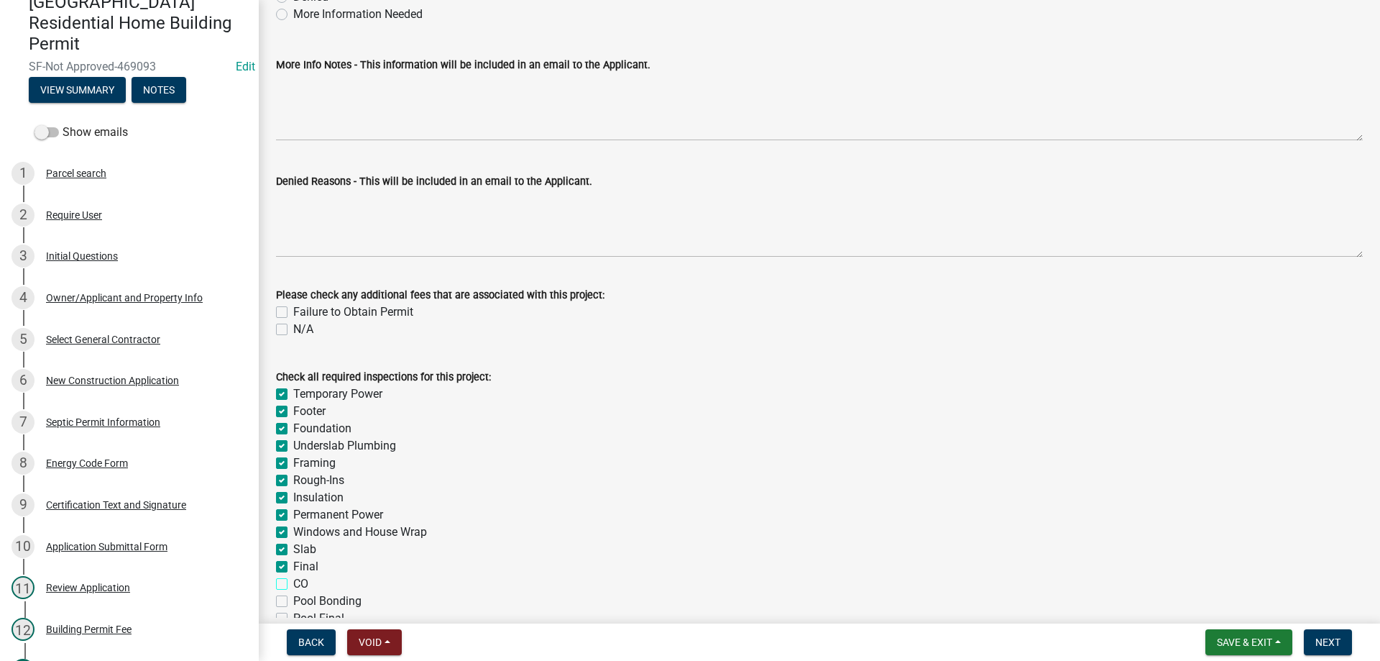
checkbox input "true"
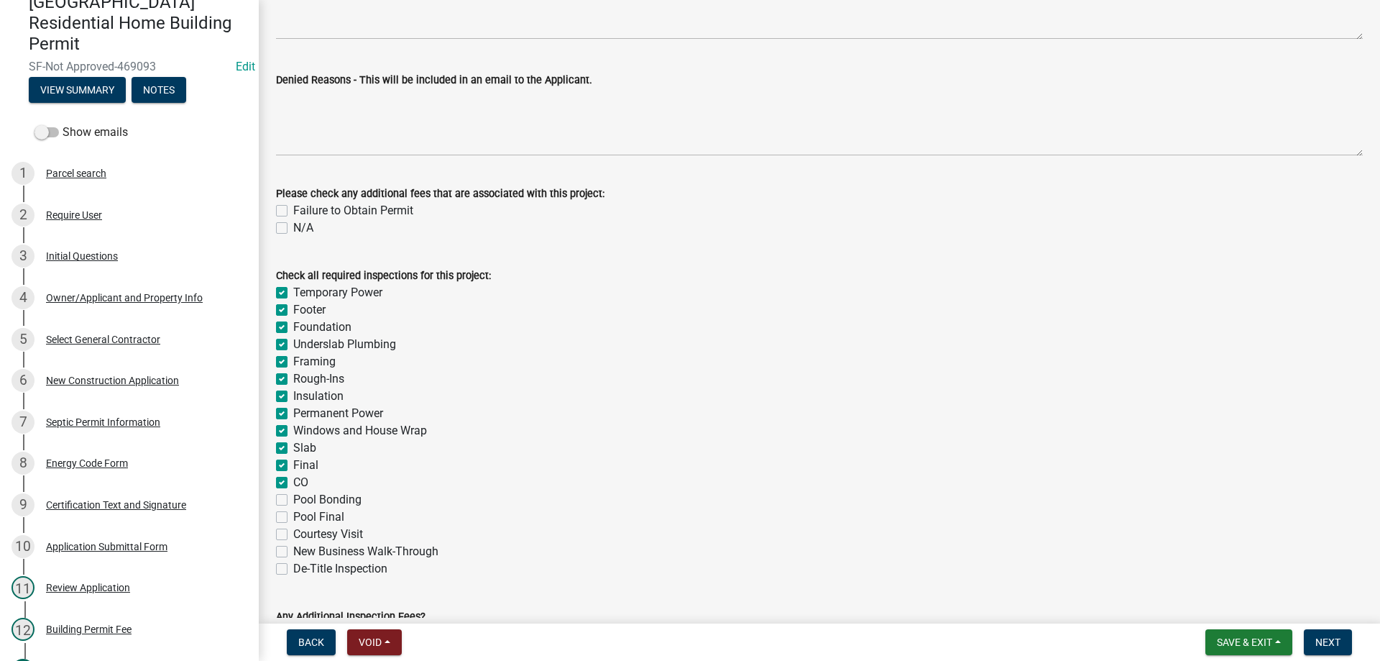
scroll to position [356, 0]
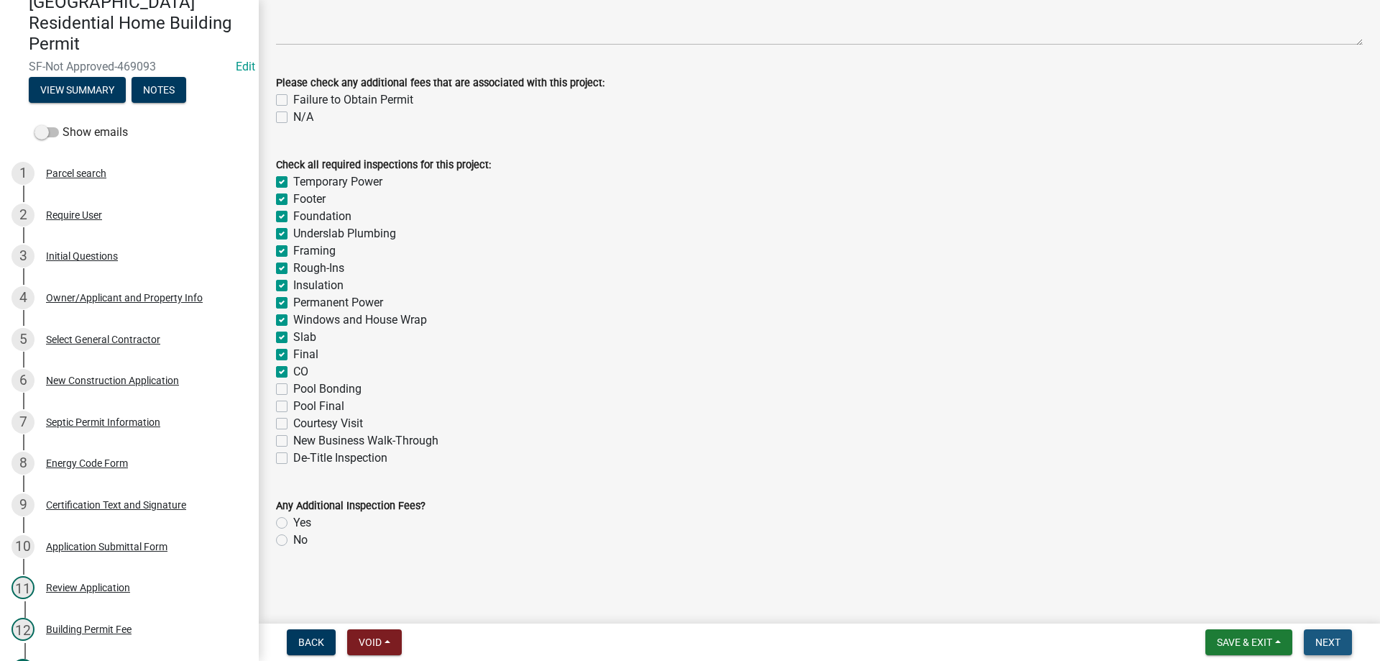
click at [1314, 650] on button "Next" at bounding box center [1328, 642] width 48 height 26
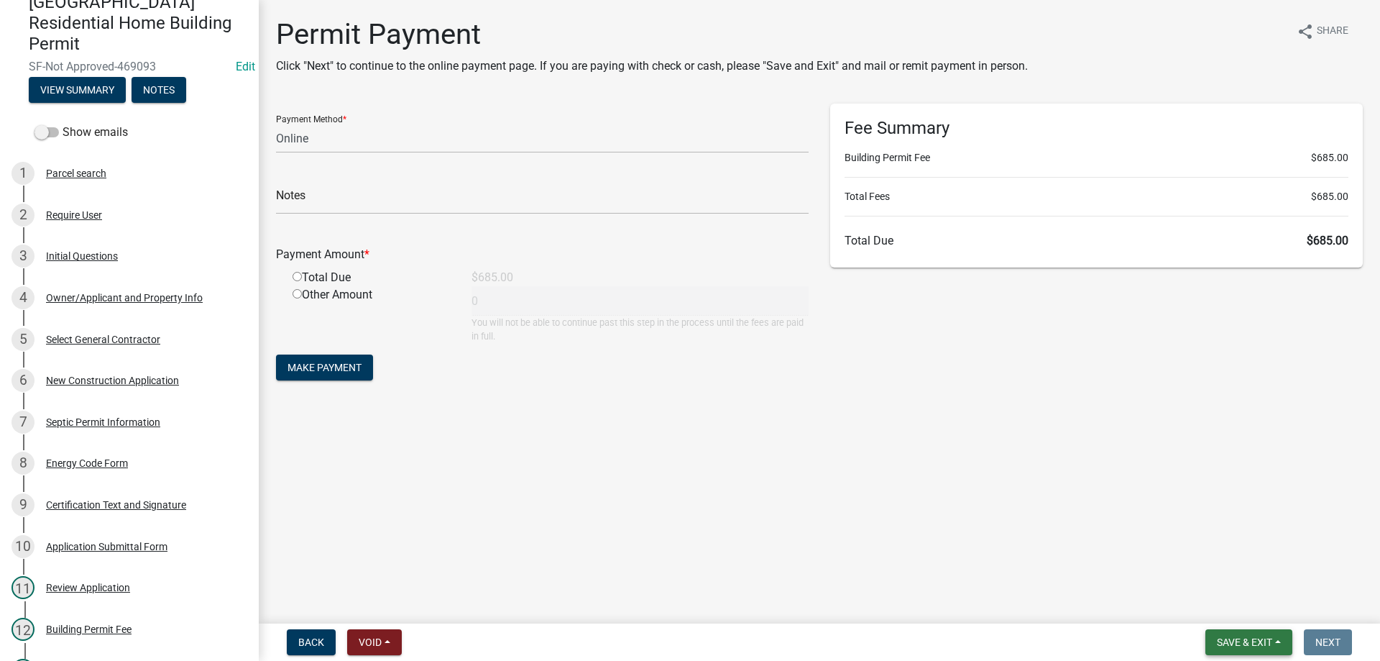
click at [1252, 638] on span "Save & Exit" at bounding box center [1244, 641] width 55 height 11
click at [1251, 606] on button "Save & Exit" at bounding box center [1234, 604] width 115 height 34
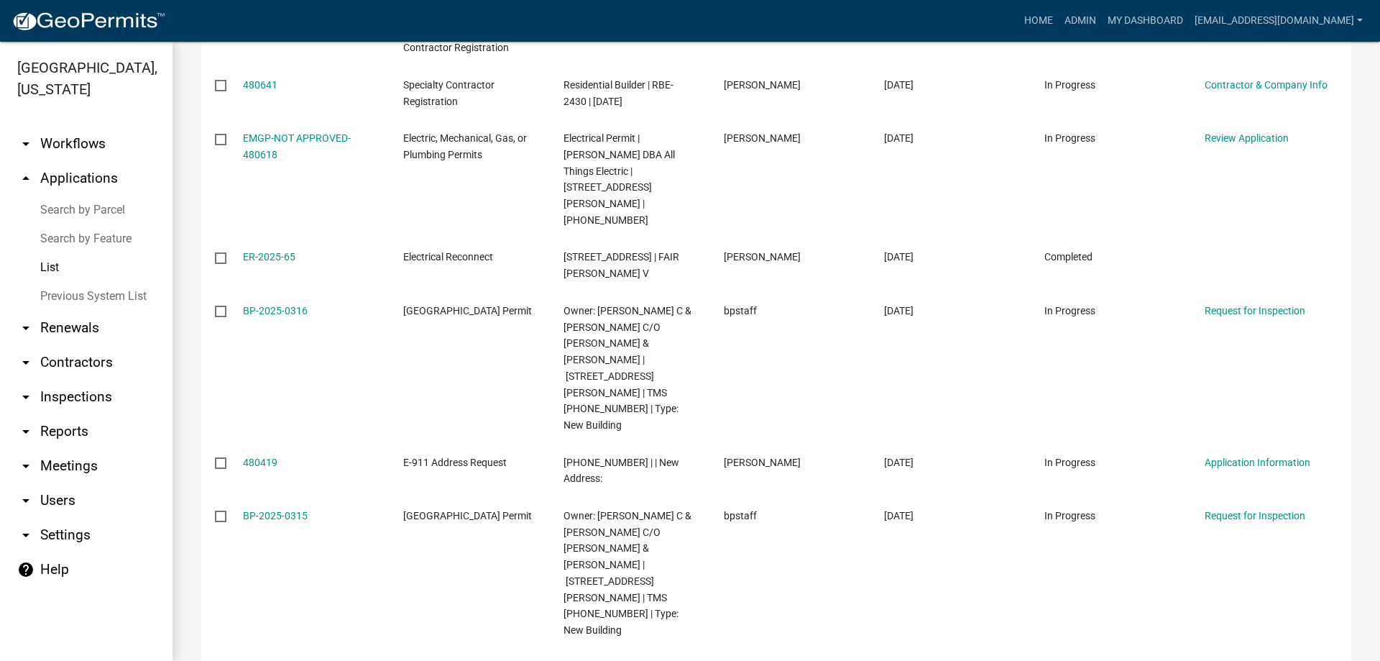
scroll to position [1078, 0]
